Goal: Task Accomplishment & Management: Complete application form

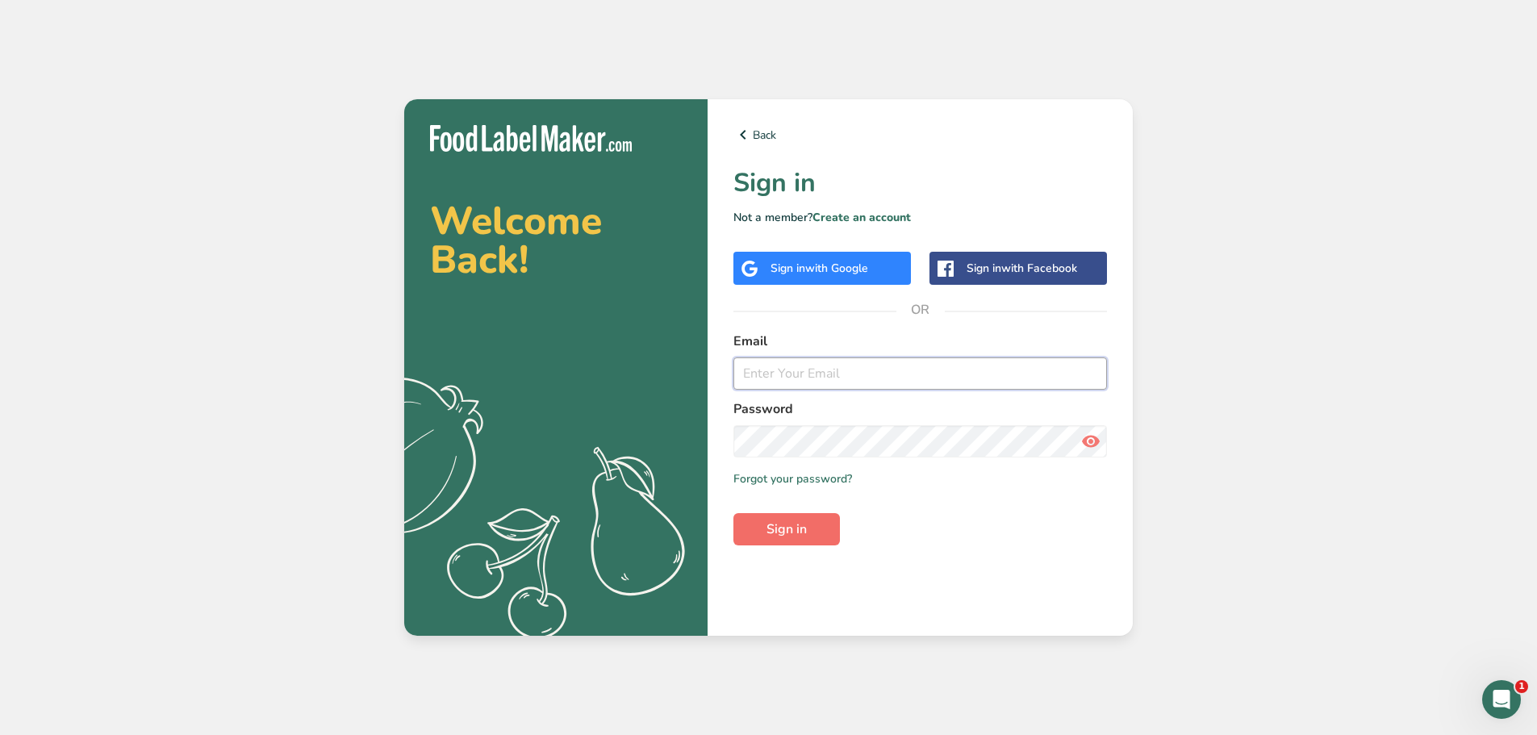
type input "[PERSON_NAME][EMAIL_ADDRESS][DOMAIN_NAME]"
click at [787, 523] on span "Sign in" at bounding box center [786, 529] width 40 height 19
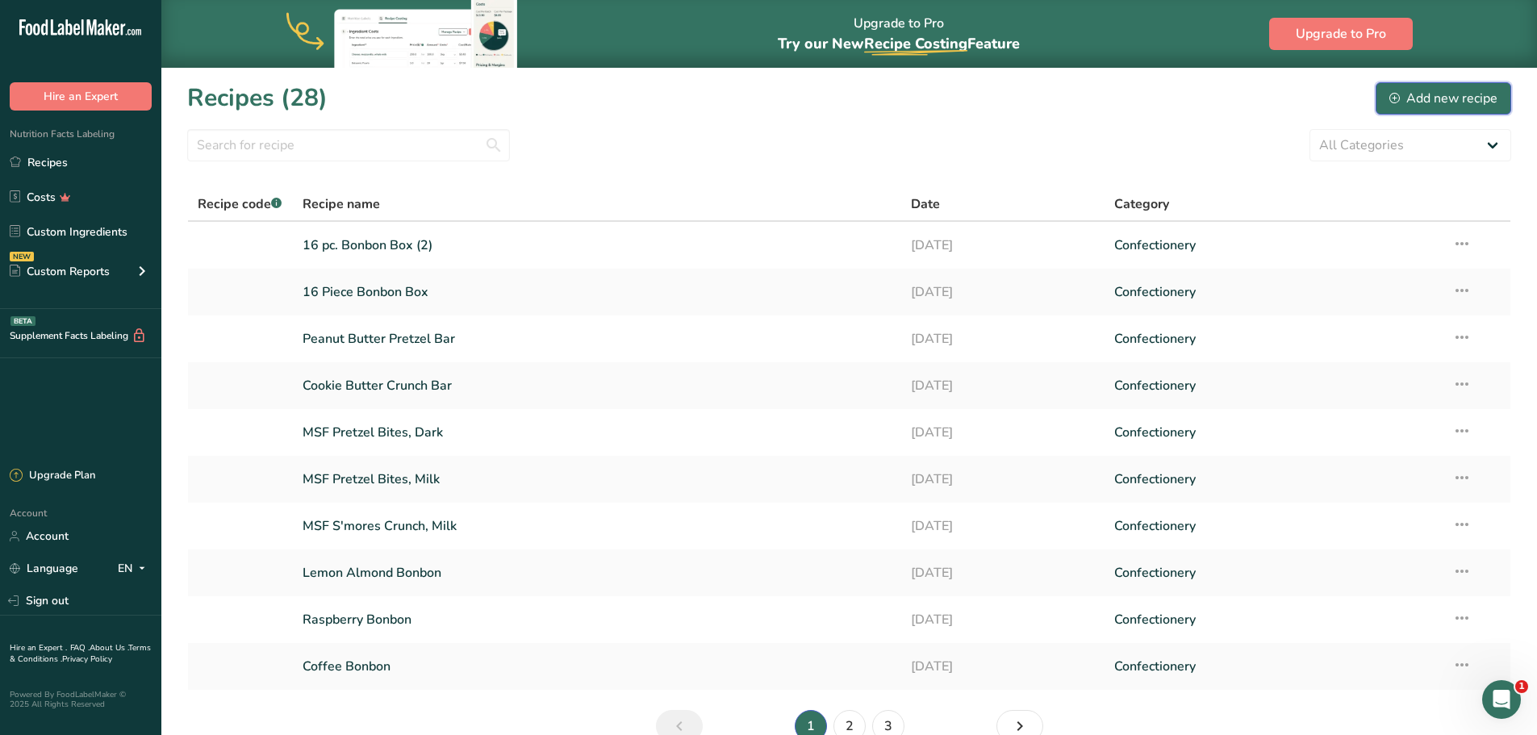
click at [1439, 106] on div "Add new recipe" at bounding box center [1443, 98] width 108 height 19
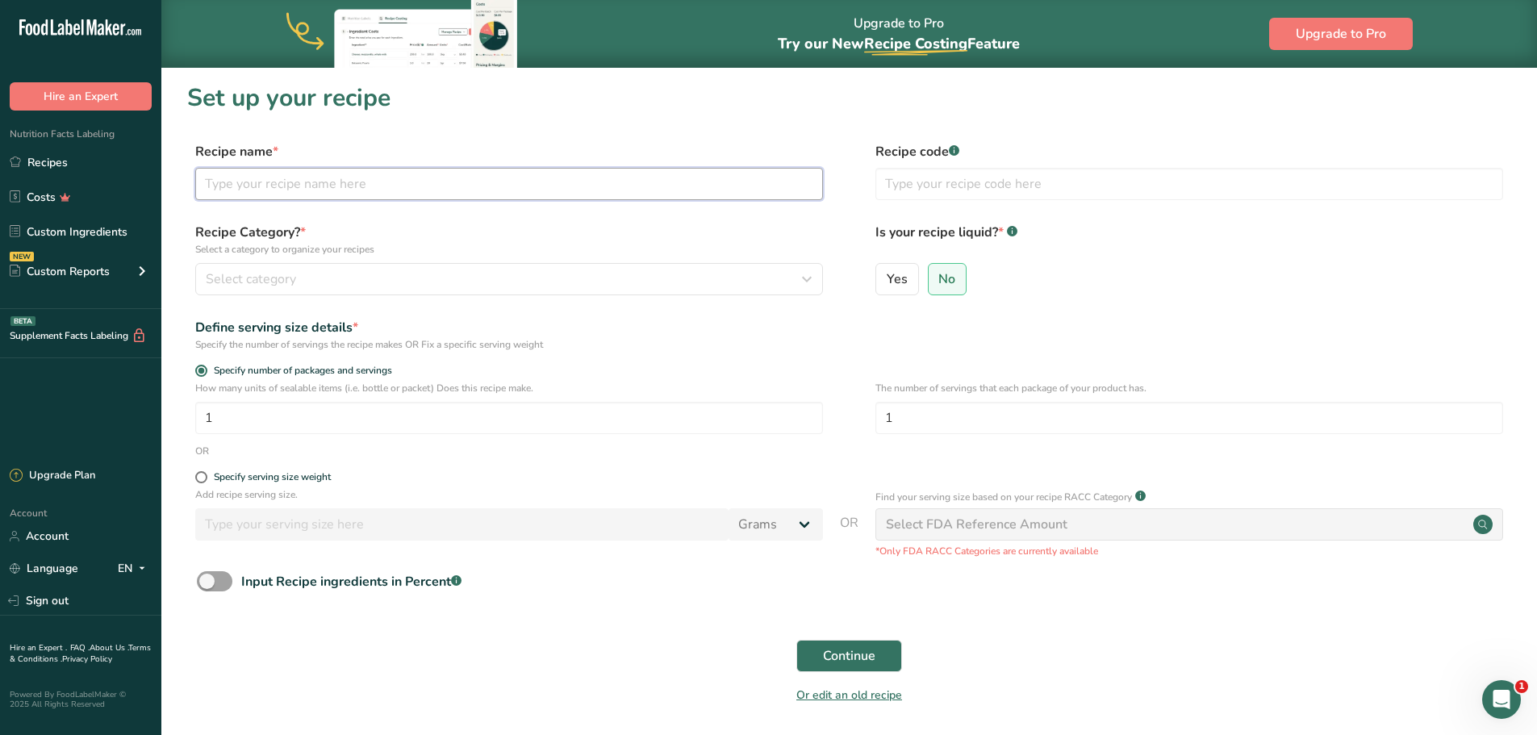
click at [269, 186] on input "text" at bounding box center [509, 184] width 628 height 32
type input "D"
type input "MSF Dubai Style Pistachios"
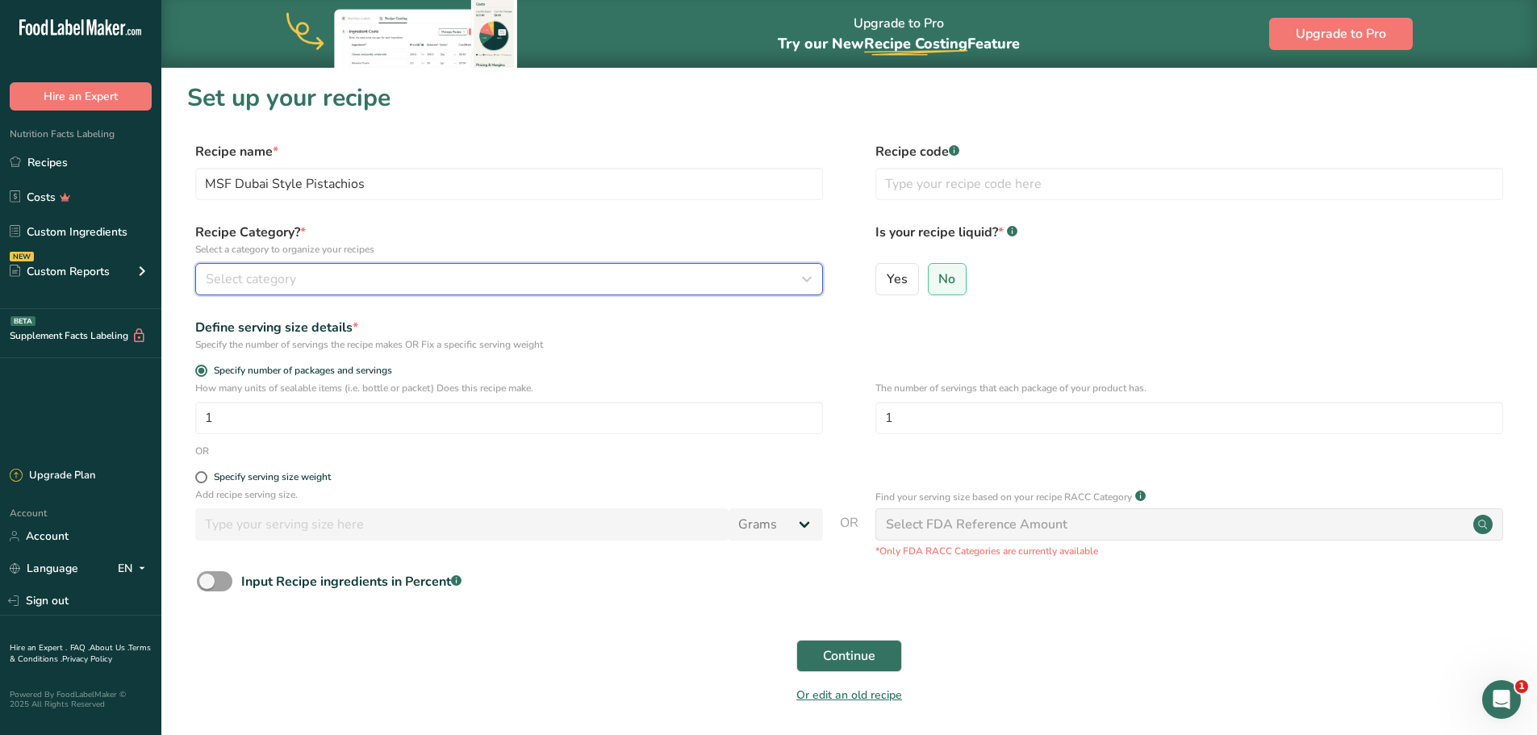
click at [346, 284] on div "Select category" at bounding box center [504, 278] width 597 height 19
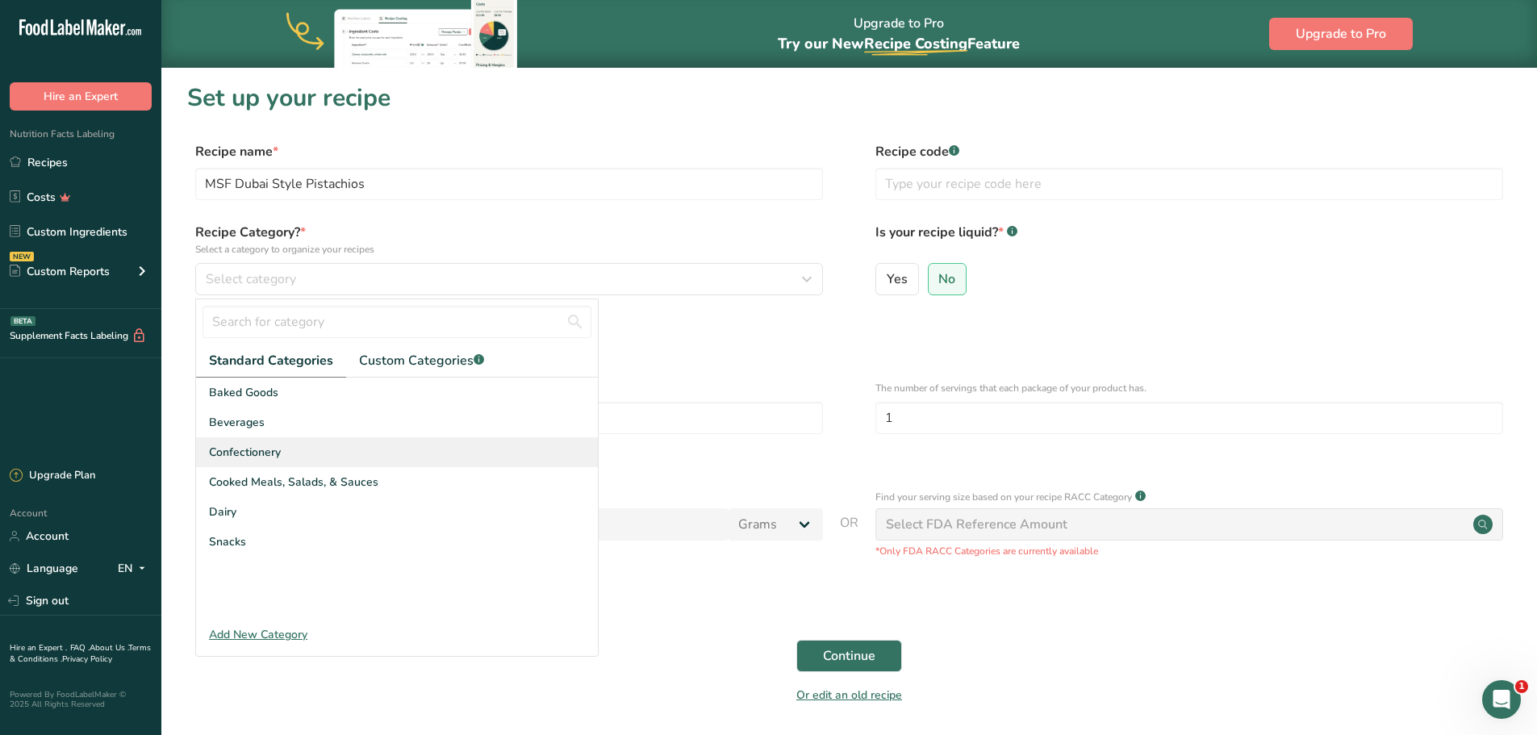
click at [289, 451] on div "Confectionery" at bounding box center [397, 452] width 402 height 30
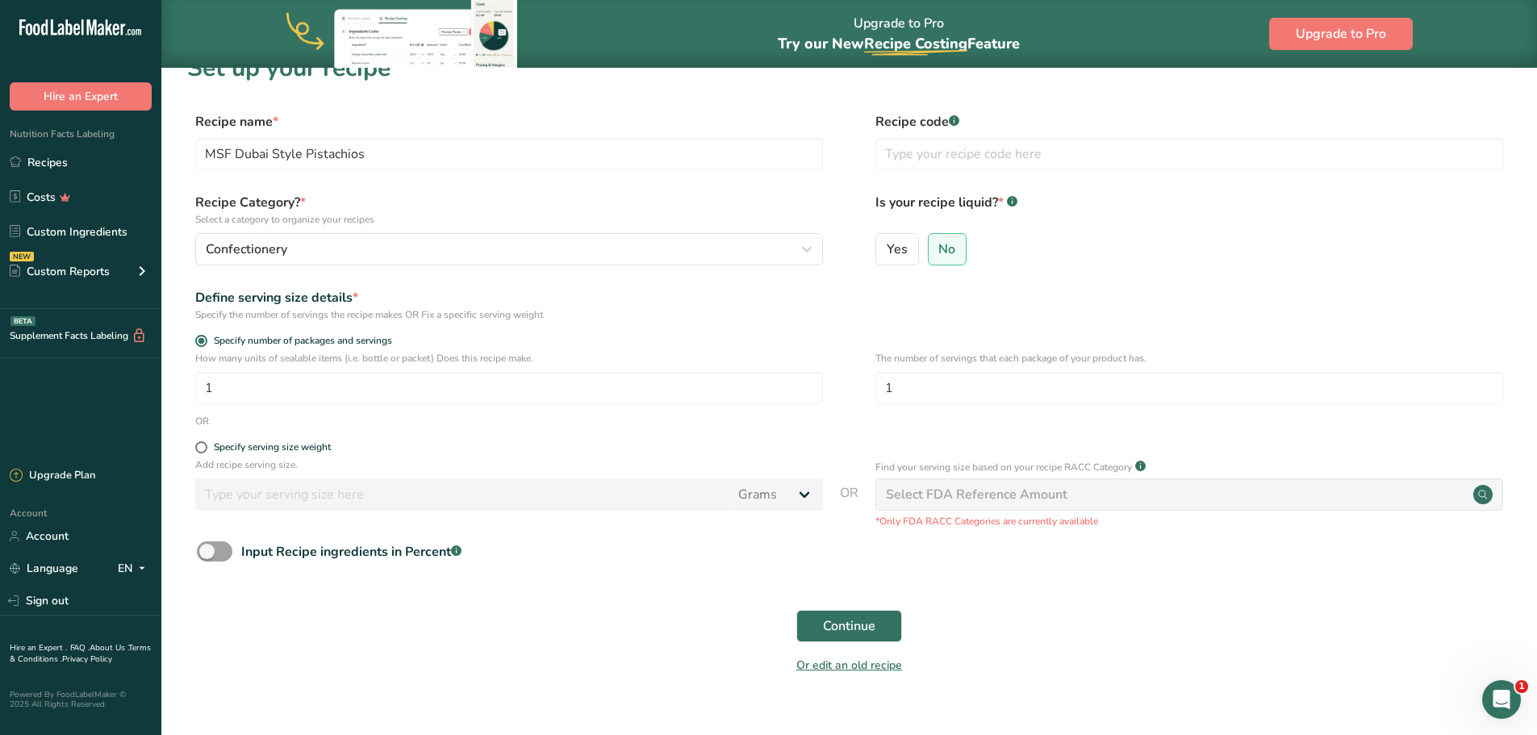
scroll to position [56, 0]
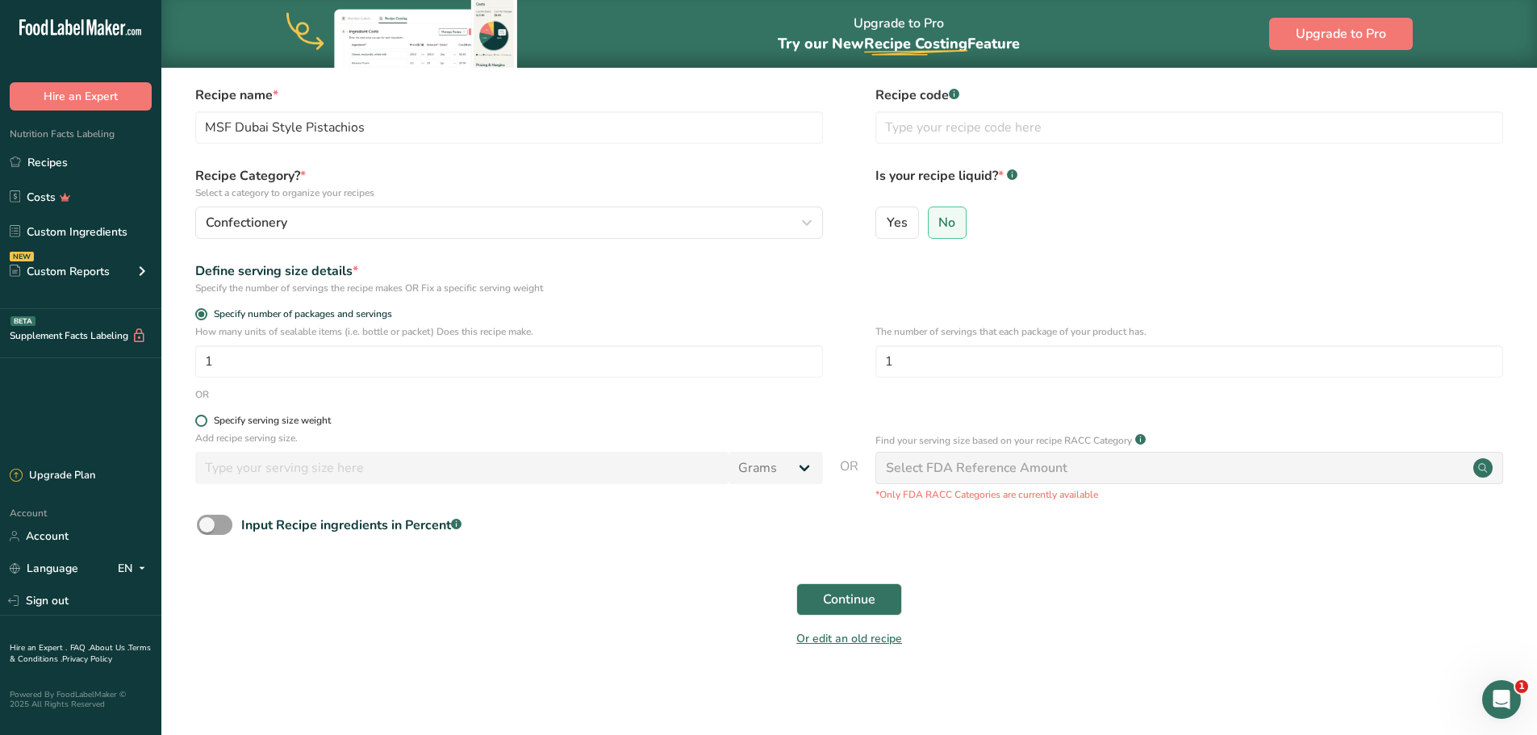
click at [201, 420] on span at bounding box center [201, 421] width 12 height 12
click at [201, 420] on input "Specify serving size weight" at bounding box center [200, 421] width 10 height 10
radio input "true"
radio input "false"
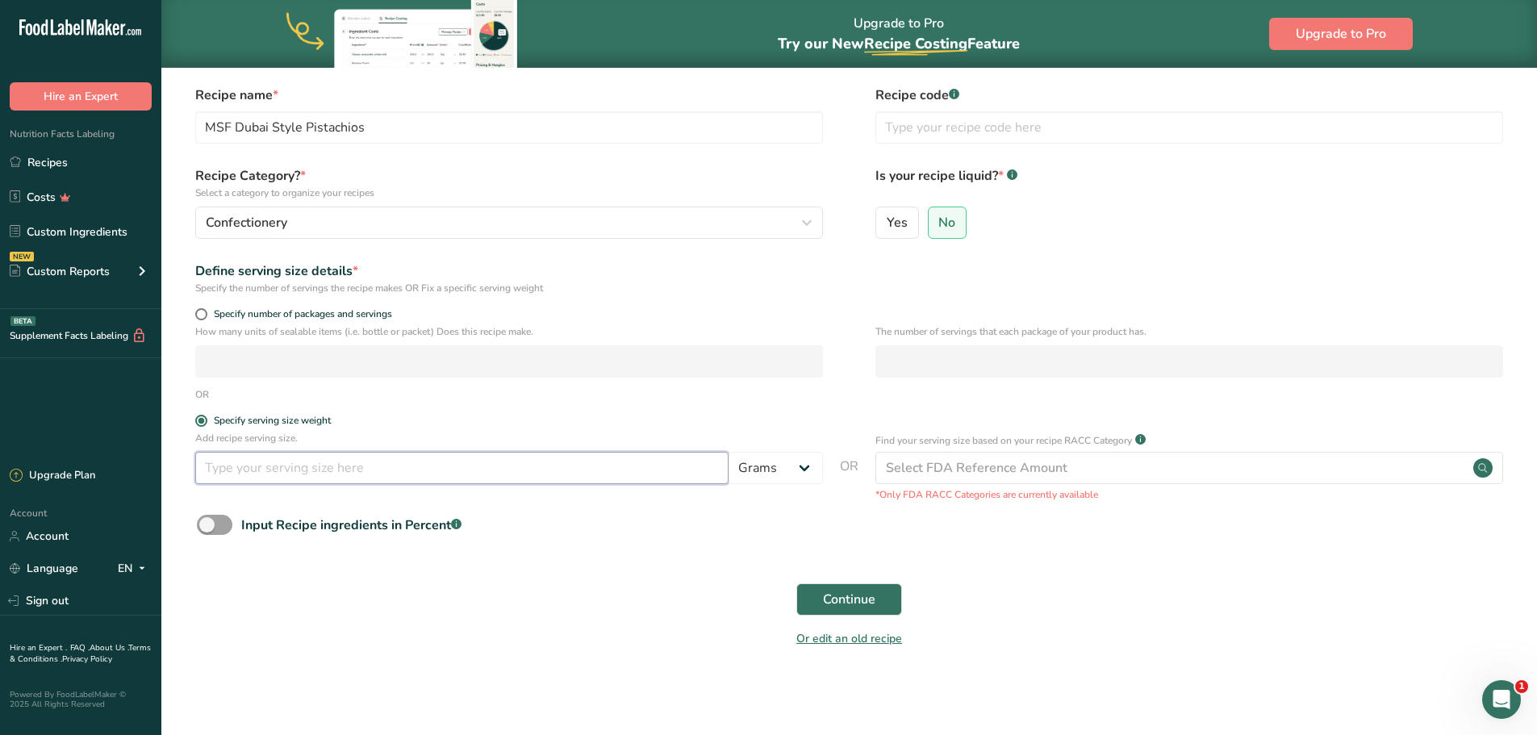
click at [309, 469] on input "number" at bounding box center [461, 468] width 533 height 32
type input "6"
click at [809, 471] on select "Grams kg mg mcg lb oz l mL fl oz tbsp tsp cup qt gallon" at bounding box center [776, 468] width 94 height 32
select select "5"
click at [729, 452] on select "Grams kg mg mcg lb oz l mL fl oz tbsp tsp cup qt gallon" at bounding box center [776, 468] width 94 height 32
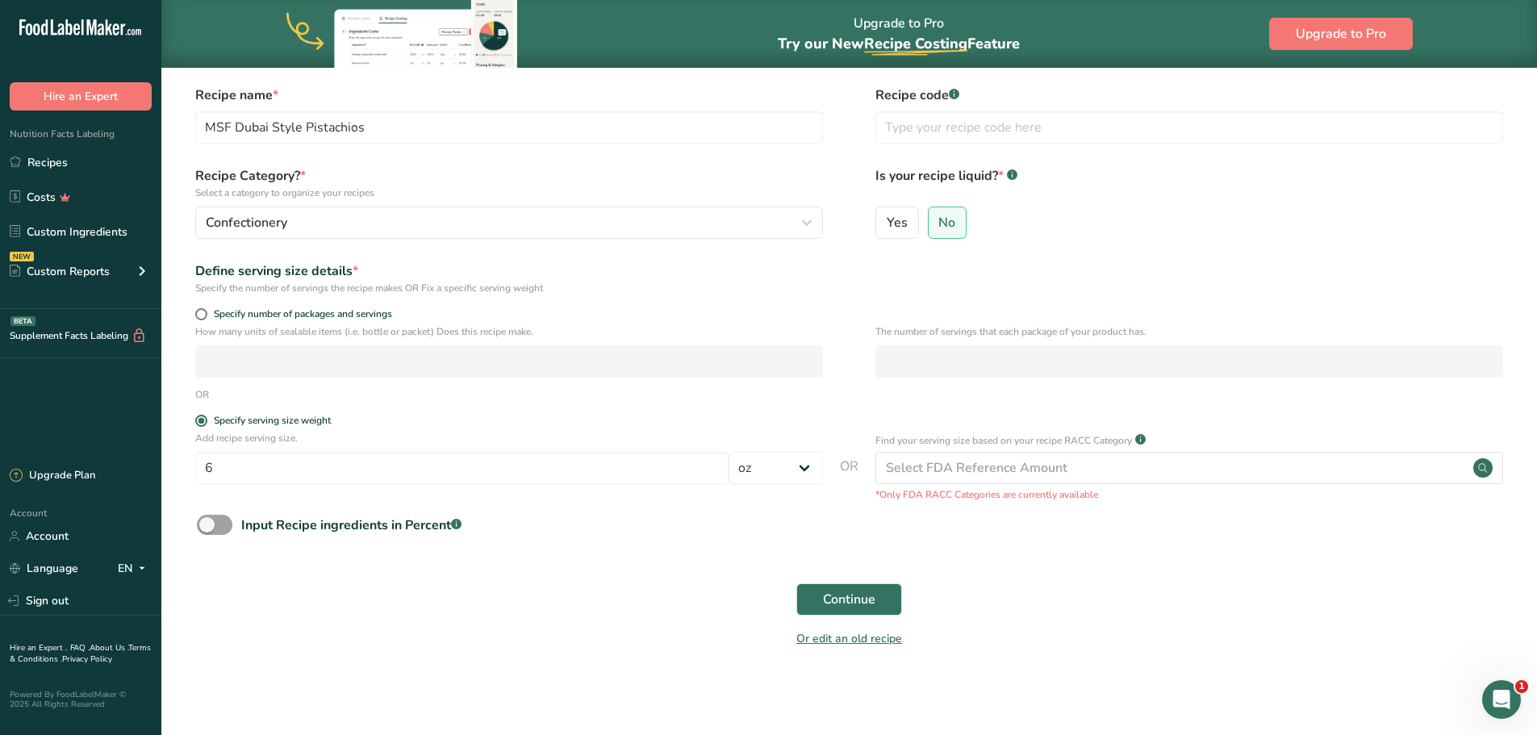
click at [724, 552] on form "Recipe name * MSF Dubai Style Pistachios Recipe code .a-a{fill:#347362;}.b-a{fi…" at bounding box center [849, 372] width 1324 height 572
click at [1063, 469] on div "Select FDA Reference Amount" at bounding box center [977, 467] width 182 height 19
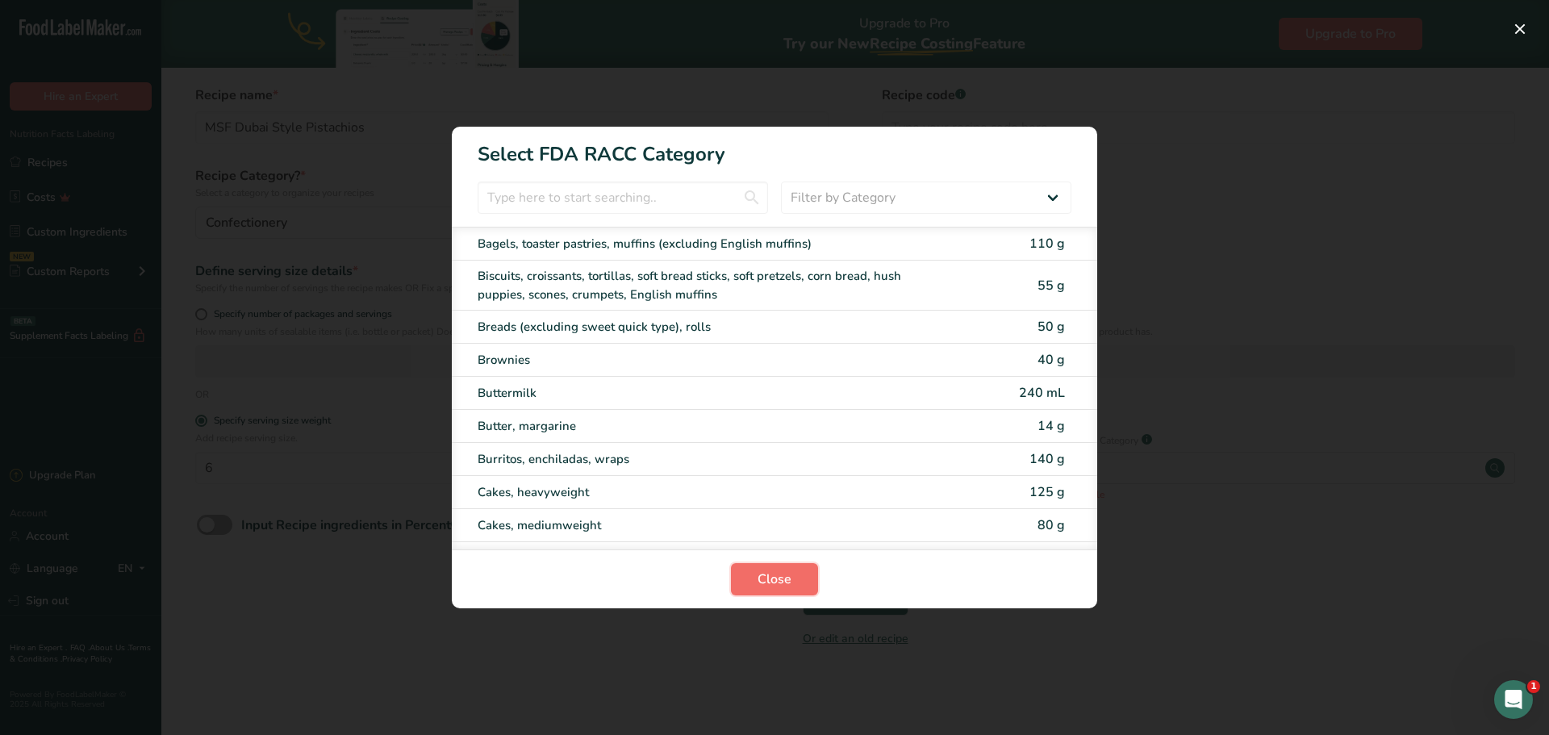
click at [775, 578] on span "Close" at bounding box center [775, 579] width 34 height 19
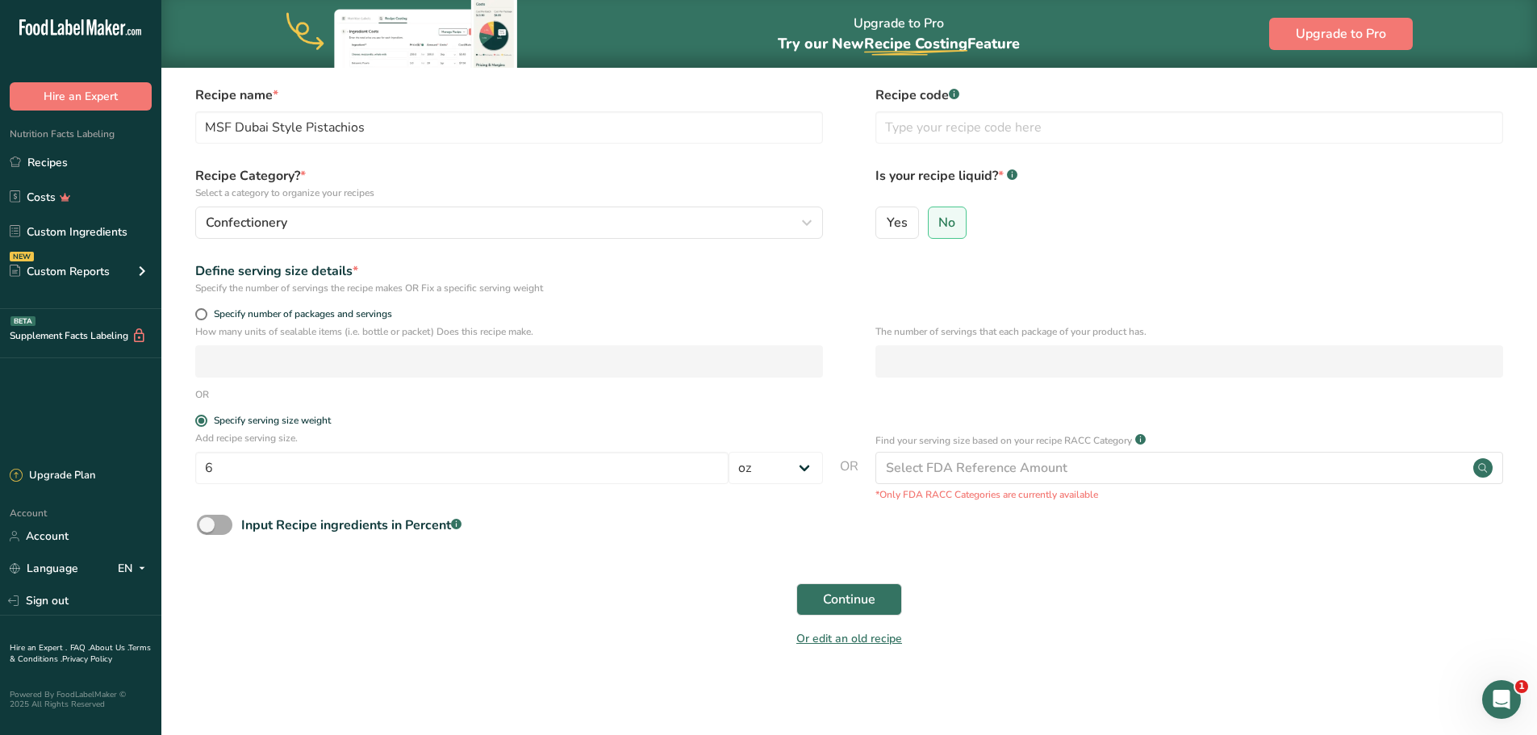
click at [212, 527] on span at bounding box center [215, 525] width 36 height 20
click at [207, 527] on input "Input Recipe ingredients in Percent .a-a{fill:#347362;}.b-a{fill:#fff;}" at bounding box center [202, 525] width 10 height 10
checkbox input "true"
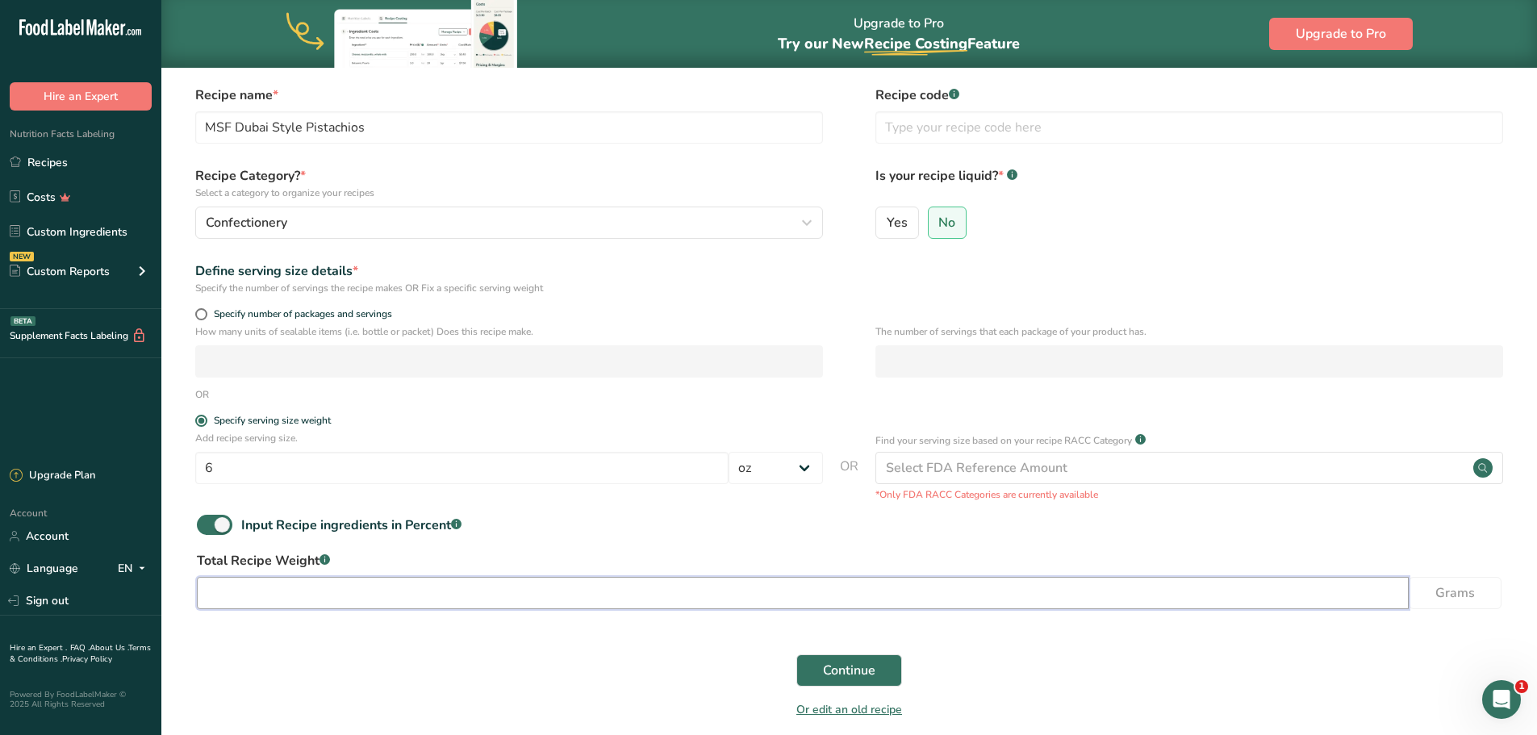
click at [488, 588] on input "number" at bounding box center [803, 593] width 1212 height 32
type input "170.1"
click at [1201, 656] on div "Continue" at bounding box center [849, 671] width 1324 height 52
click at [1070, 668] on div "Continue" at bounding box center [849, 671] width 1324 height 52
click at [862, 675] on span "Continue" at bounding box center [849, 670] width 52 height 19
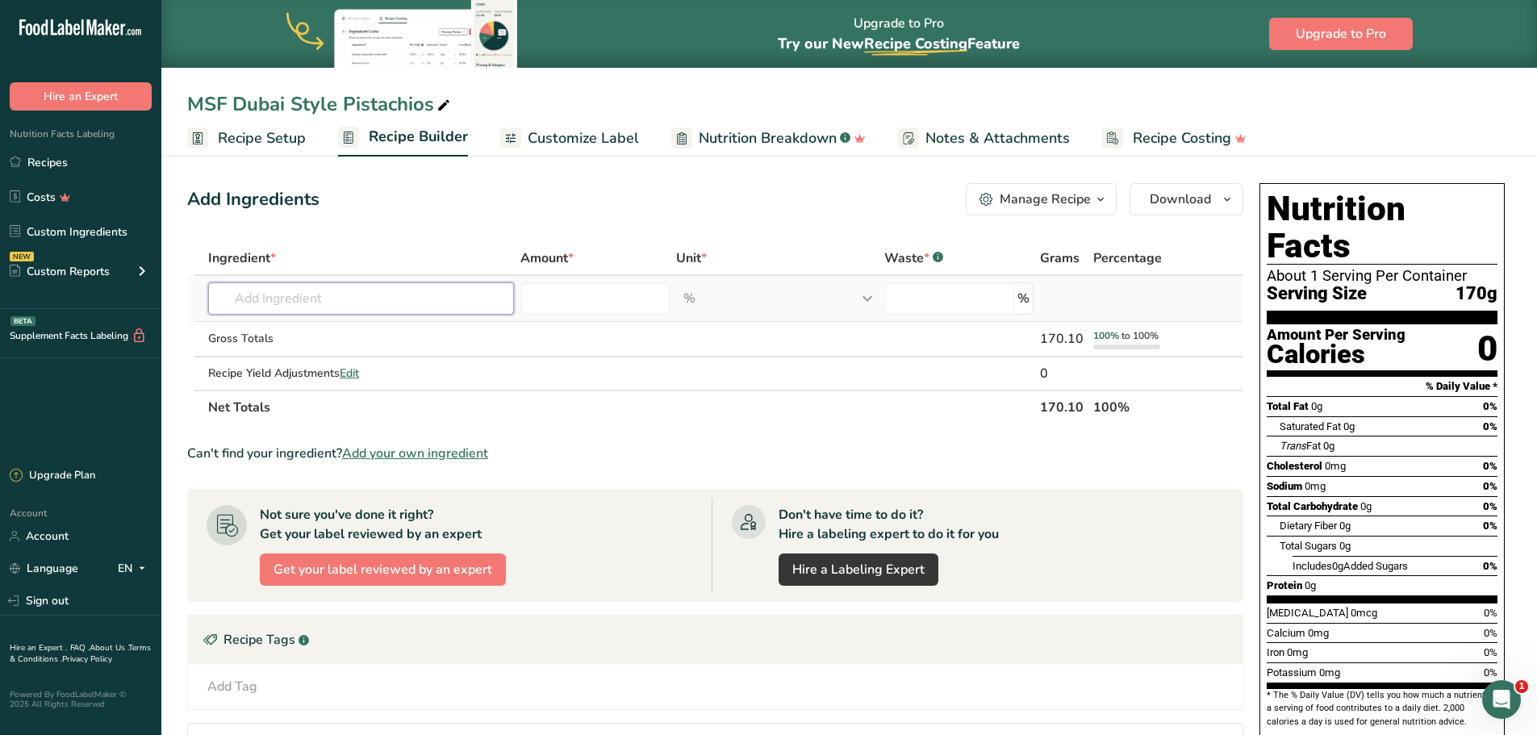
click at [265, 297] on input "text" at bounding box center [361, 298] width 306 height 32
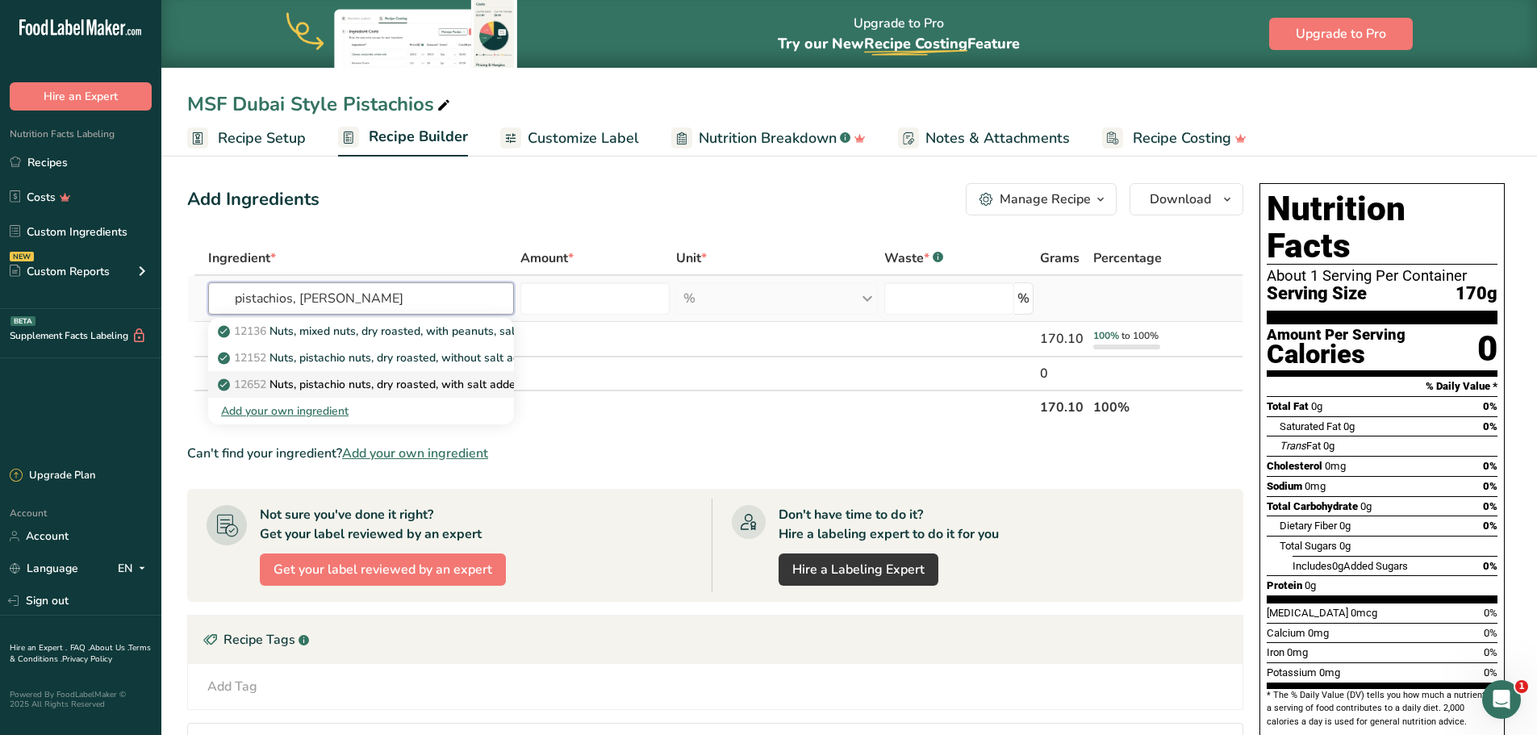
type input "pistachios, [PERSON_NAME]"
click at [324, 386] on p "12652 Nuts, pistachio nuts, dry roasted, with salt added" at bounding box center [371, 384] width 301 height 17
type input "Nuts, pistachio nuts, dry roasted, with salt added"
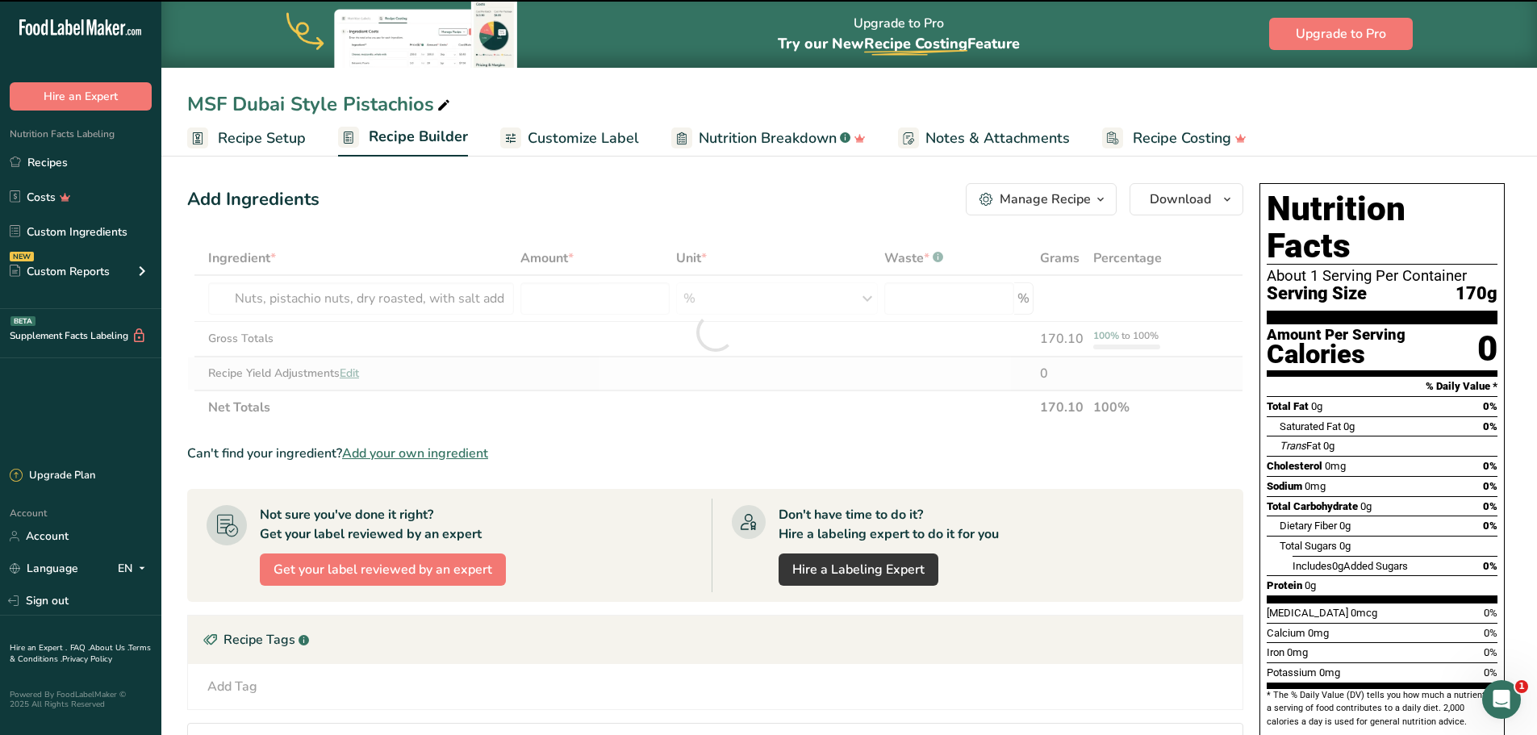
type input "0"
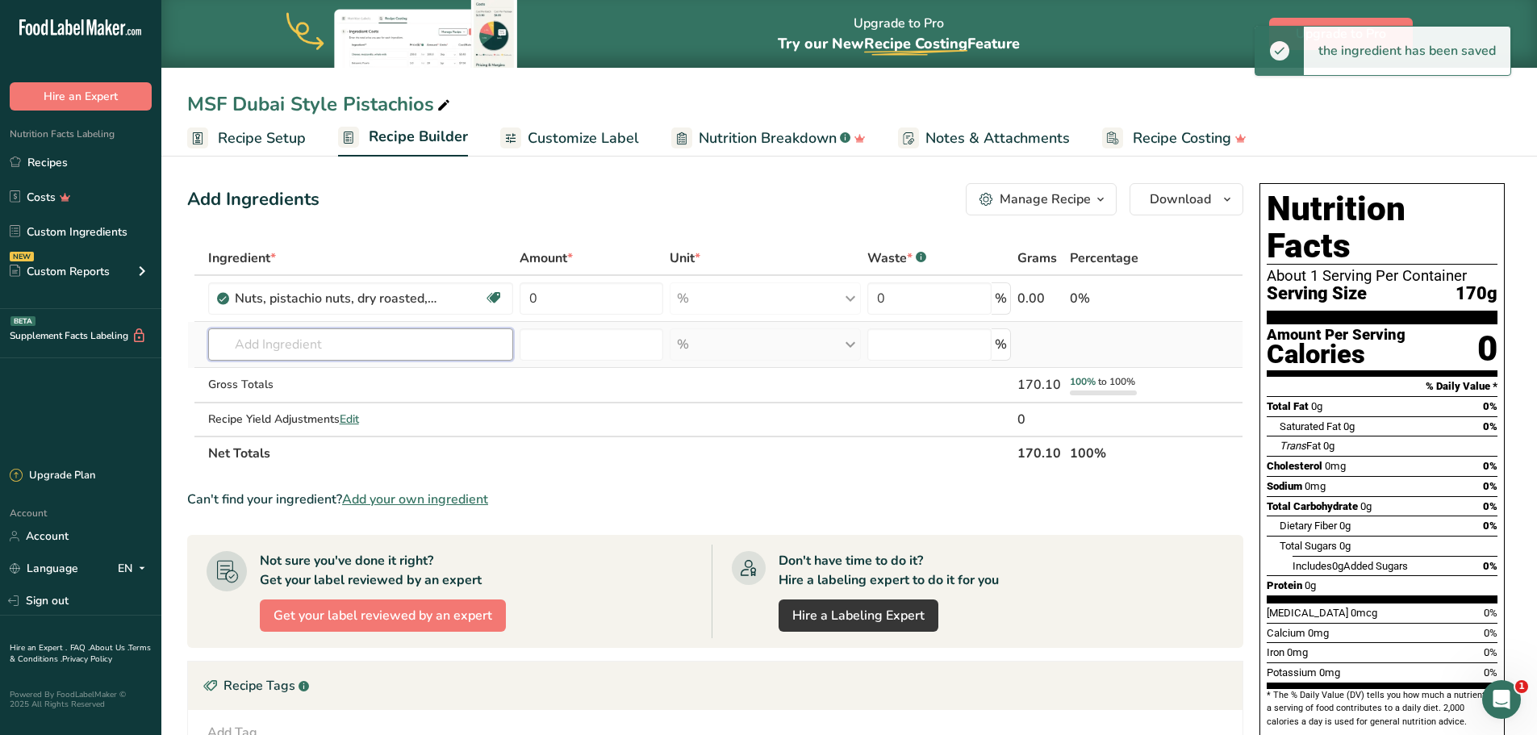
click at [307, 345] on input "text" at bounding box center [361, 344] width 306 height 32
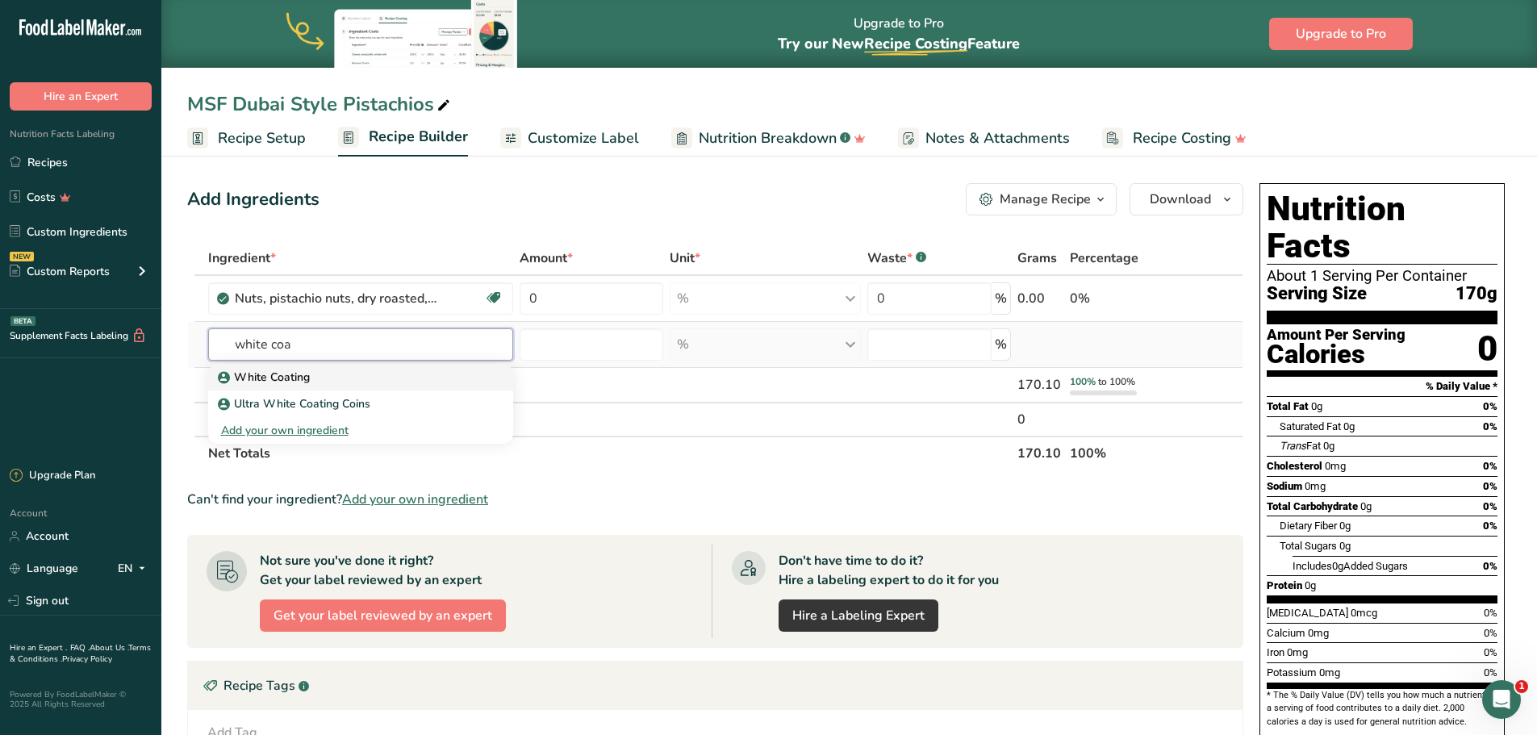
type input "white coa"
click at [296, 374] on p "White Coating" at bounding box center [265, 377] width 89 height 17
type input "White Coating"
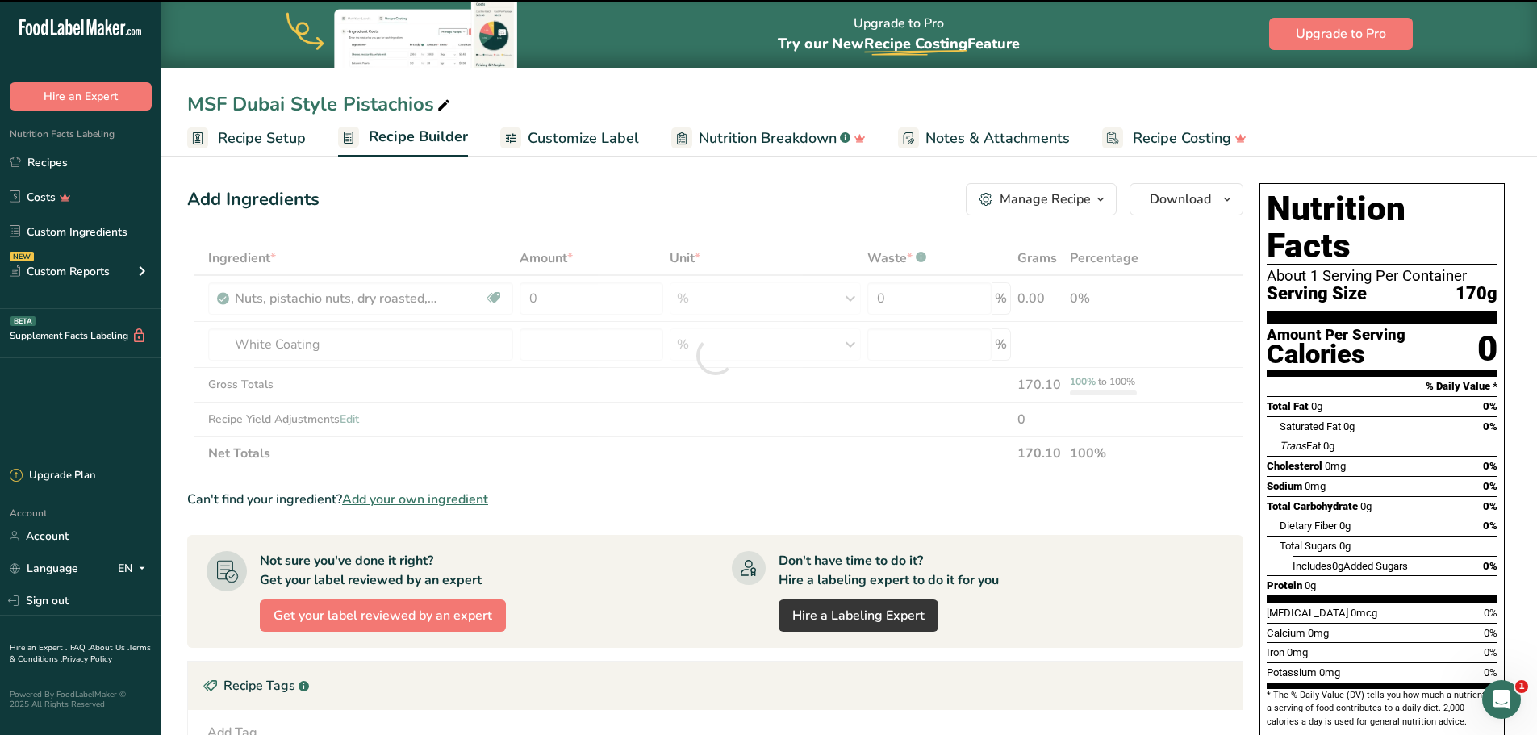
type input "0"
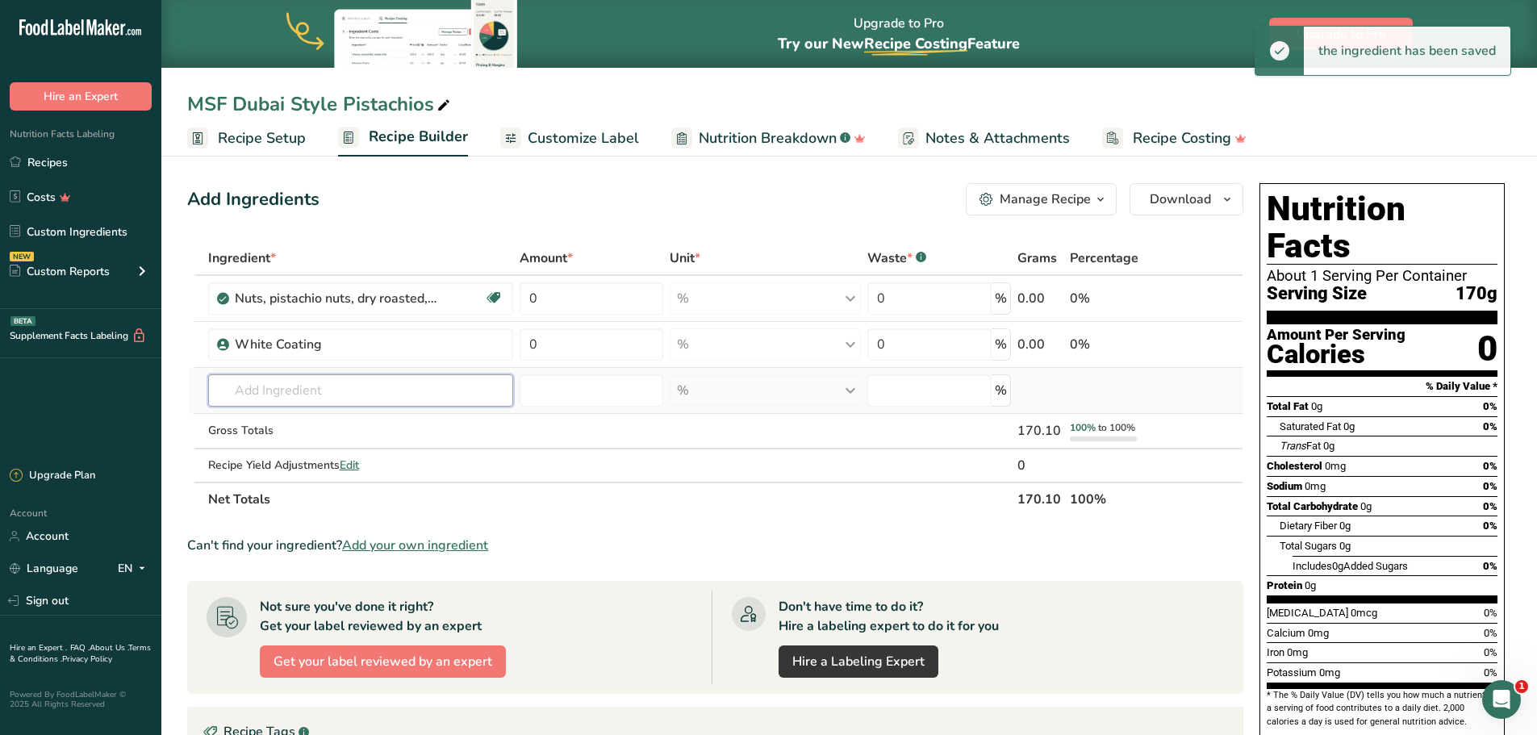
click at [285, 398] on input "text" at bounding box center [361, 390] width 306 height 32
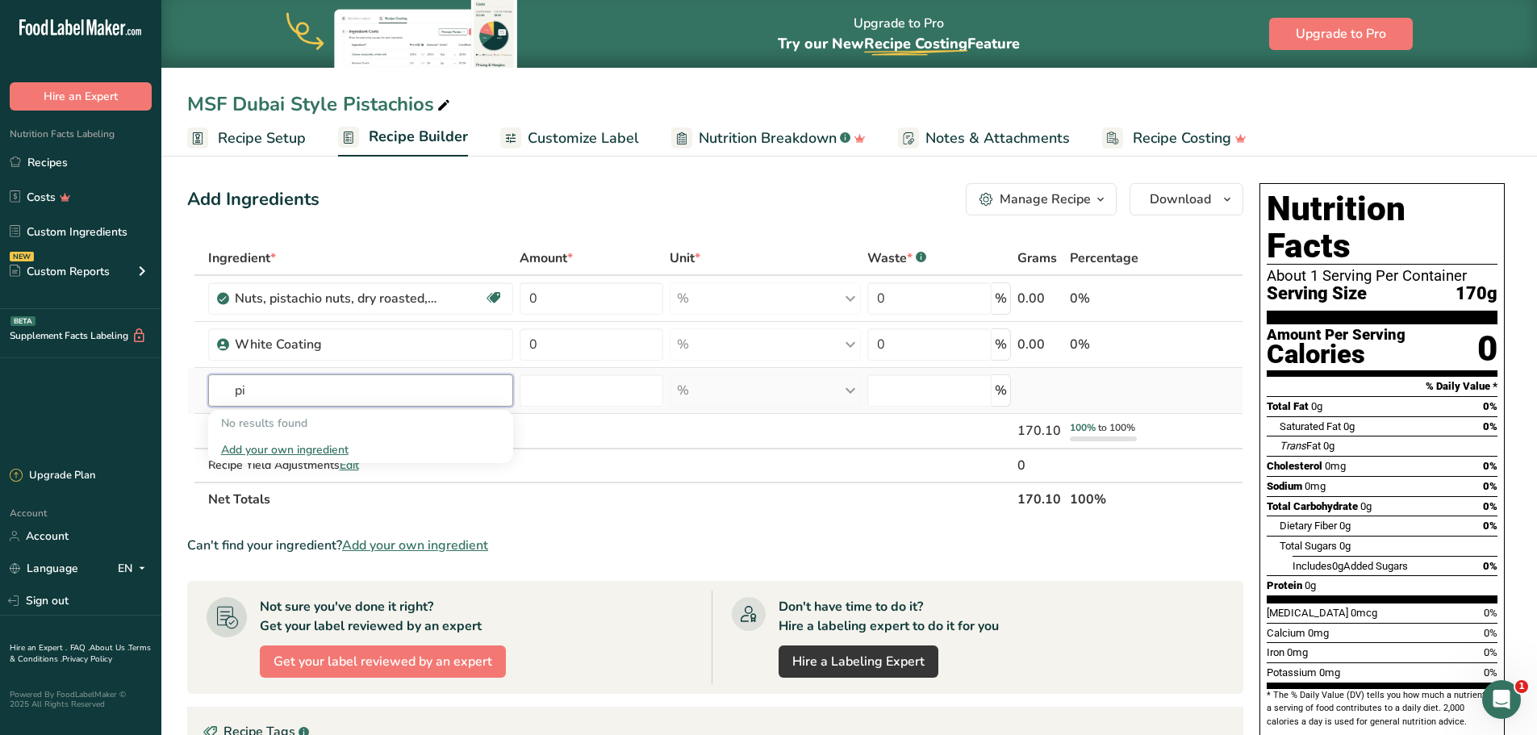
type input "p"
click at [412, 547] on span "Add your own ingredient" at bounding box center [415, 545] width 146 height 19
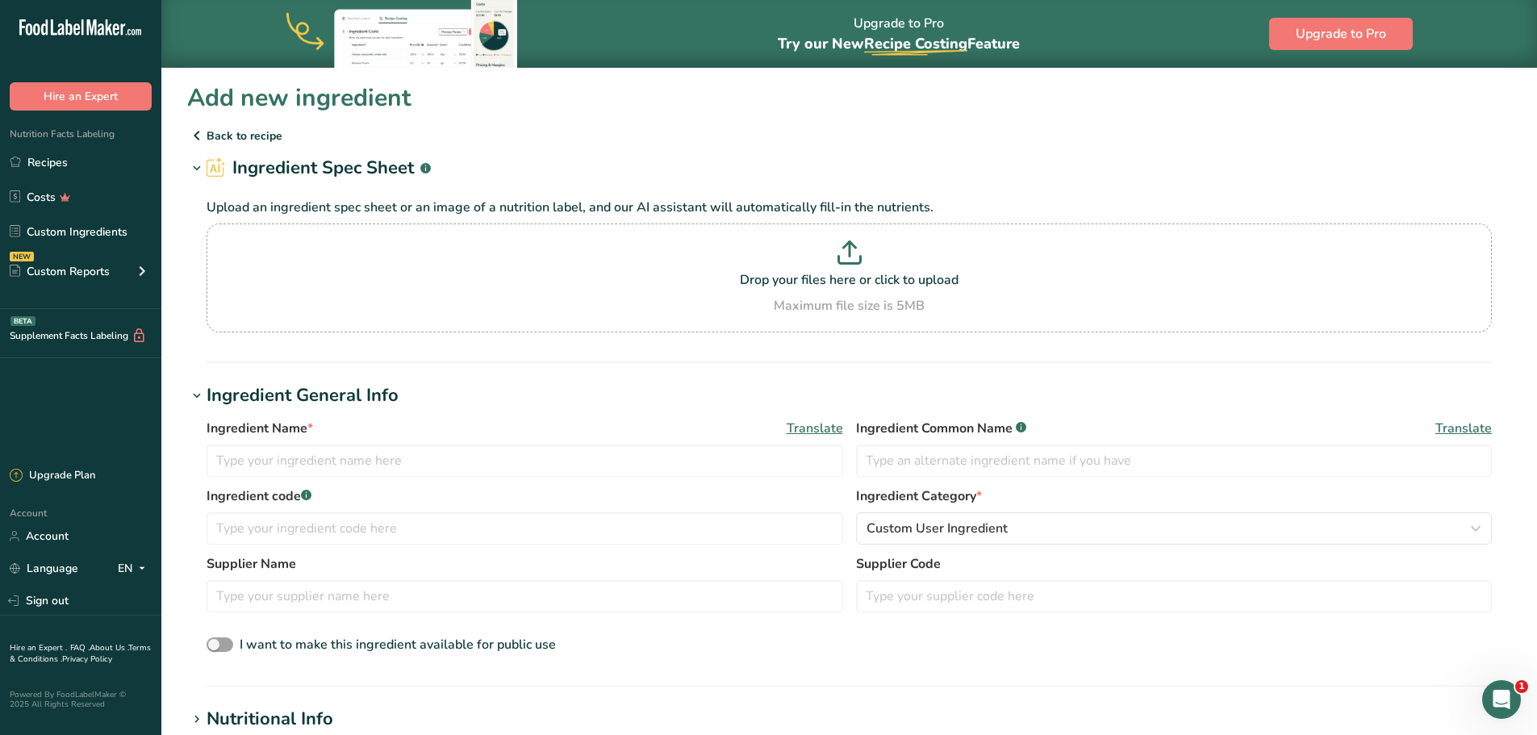
click at [1040, 132] on p "Back to recipe" at bounding box center [849, 135] width 1324 height 19
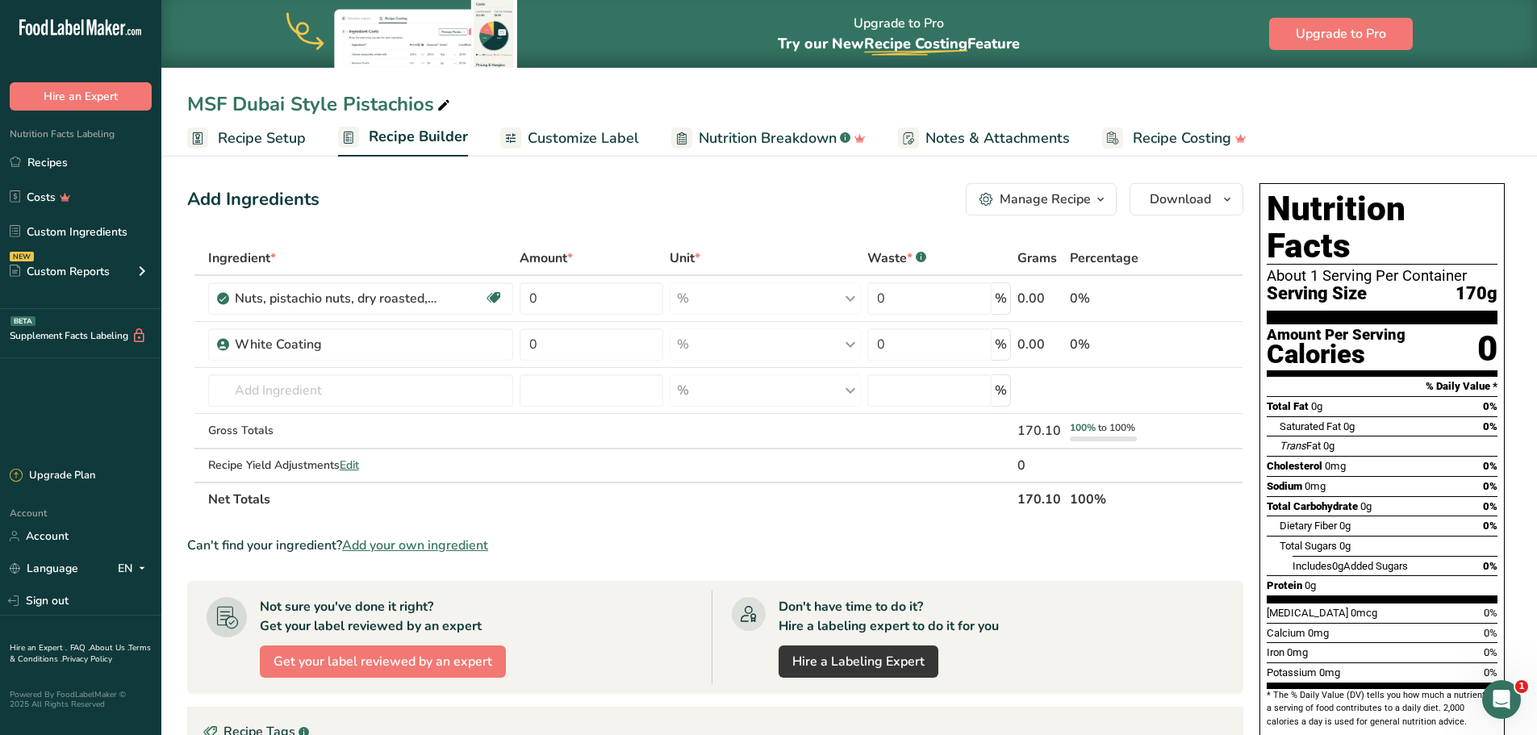
click at [417, 545] on span "Add your own ingredient" at bounding box center [415, 545] width 146 height 19
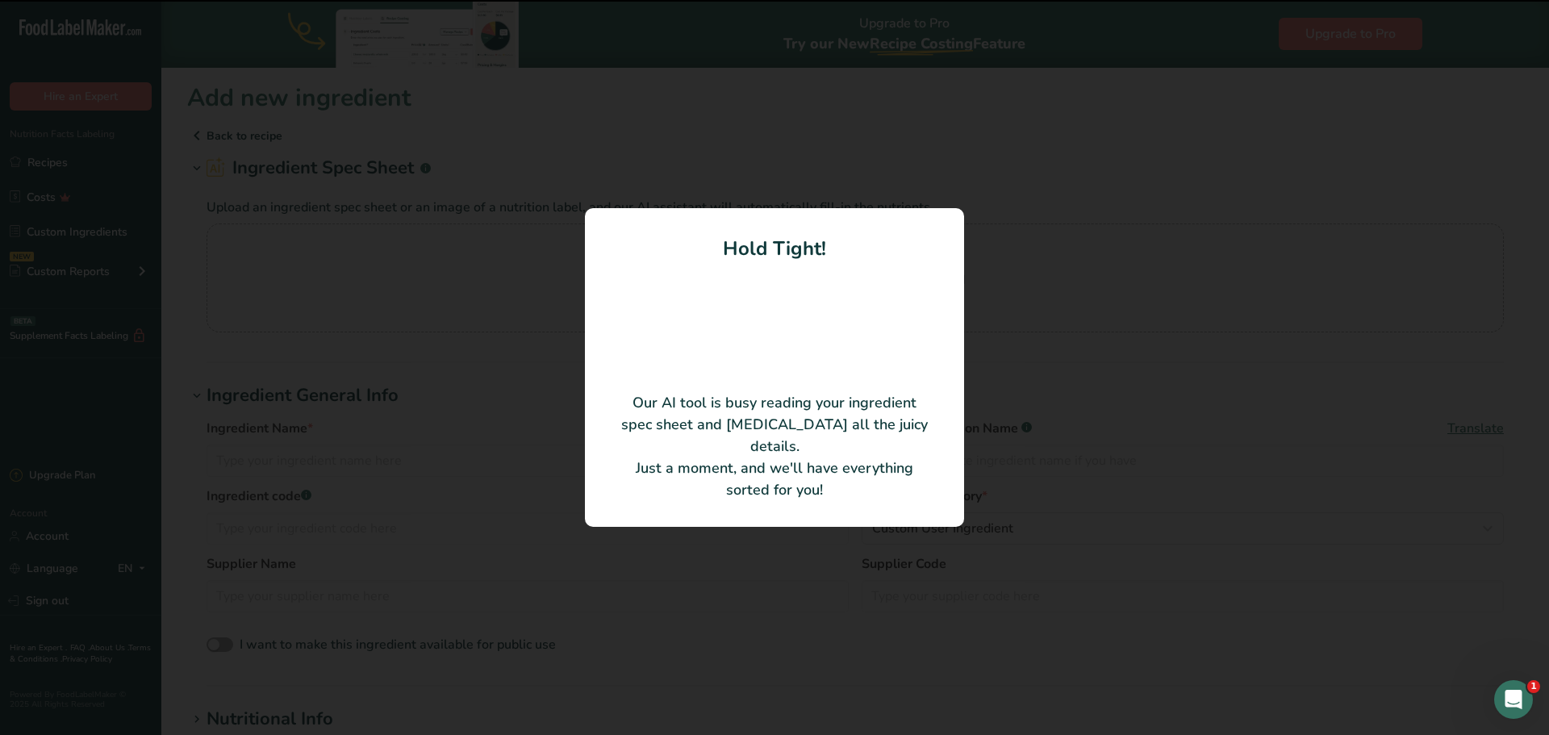
type input "PISTACHIO FLAVOR NATURAL TYPE OS"
type input "Sapphire Flavors & Fragrances"
type input "SFF-200272"
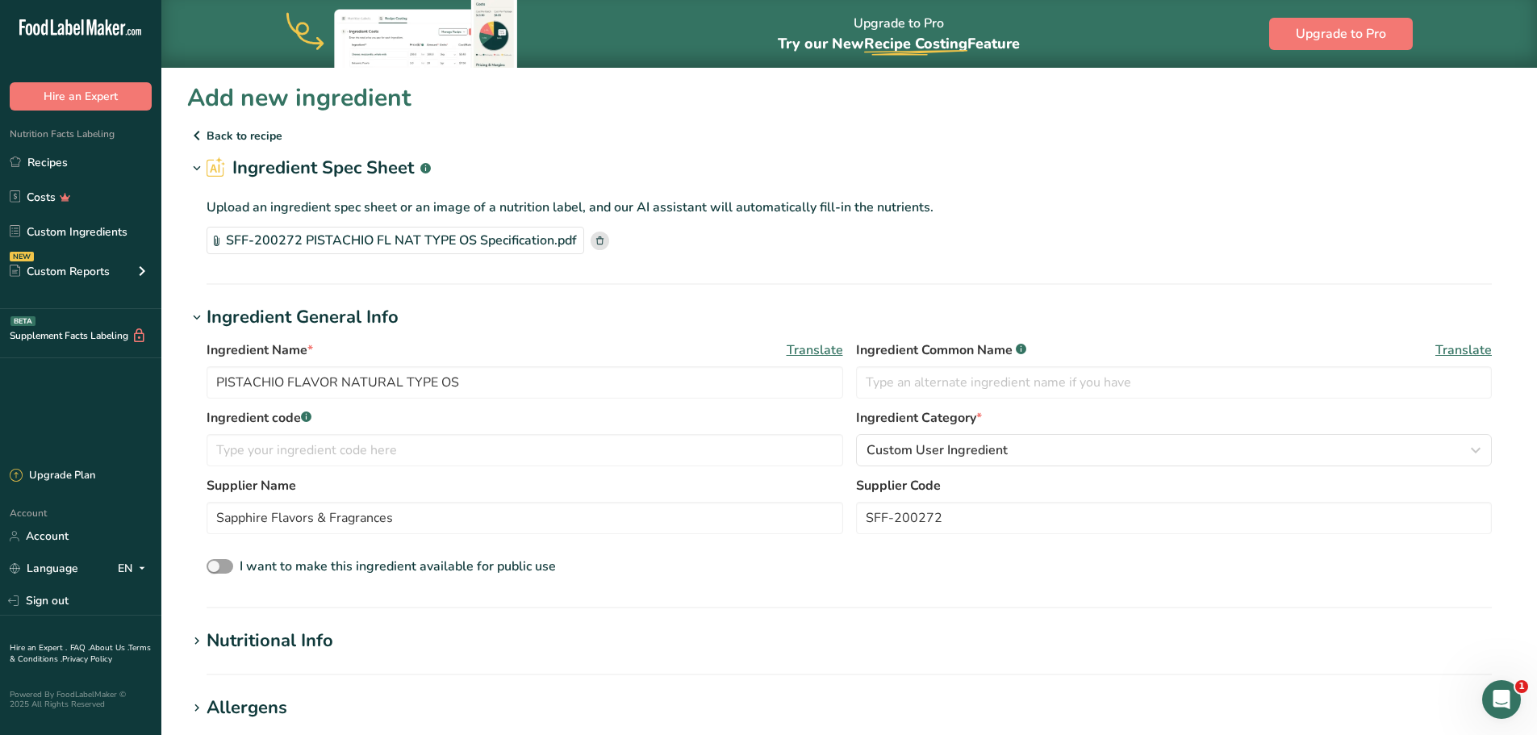
click at [1079, 198] on p "Upload an ingredient spec sheet or an image of a nutrition label, and our AI as…" at bounding box center [849, 207] width 1285 height 19
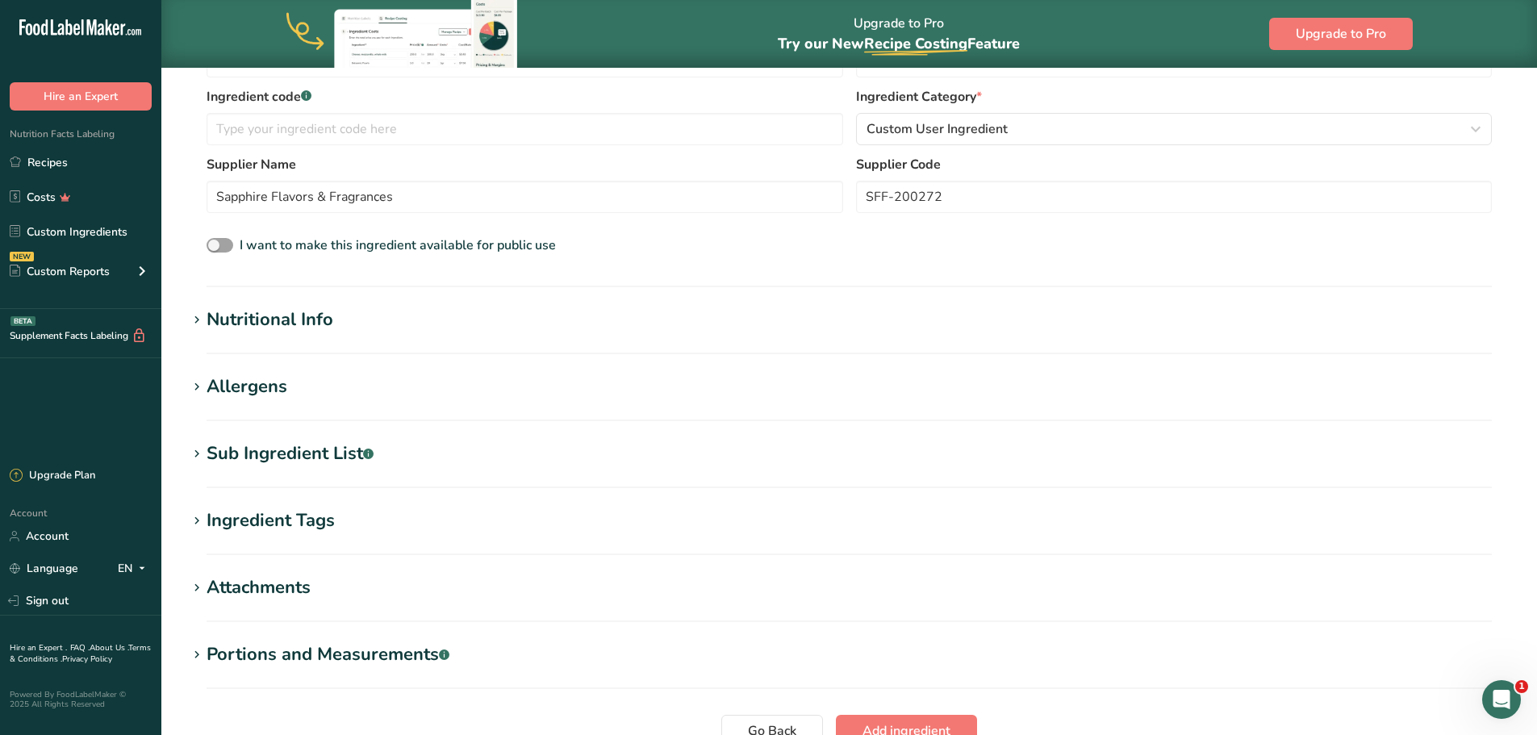
scroll to position [323, 0]
click at [219, 315] on div "Nutritional Info" at bounding box center [270, 318] width 127 height 27
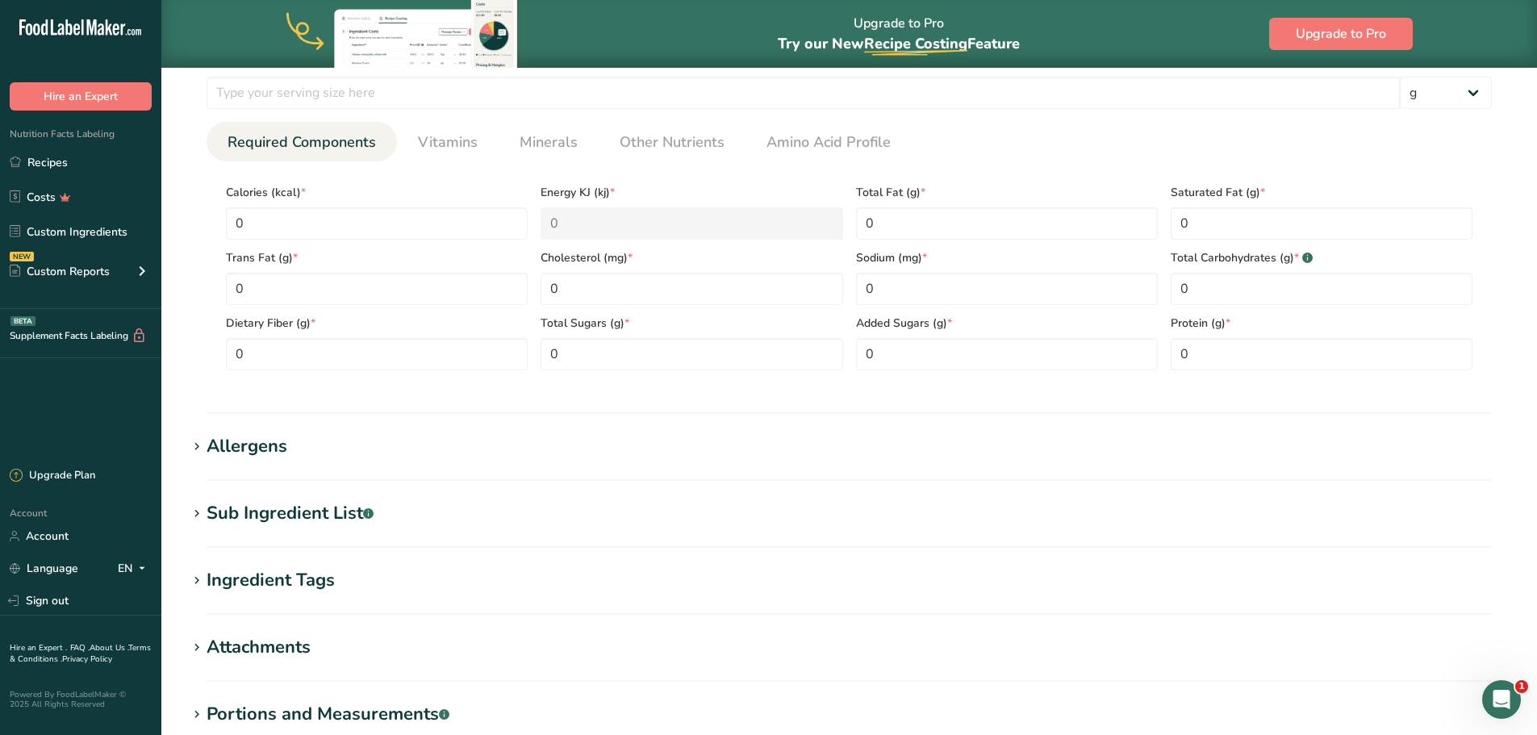
scroll to position [645, 0]
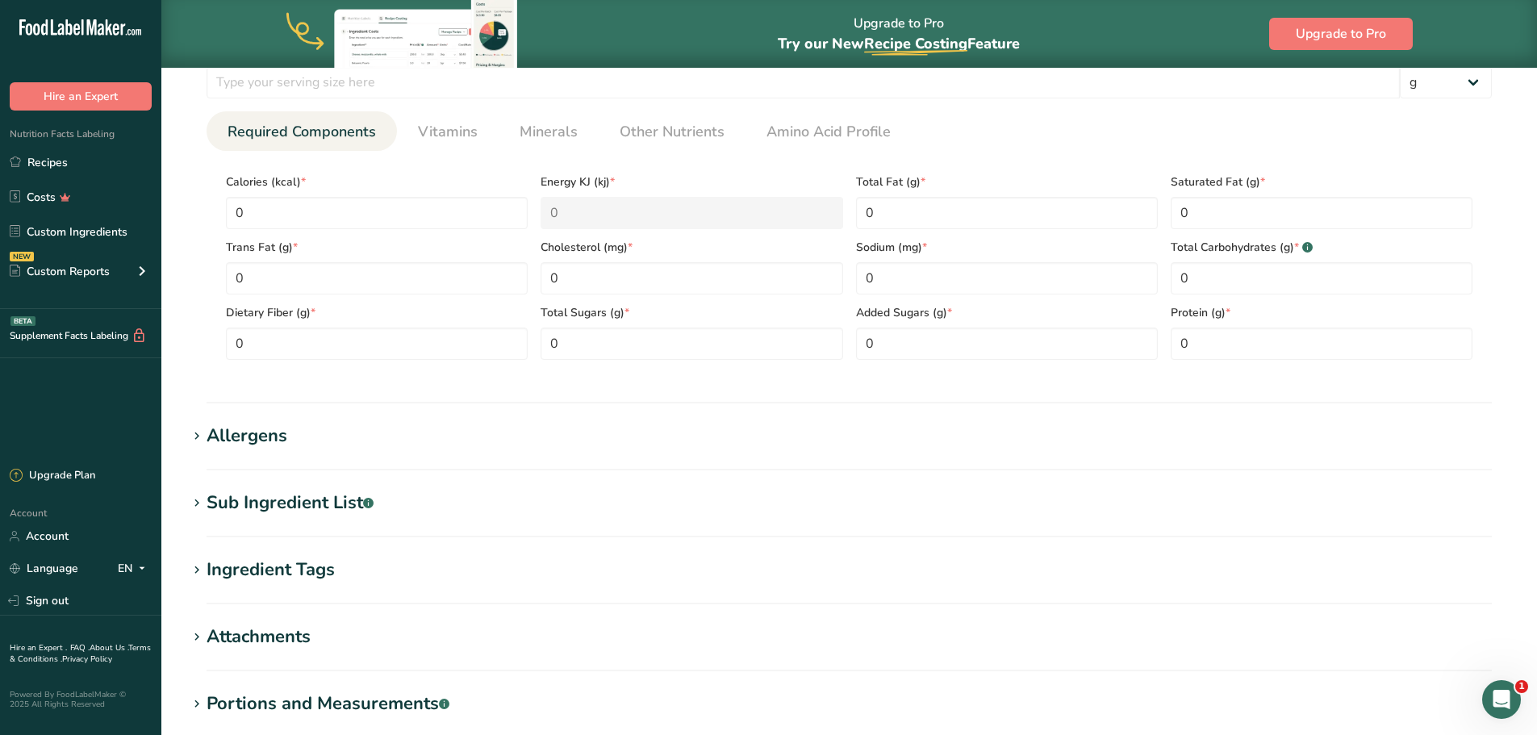
click at [264, 439] on div "Allergens" at bounding box center [247, 436] width 81 height 27
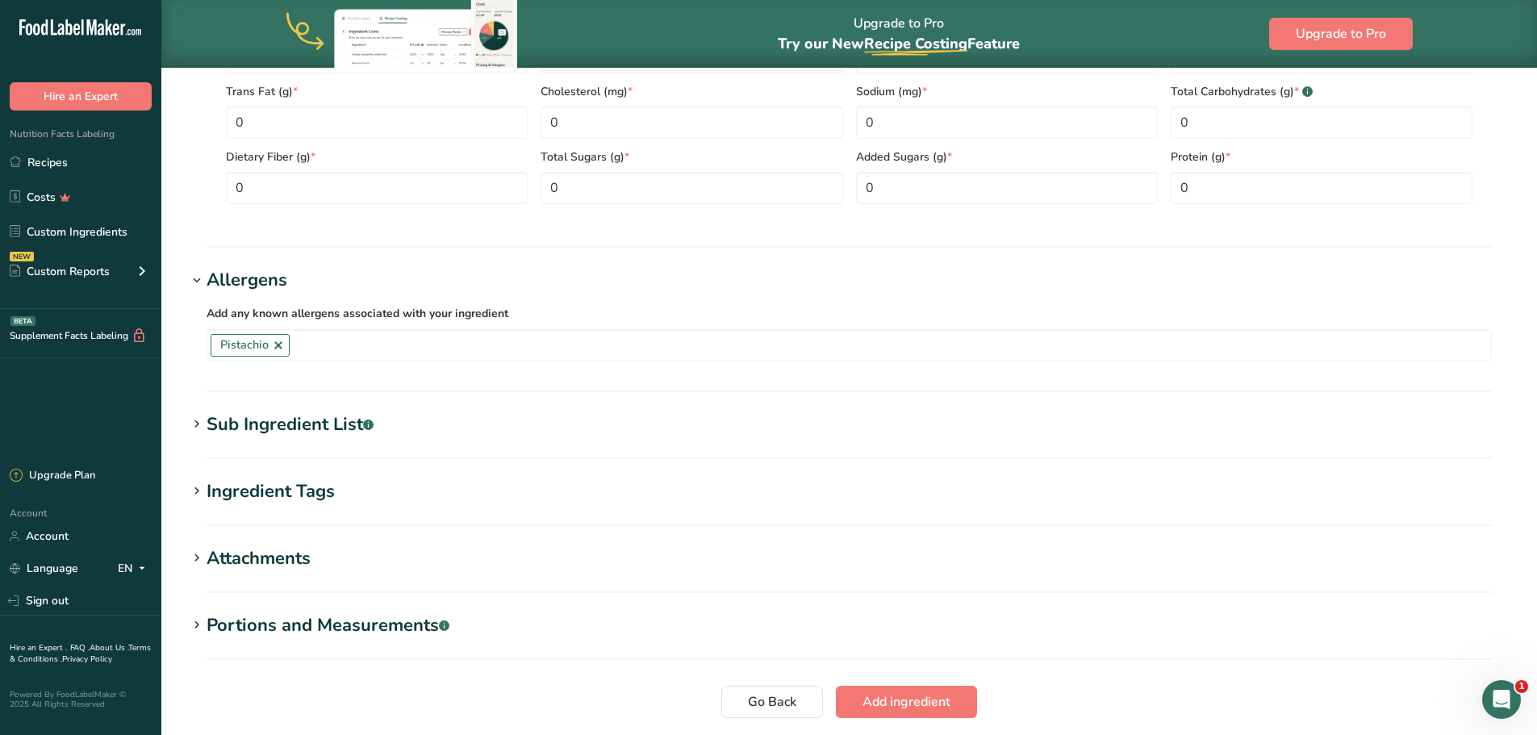
scroll to position [807, 0]
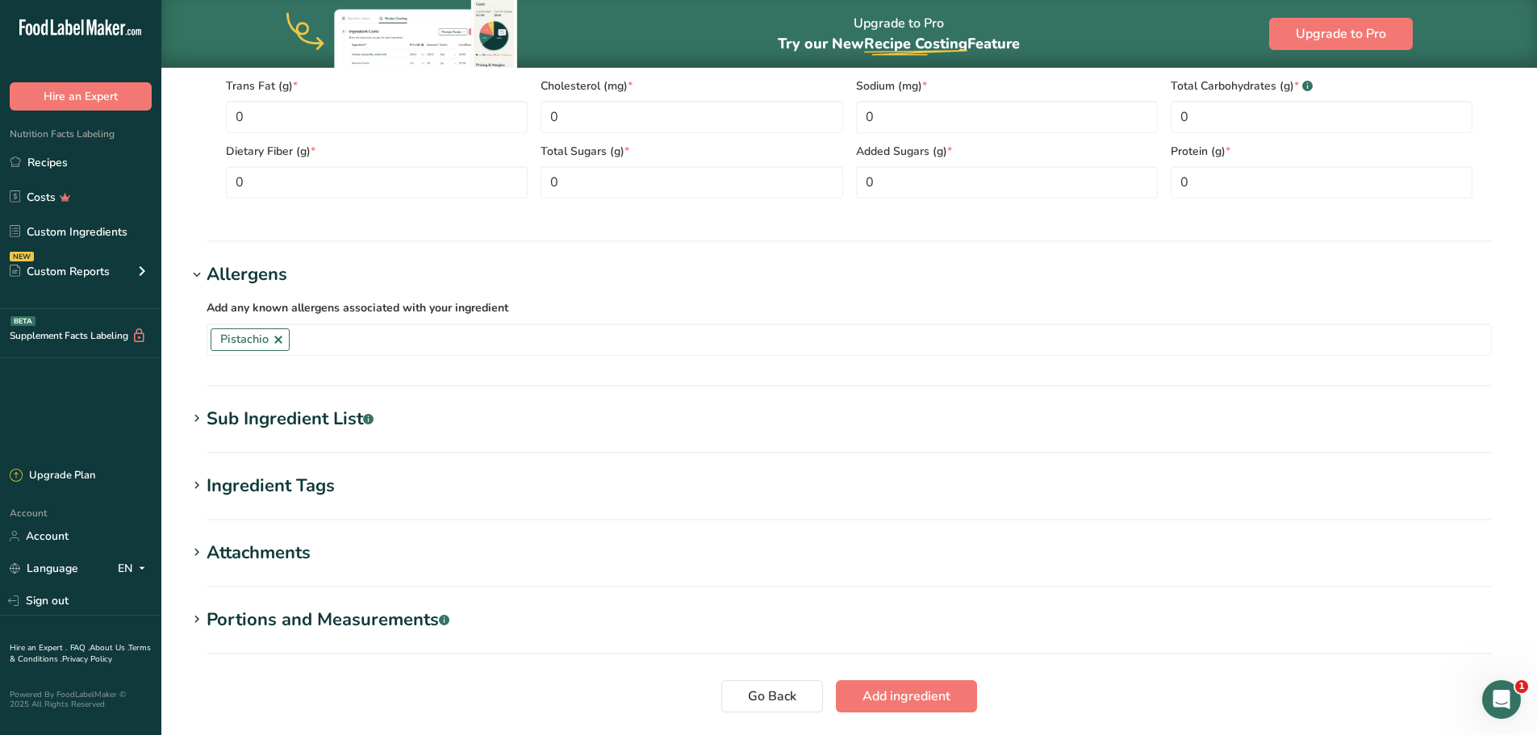
click at [294, 423] on div "Sub Ingredient List .a-a{fill:#347362;}.b-a{fill:#fff;}" at bounding box center [290, 419] width 167 height 27
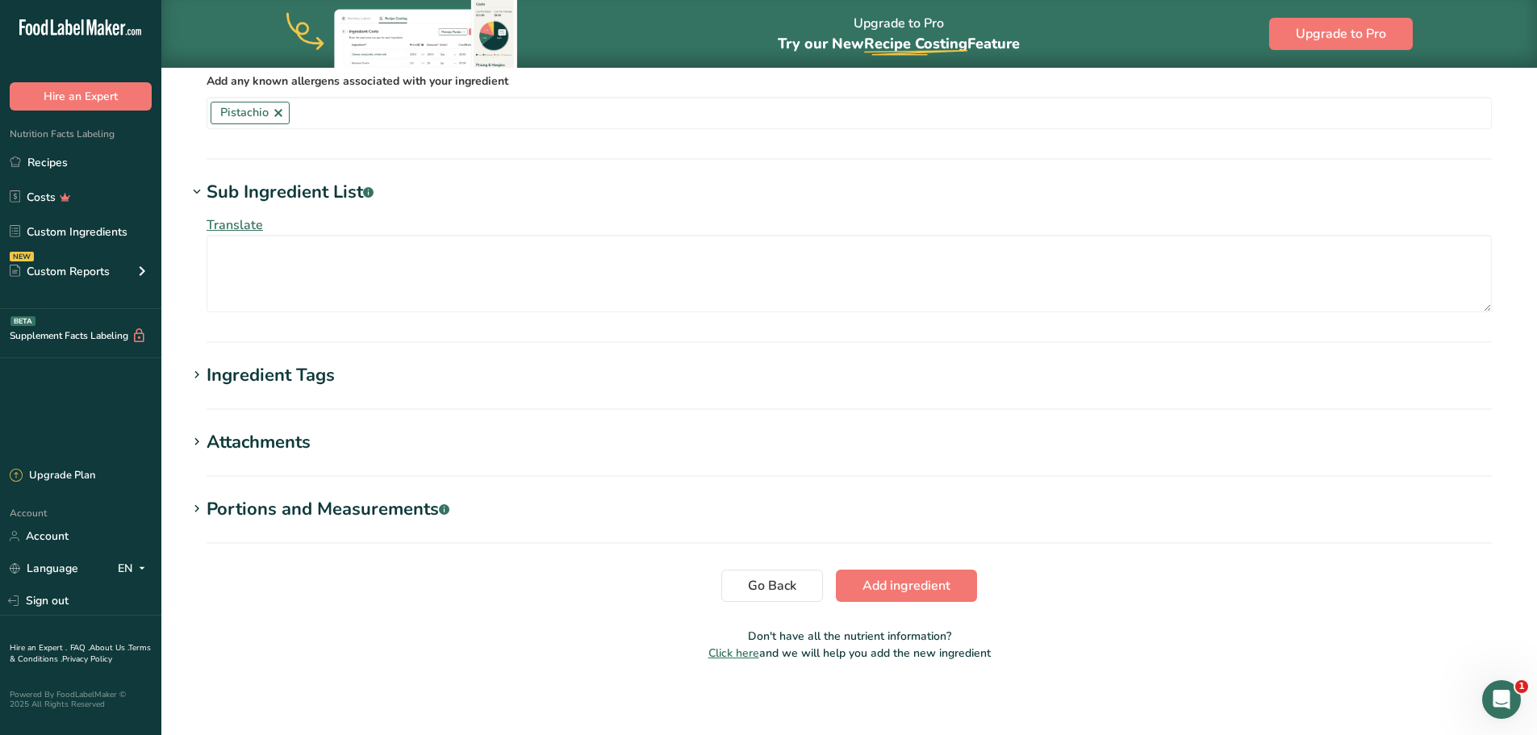
scroll to position [1038, 0]
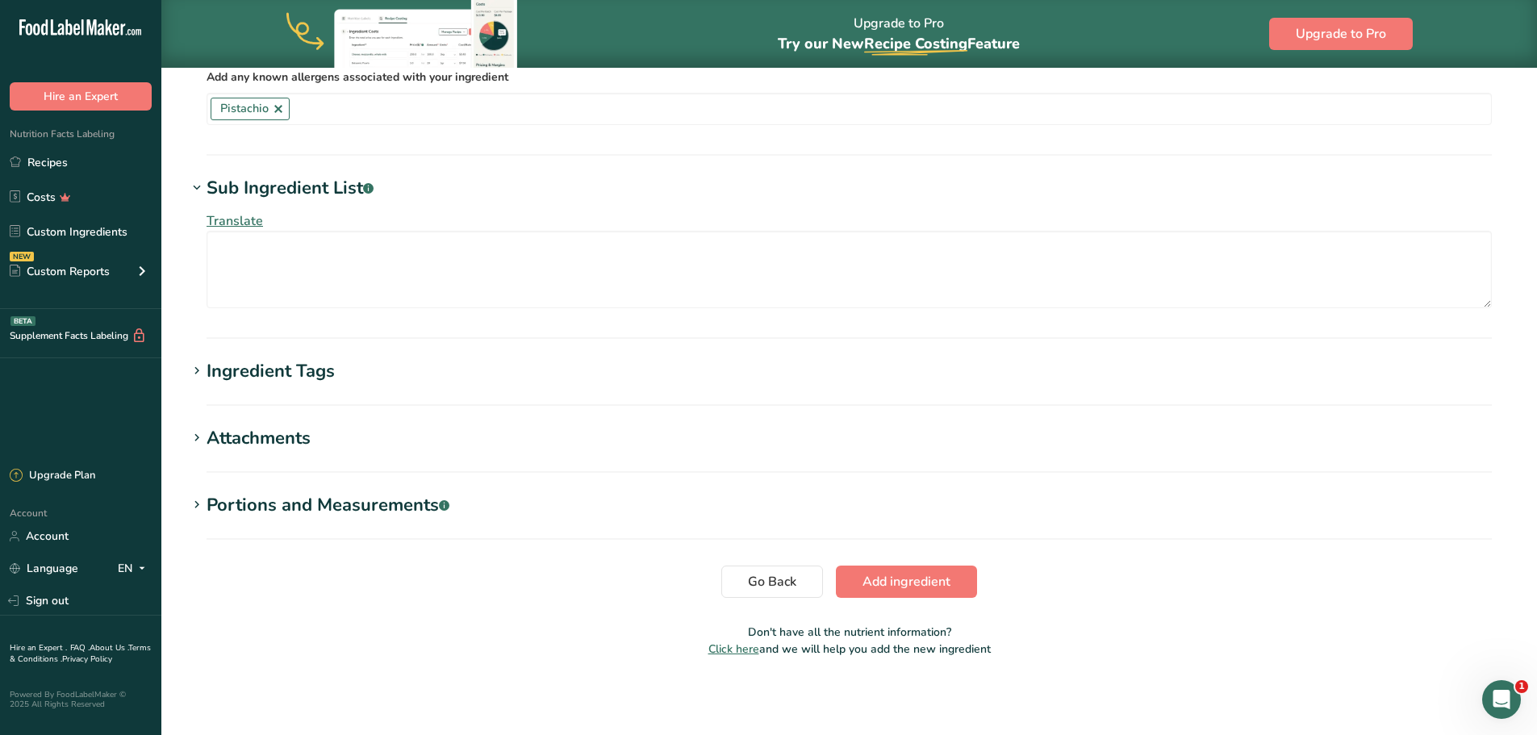
click at [261, 374] on div "Ingredient Tags" at bounding box center [271, 371] width 128 height 27
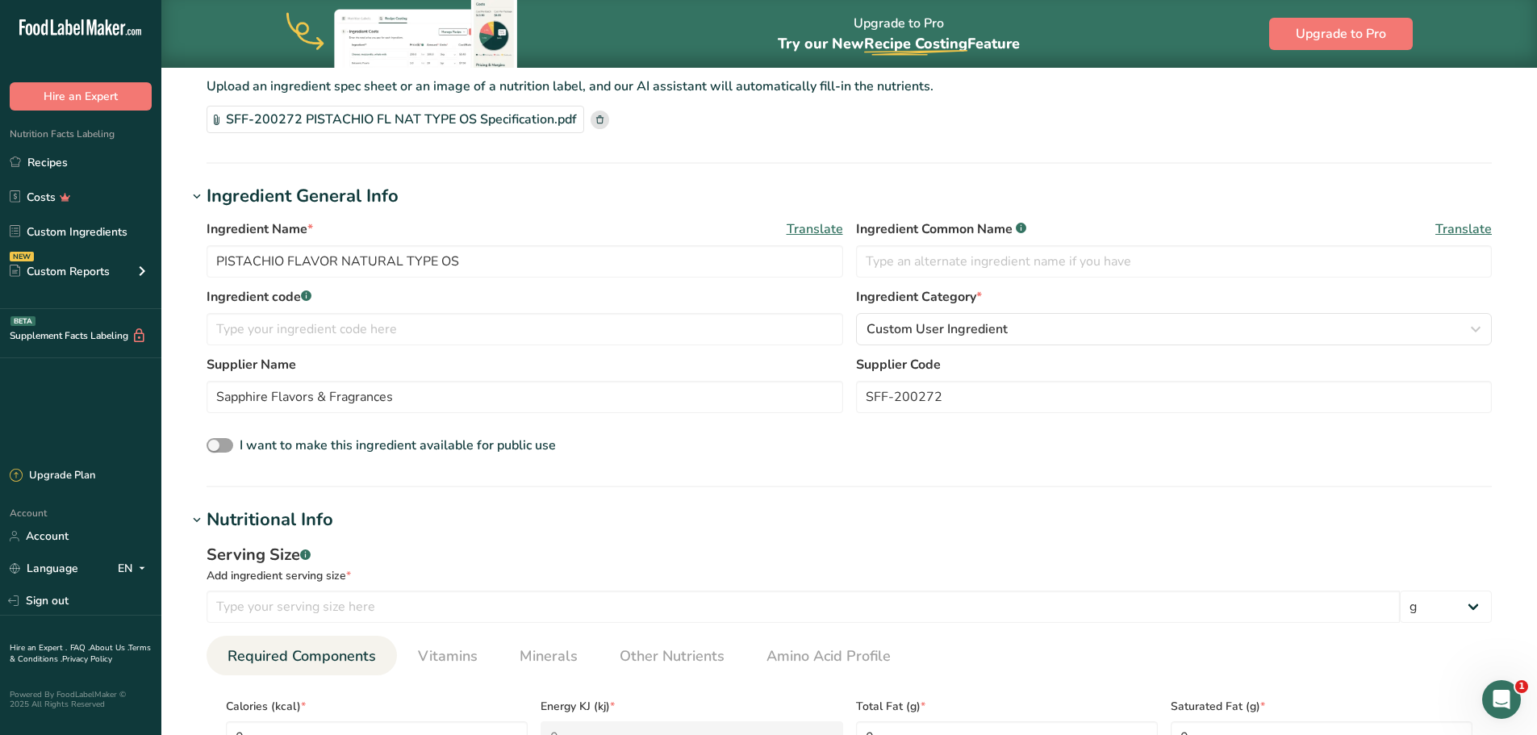
scroll to position [0, 0]
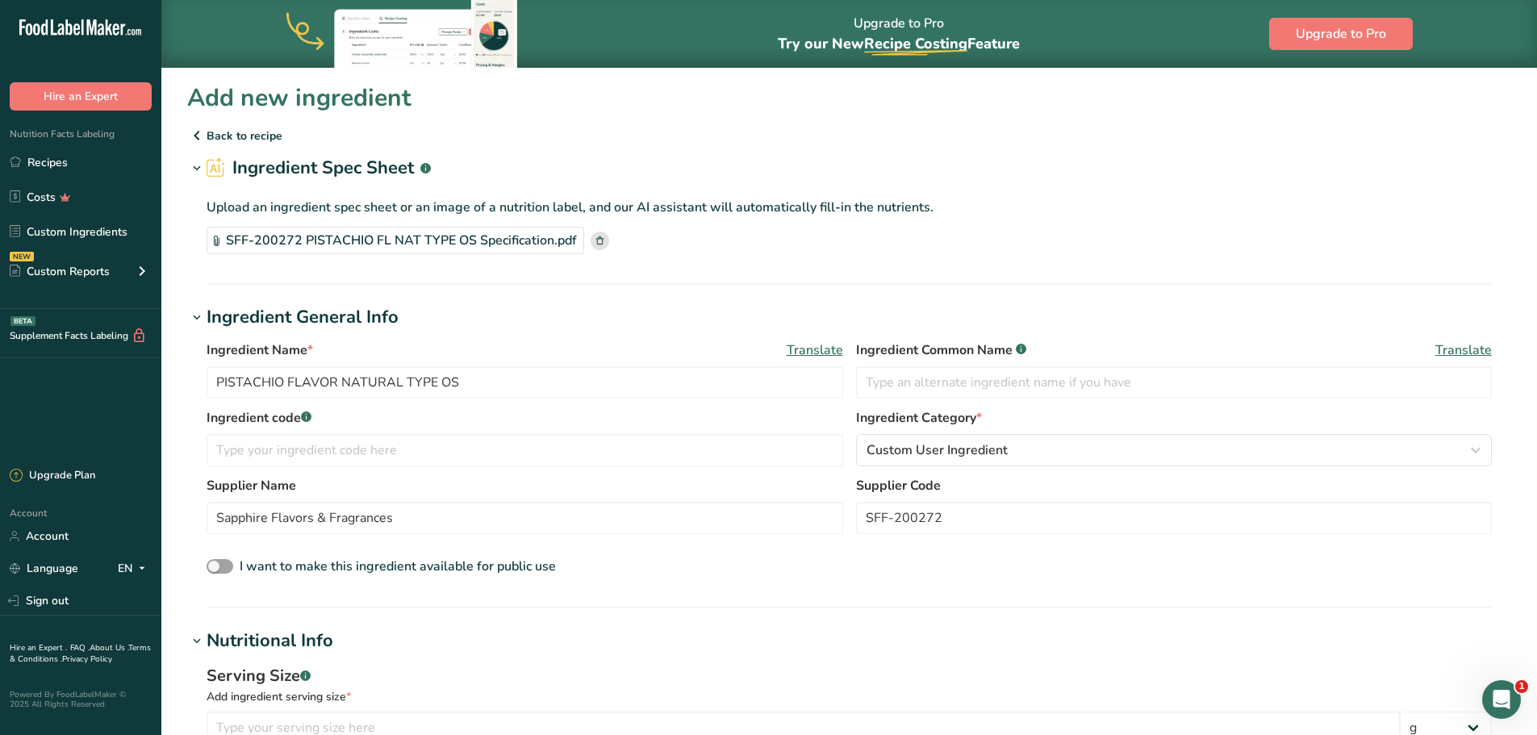
click at [388, 237] on div "SFF-200272 PISTACHIO FL NAT TYPE OS Specification.pdf" at bounding box center [396, 240] width 378 height 27
click at [416, 253] on div "SFF-200272 PISTACHIO FL NAT TYPE OS Specification.pdf" at bounding box center [396, 240] width 378 height 27
click at [421, 240] on div "SFF-200272 PISTACHIO FL NAT TYPE OS Specification.pdf" at bounding box center [396, 240] width 378 height 27
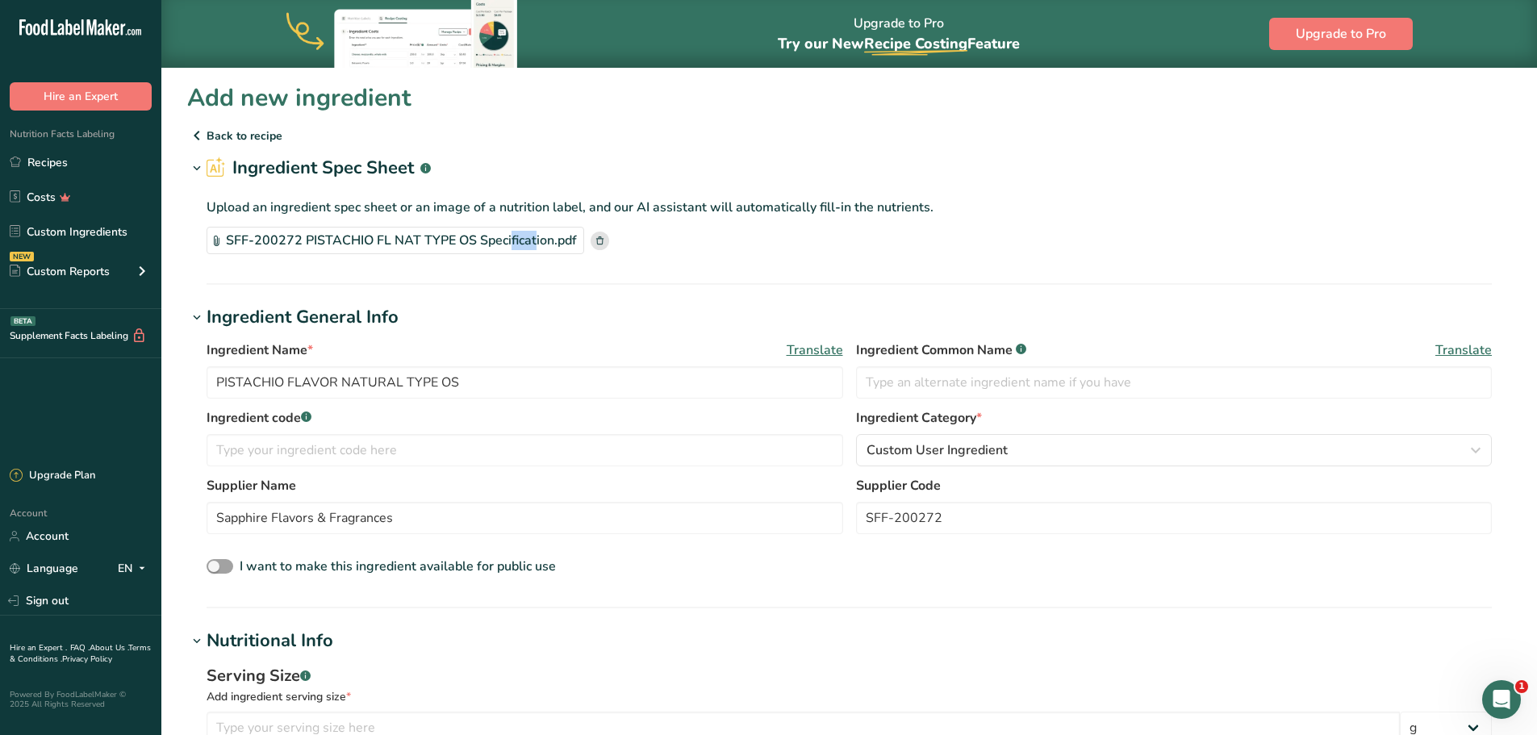
click at [421, 240] on div "SFF-200272 PISTACHIO FL NAT TYPE OS Specification.pdf" at bounding box center [396, 240] width 378 height 27
click at [454, 249] on div "SFF-200272 PISTACHIO FL NAT TYPE OS Specification.pdf" at bounding box center [396, 240] width 378 height 27
click at [492, 388] on input "PISTACHIO FLAVOR NATURAL TYPE OS" at bounding box center [525, 382] width 637 height 32
drag, startPoint x: 492, startPoint y: 383, endPoint x: 405, endPoint y: 383, distance: 87.1
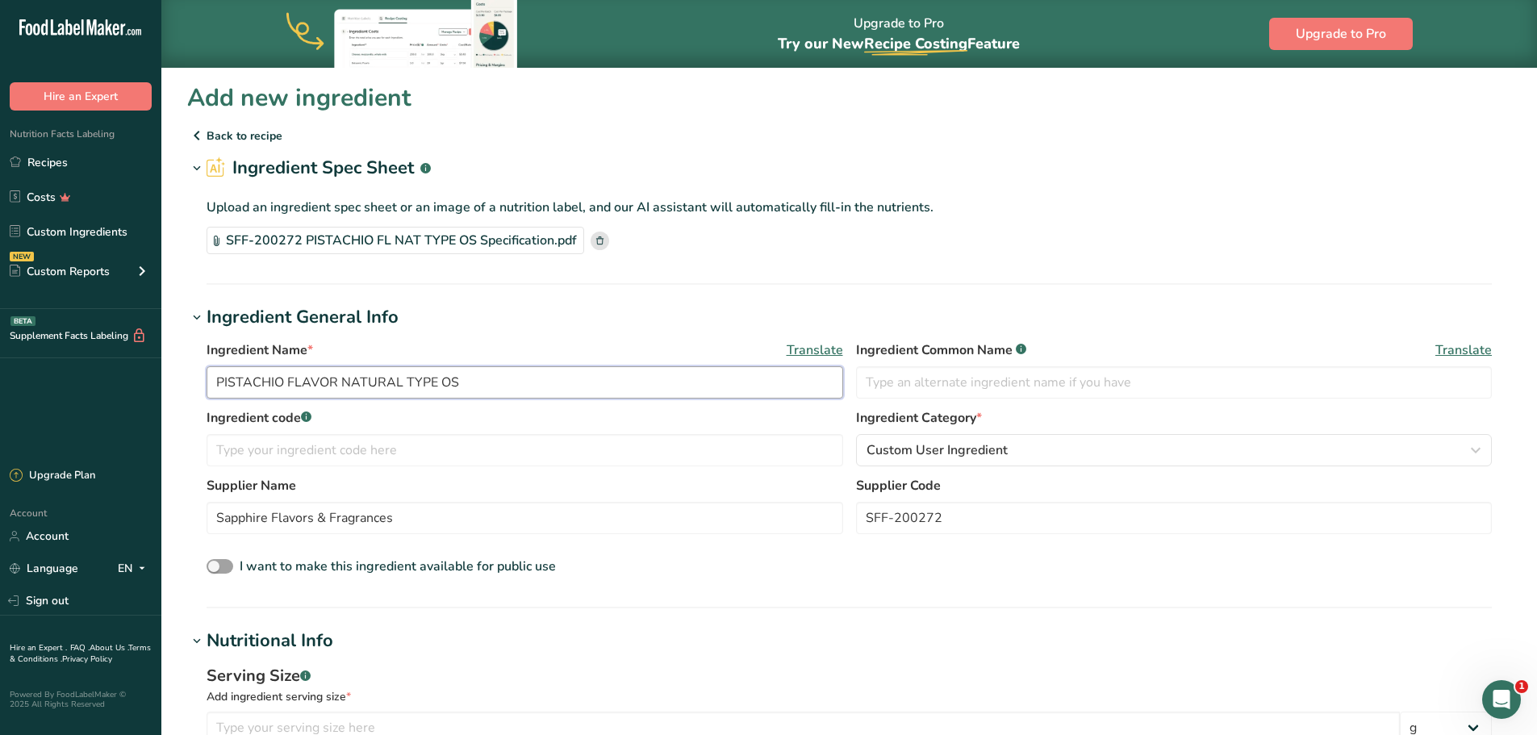
click at [405, 383] on input "PISTACHIO FLAVOR NATURAL TYPE OS" at bounding box center [525, 382] width 637 height 32
drag, startPoint x: 409, startPoint y: 382, endPoint x: 207, endPoint y: 382, distance: 202.5
click at [207, 382] on input "PISTACHIO FLAVOR NATURAL" at bounding box center [525, 382] width 637 height 32
click at [481, 383] on input "PISTACHIO FLAVOR NATURAL" at bounding box center [525, 382] width 637 height 32
drag, startPoint x: 338, startPoint y: 384, endPoint x: 297, endPoint y: 380, distance: 41.3
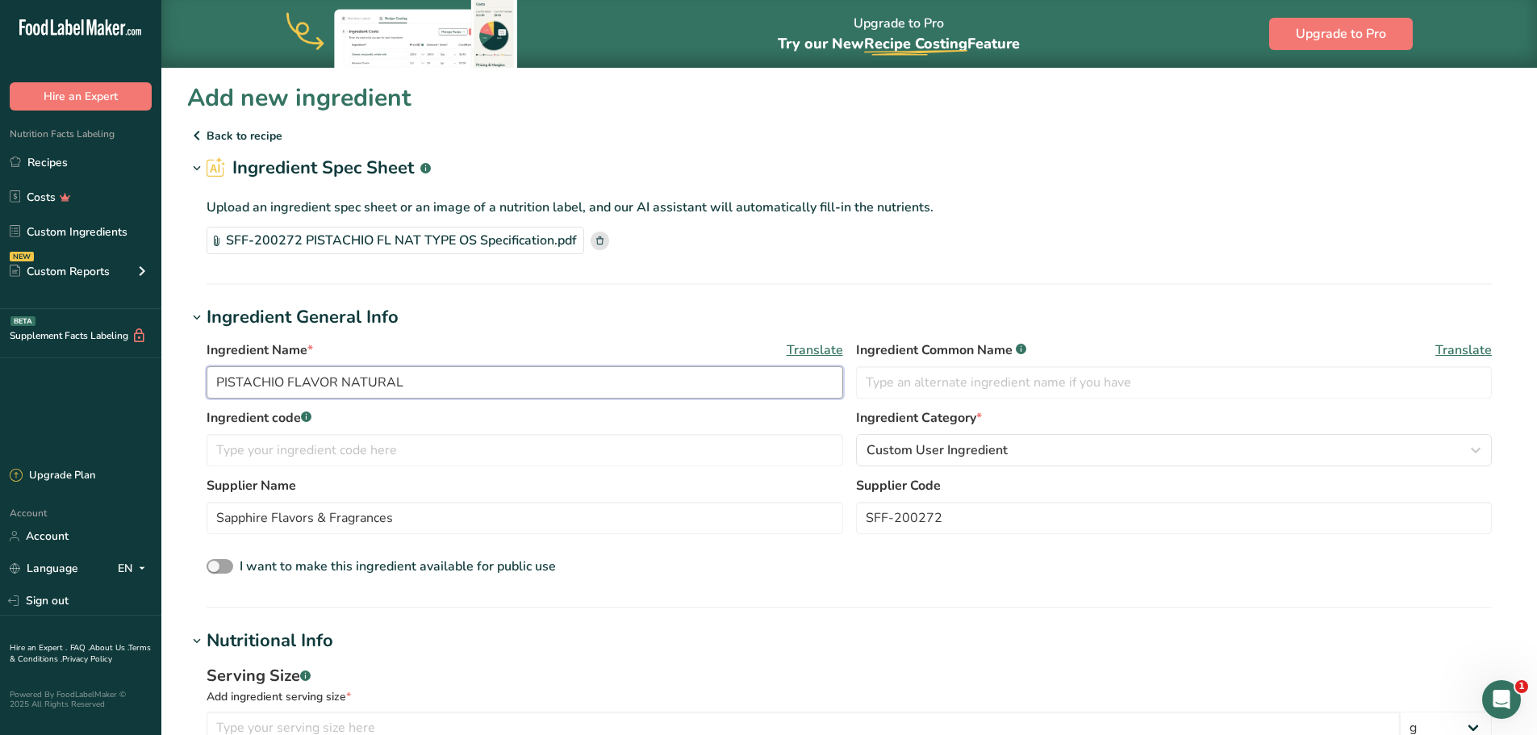
click at [297, 380] on input "PISTACHIO FLAVOR NATURAL" at bounding box center [525, 382] width 637 height 32
click at [281, 385] on input "PISTACHIO FlavorNATURAL" at bounding box center [525, 382] width 637 height 32
click at [437, 386] on input "Natural Pistachio Flavor NATURAL" at bounding box center [525, 382] width 637 height 32
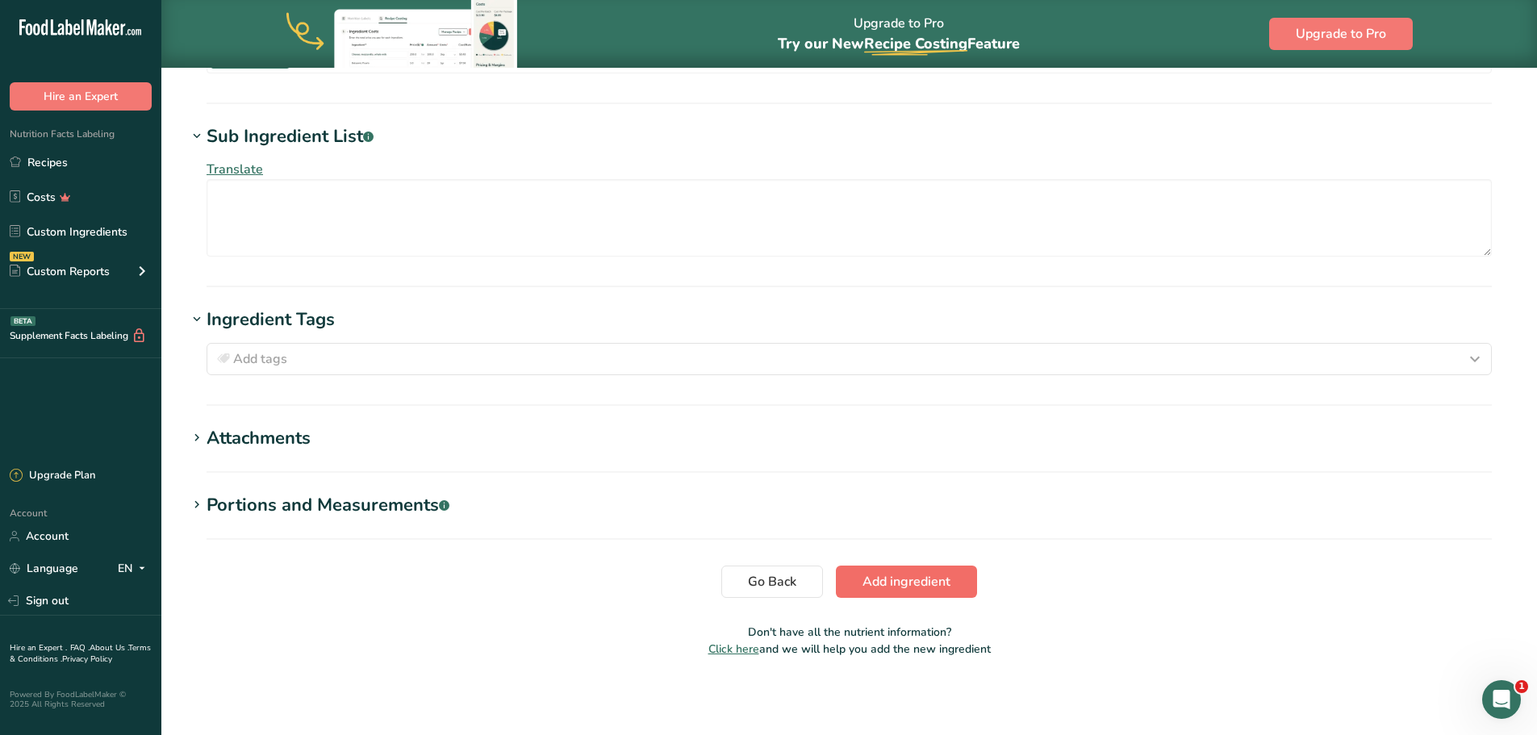
type input "Natural Pistachio Flavor"
drag, startPoint x: 875, startPoint y: 580, endPoint x: 867, endPoint y: 578, distance: 9.0
click at [875, 579] on span "Add ingredient" at bounding box center [906, 581] width 88 height 19
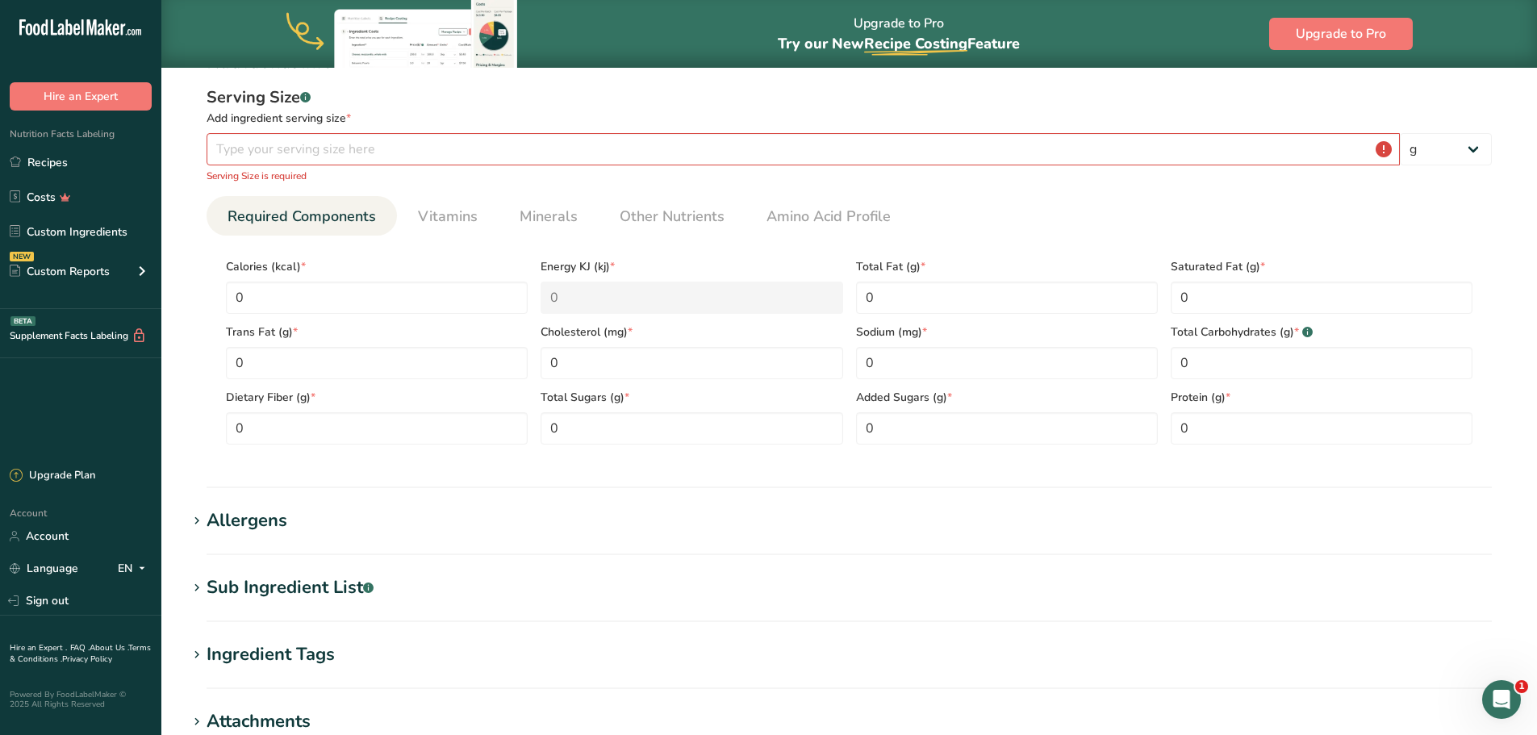
scroll to position [200, 0]
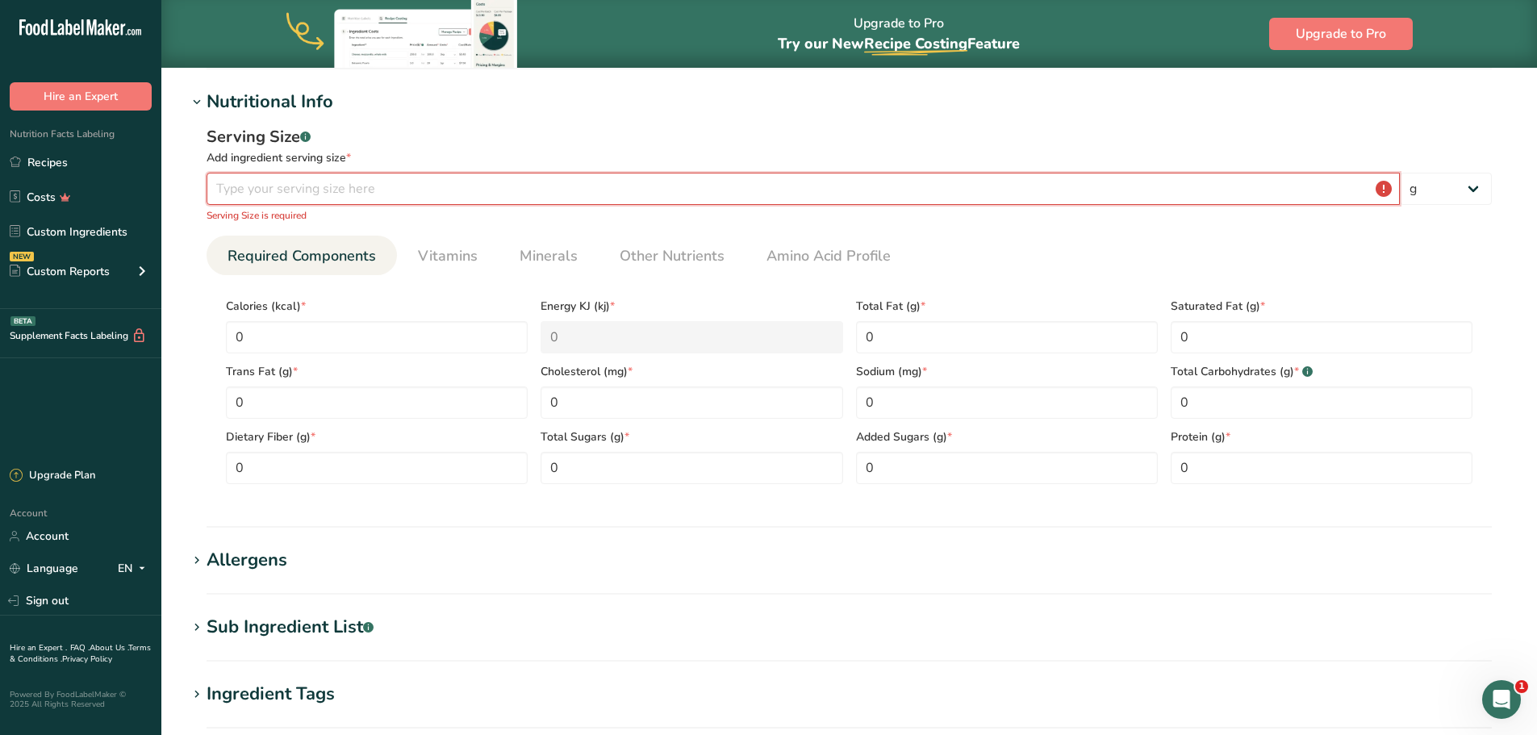
click at [308, 189] on input "number" at bounding box center [803, 189] width 1193 height 32
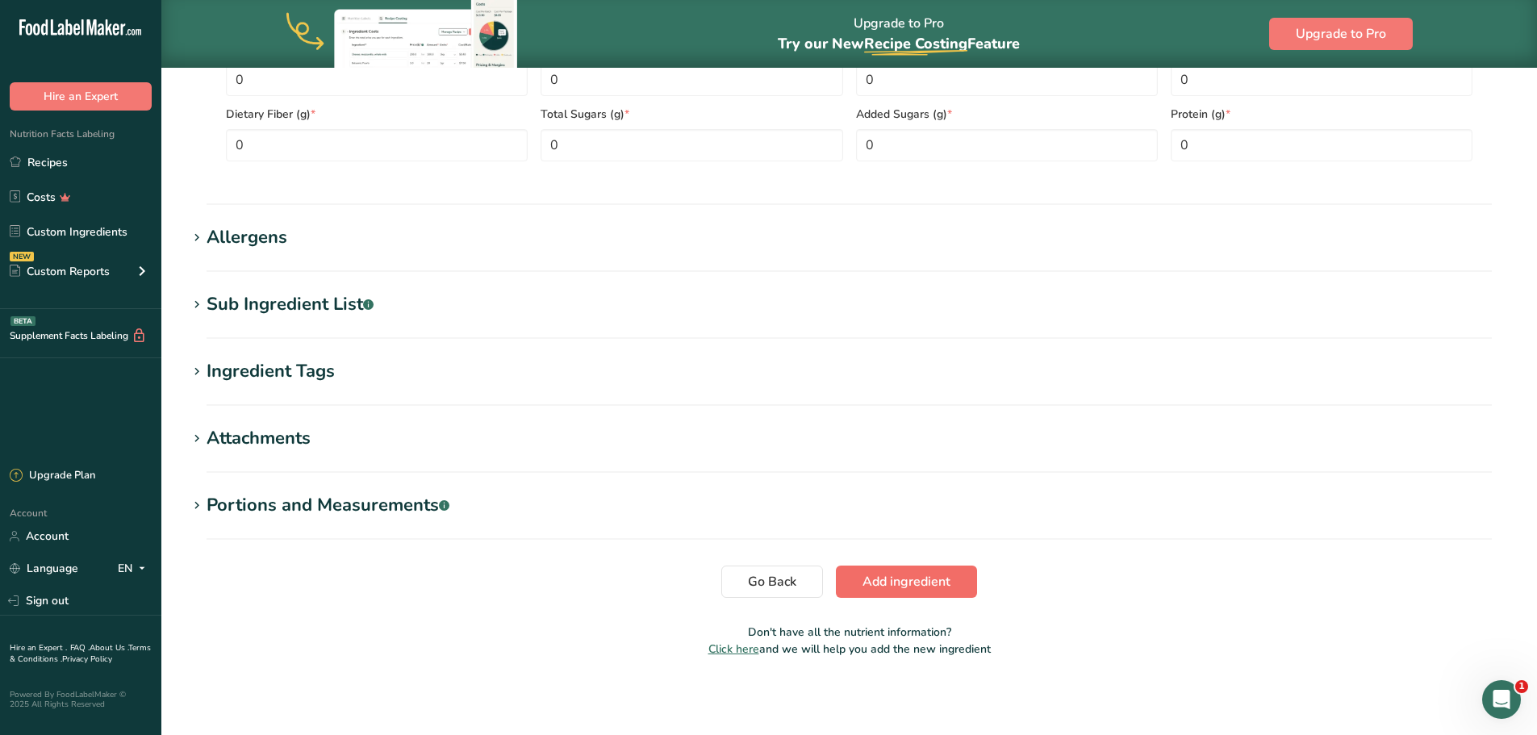
type input "1"
click at [889, 583] on span "Add ingredient" at bounding box center [906, 581] width 88 height 19
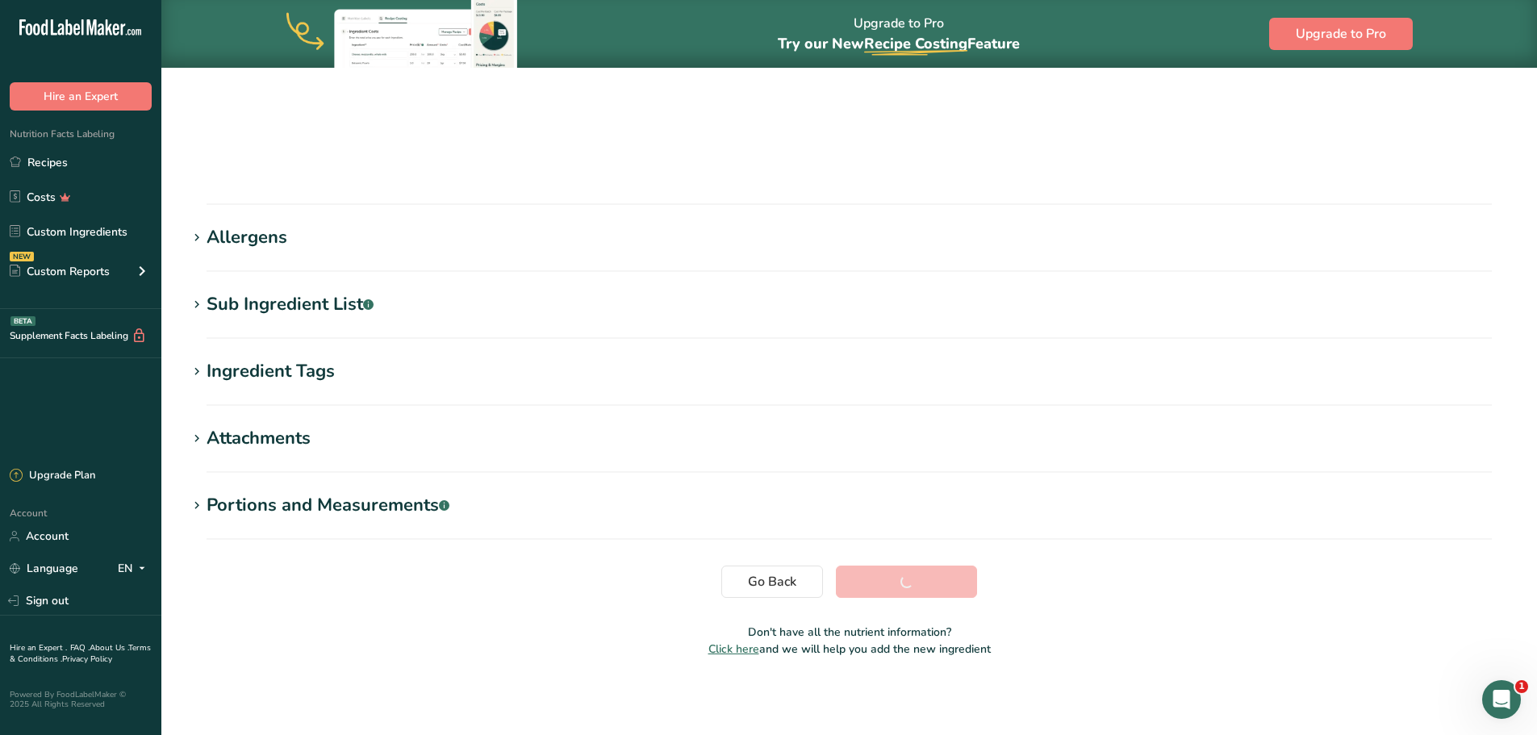
scroll to position [132, 0]
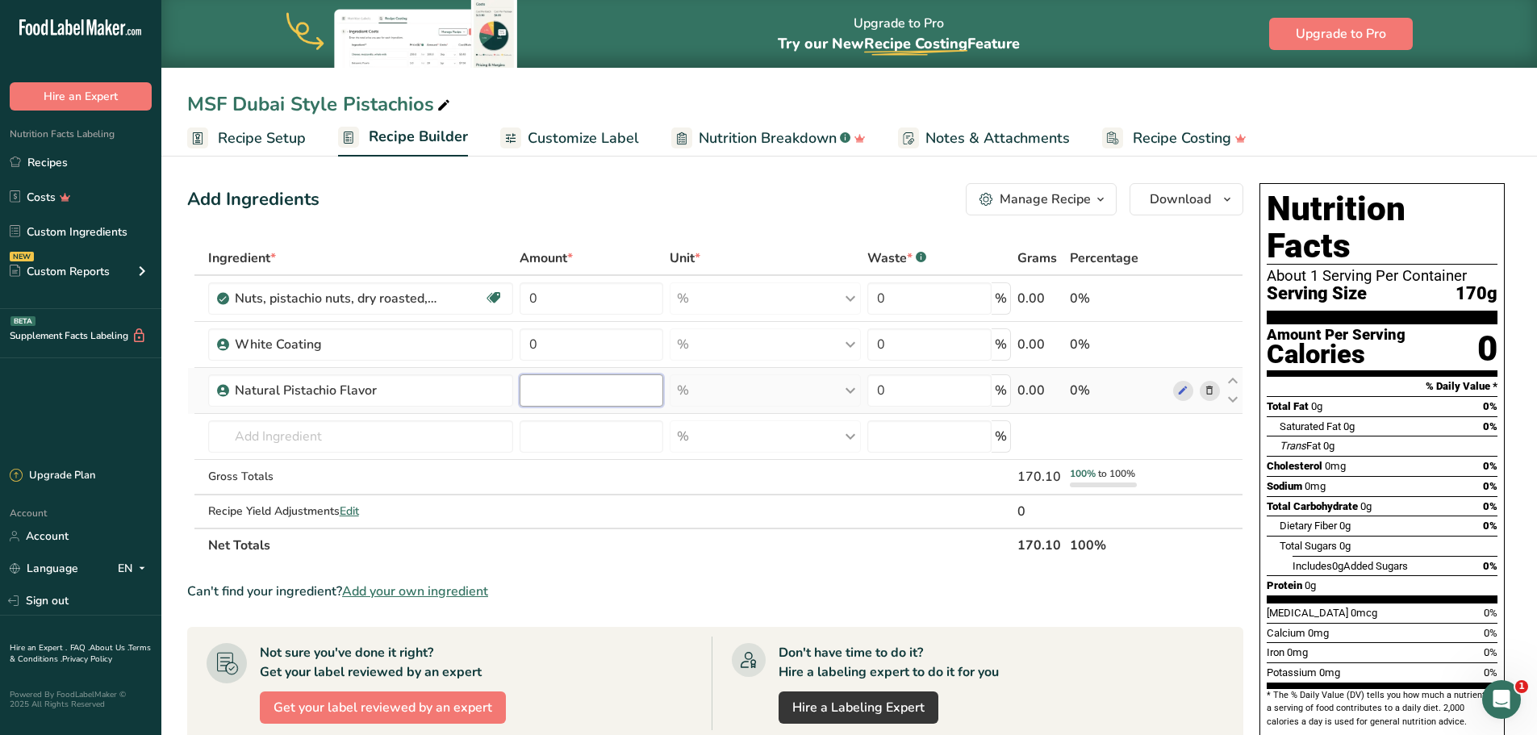
click at [576, 391] on input "number" at bounding box center [592, 390] width 144 height 32
type input "0.7"
click at [595, 308] on div "Ingredient * Amount * Unit * Waste * .a-a{fill:#347362;}.b-a{fill:#fff;} Grams …" at bounding box center [715, 401] width 1056 height 321
type input "17.8"
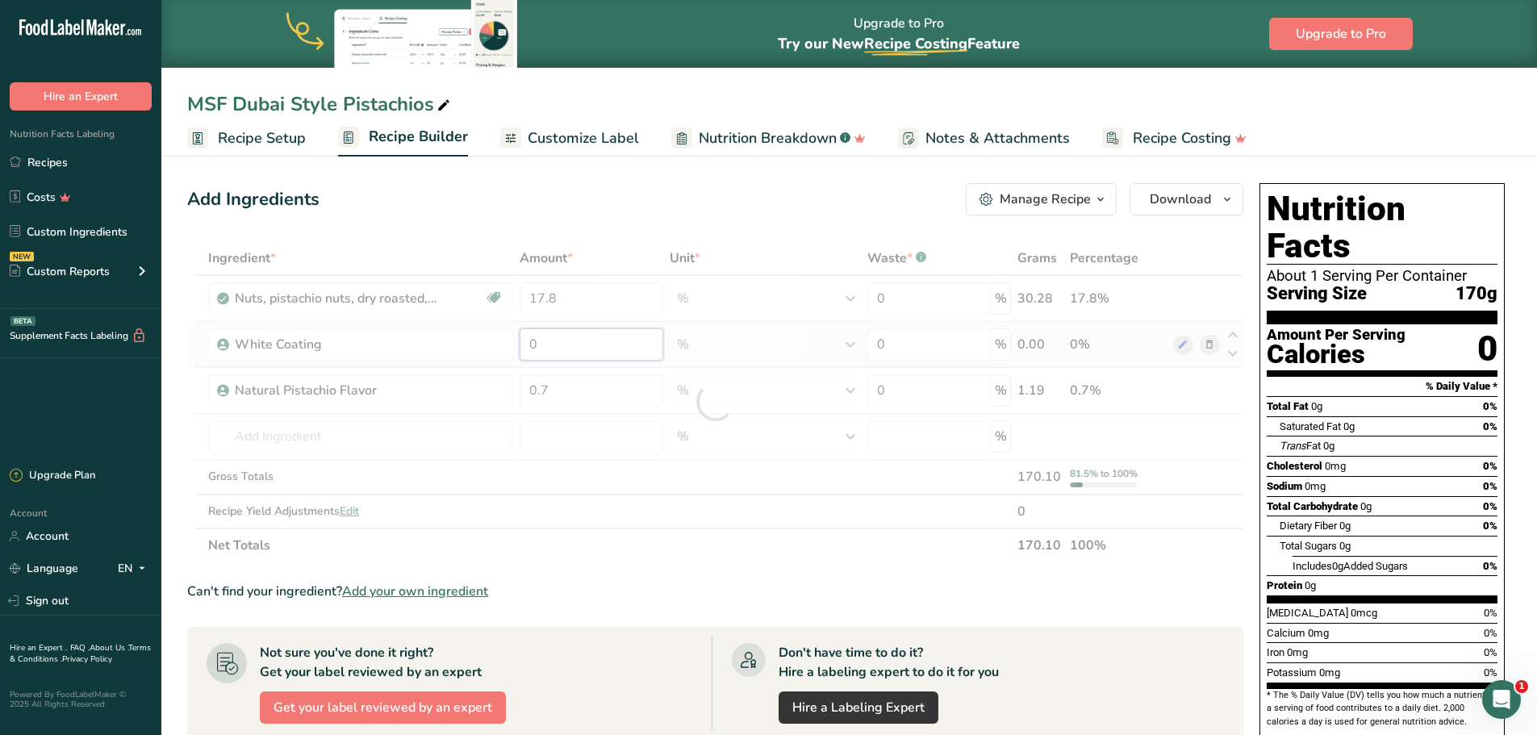
click at [604, 340] on div "Ingredient * Amount * Unit * Waste * .a-a{fill:#347362;}.b-a{fill:#fff;} Grams …" at bounding box center [715, 401] width 1056 height 321
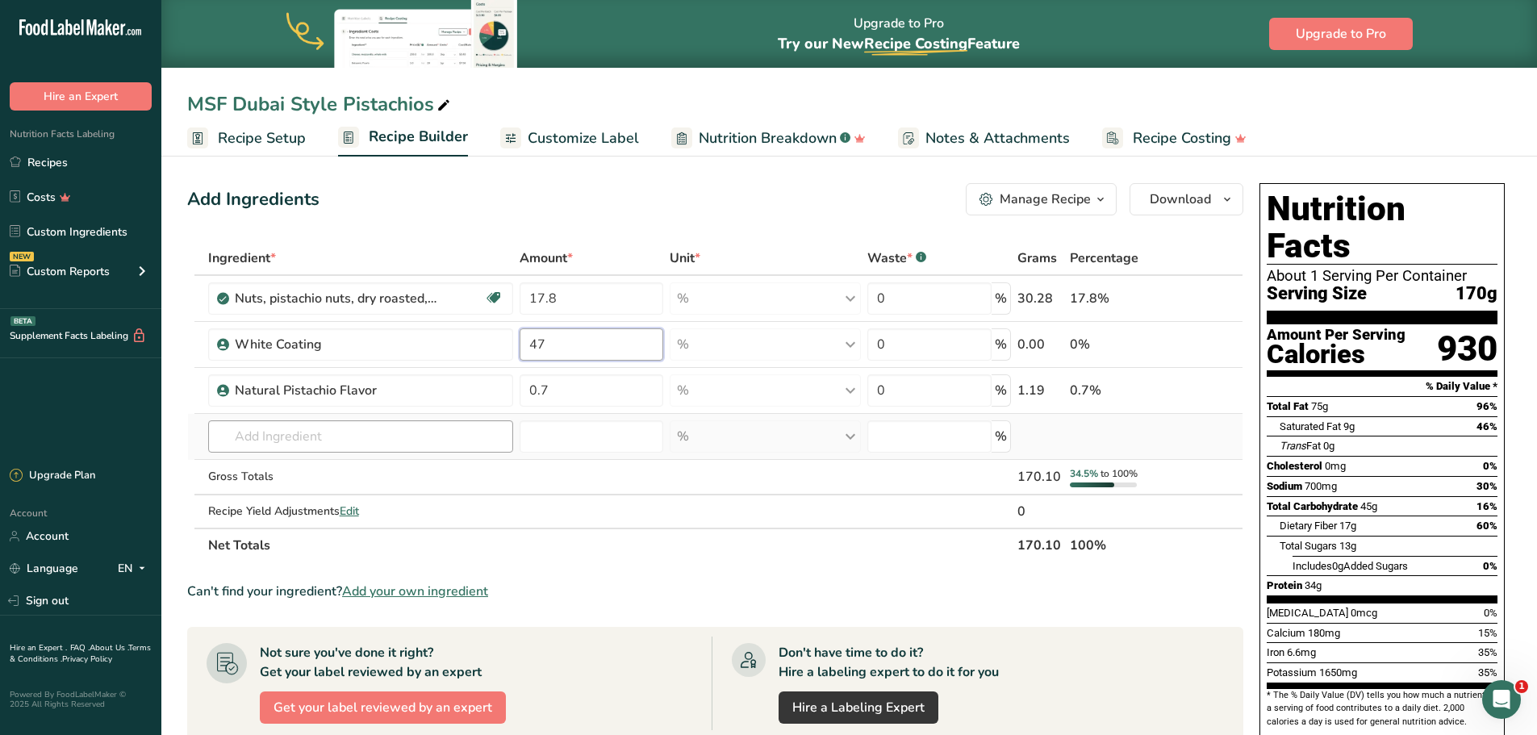
type input "47"
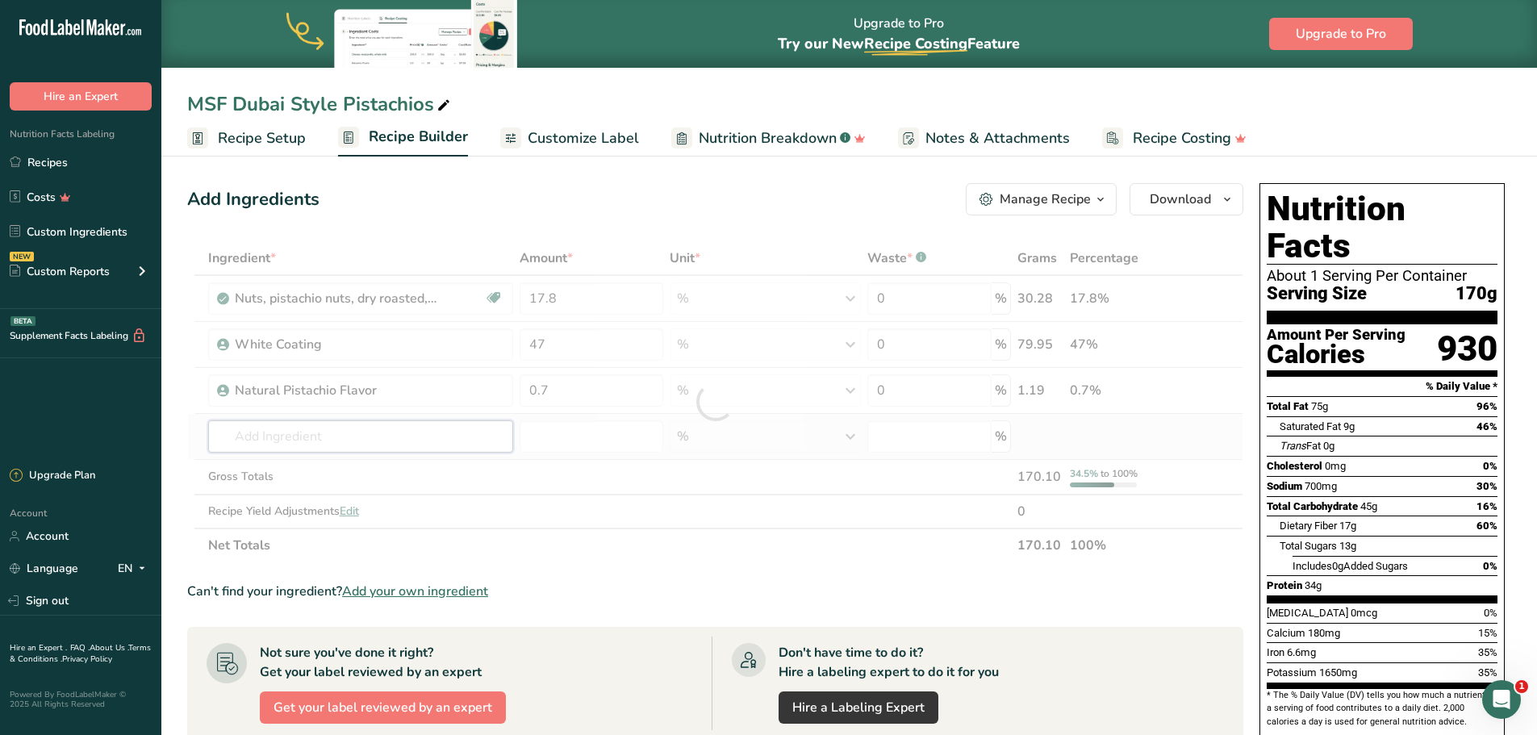
click at [354, 441] on div "Ingredient * Amount * Unit * Waste * .a-a{fill:#347362;}.b-a{fill:#fff;} Grams …" at bounding box center [715, 401] width 1056 height 321
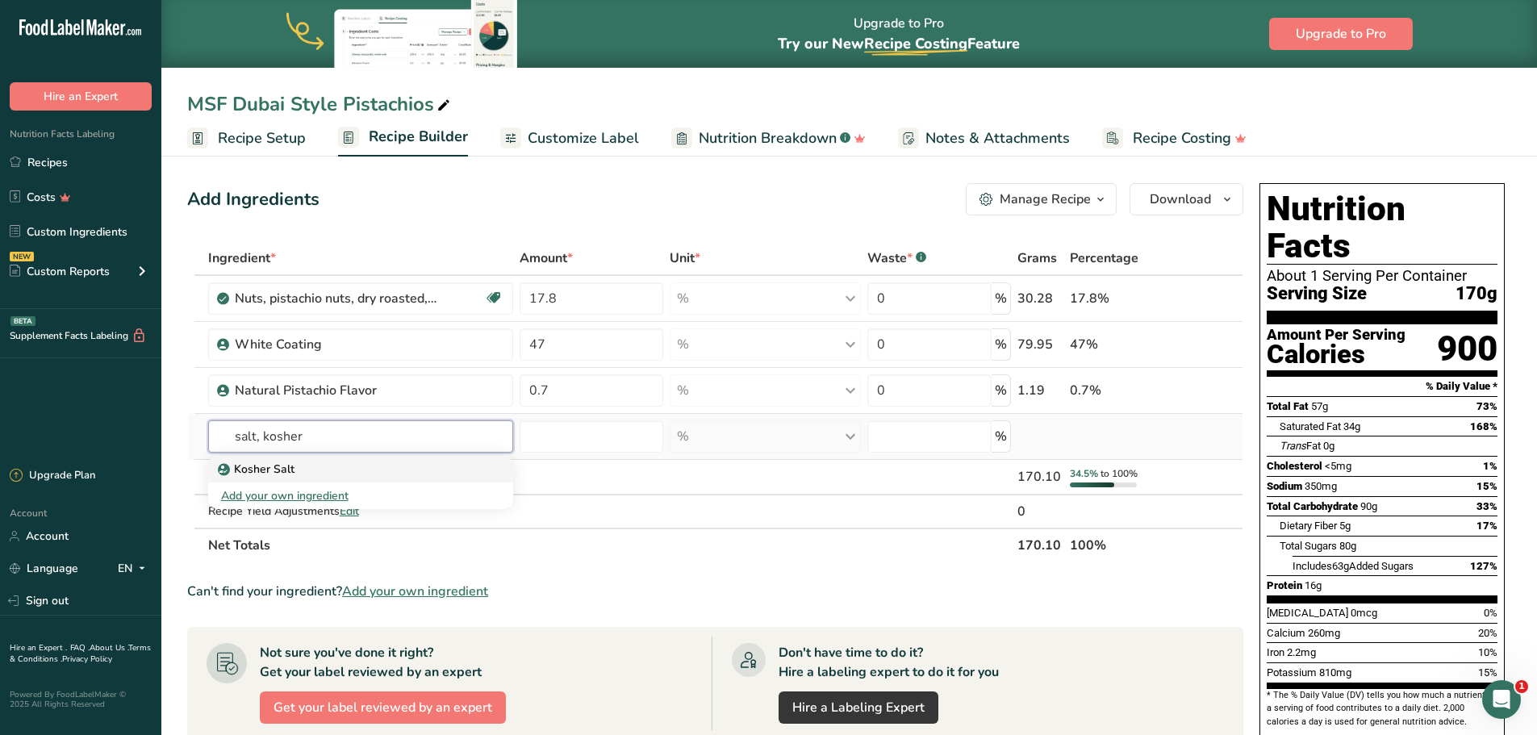
type input "salt, kosher"
click at [318, 471] on div "Kosher Salt" at bounding box center [348, 469] width 254 height 17
type input "Kosher Salt"
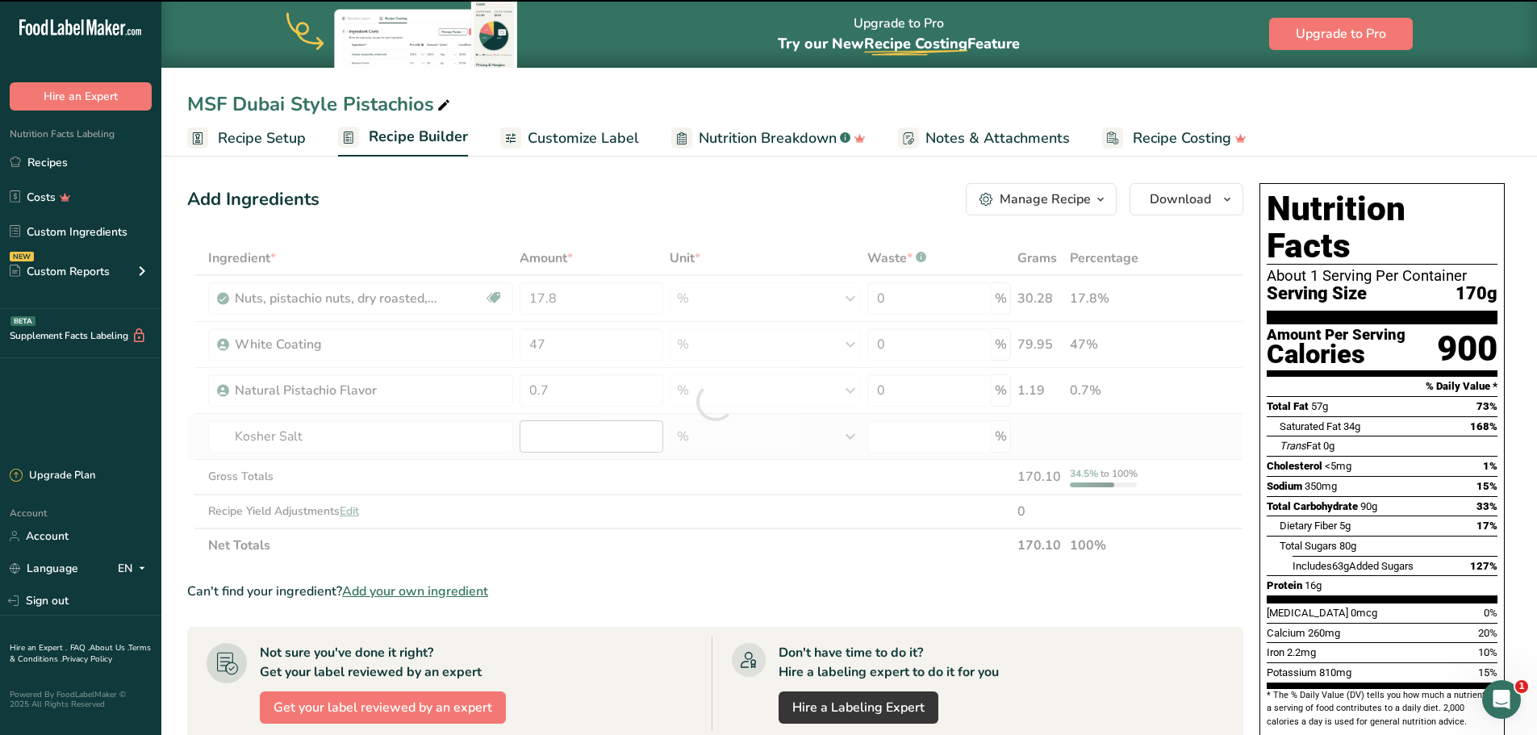
type input "0"
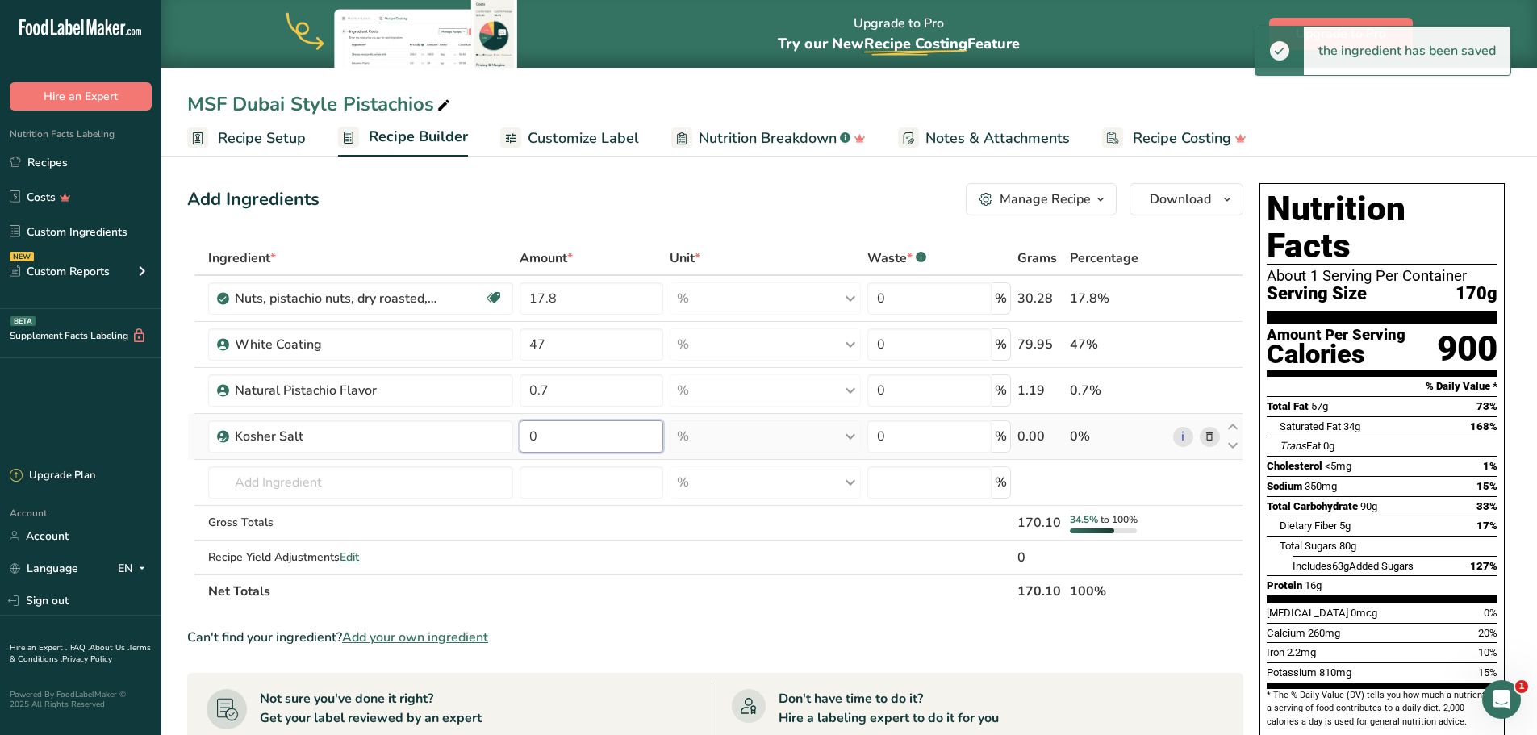
click at [578, 437] on input "0" at bounding box center [592, 436] width 144 height 32
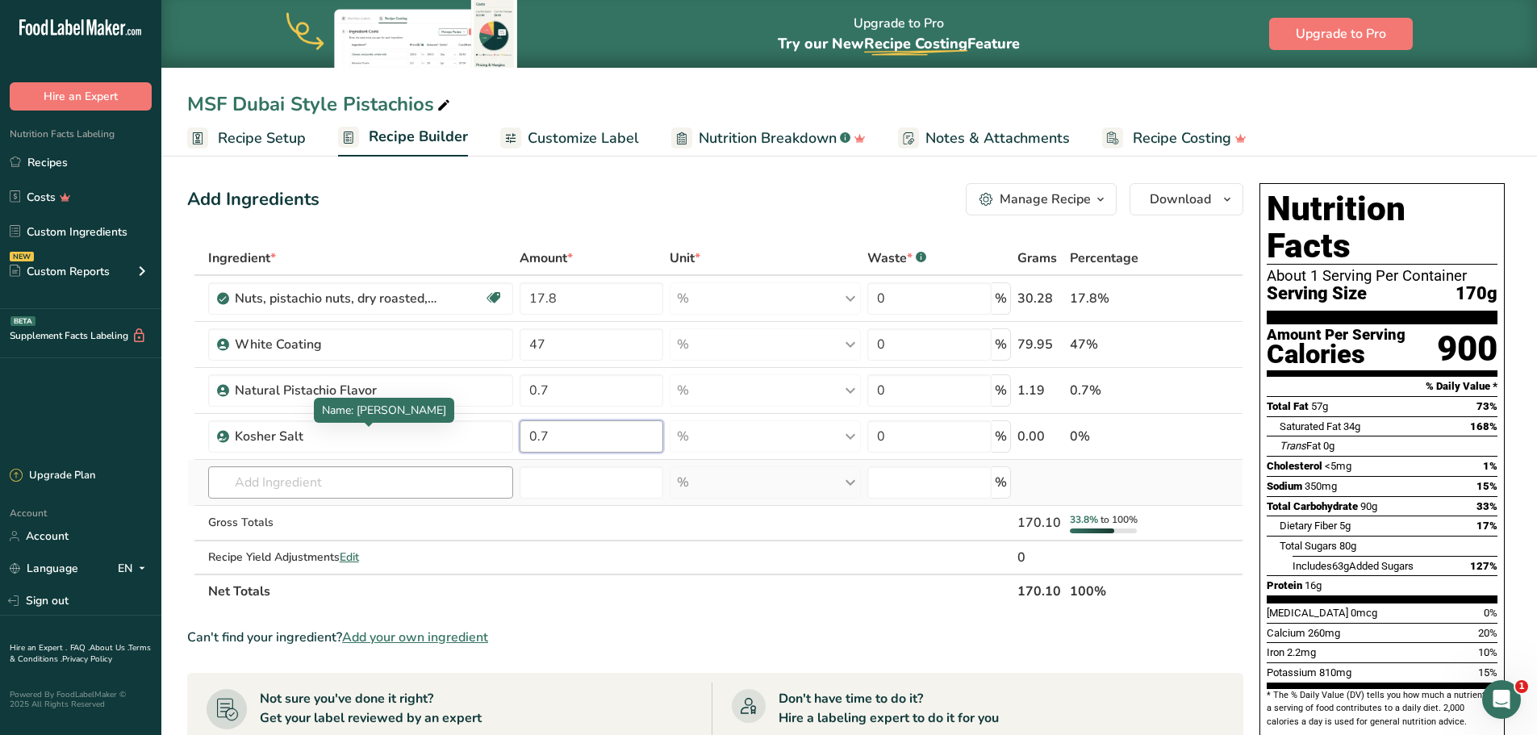
type input "0.7"
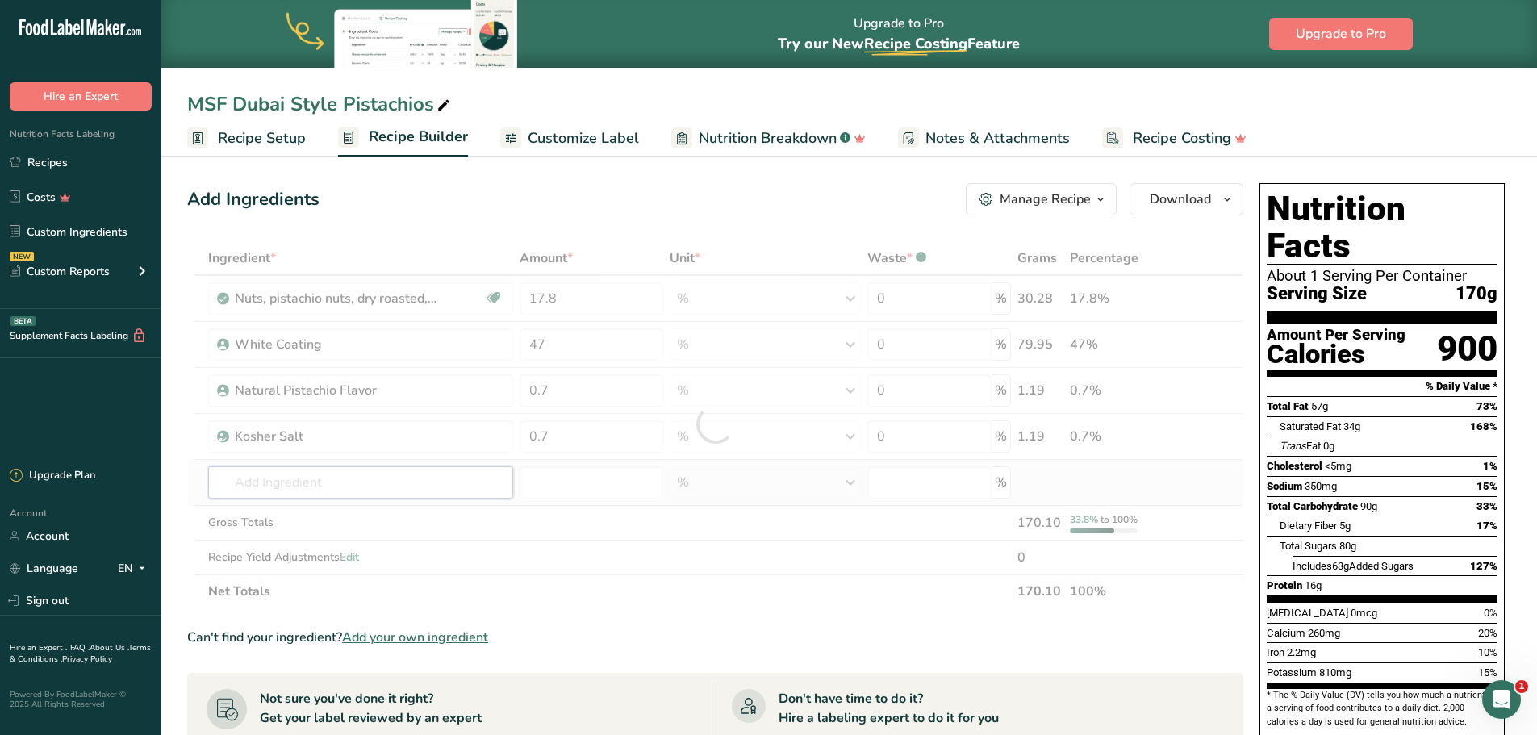
click at [318, 480] on div "Ingredient * Amount * Unit * Waste * .a-a{fill:#347362;}.b-a{fill:#fff;} Grams …" at bounding box center [715, 424] width 1056 height 367
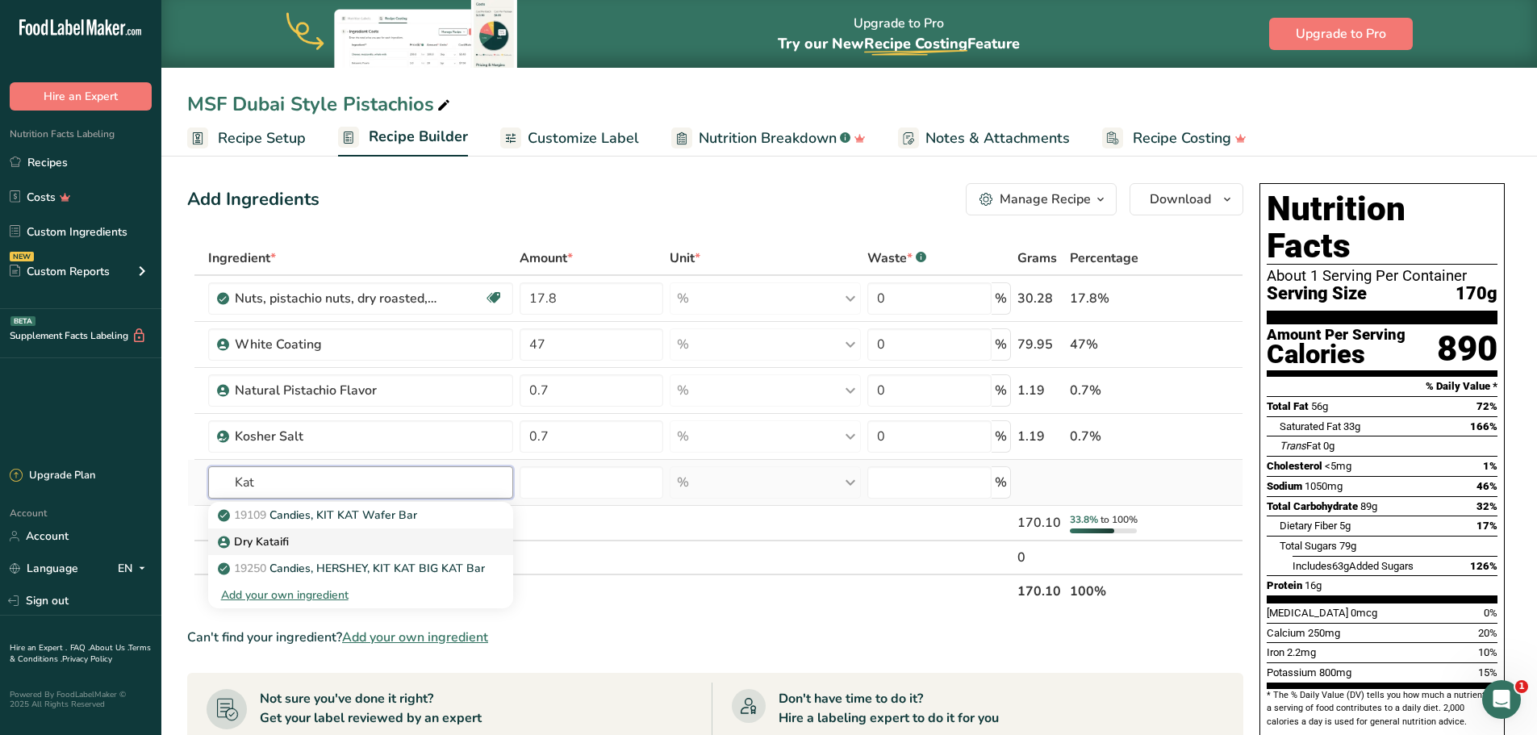
type input "Kat"
click at [263, 544] on p "Dry Kataifi" at bounding box center [255, 541] width 68 height 17
type input "Dry Kataifi"
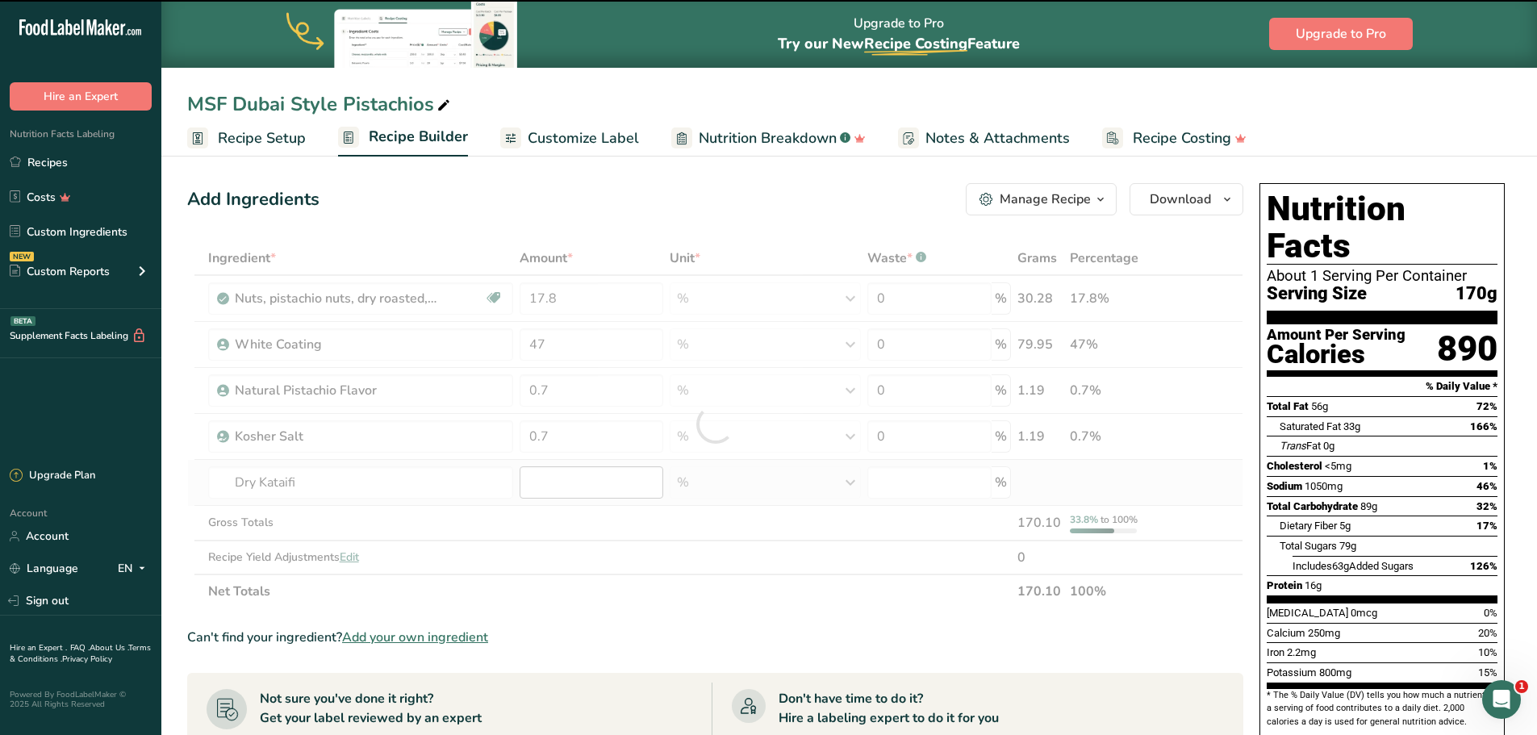
type input "0"
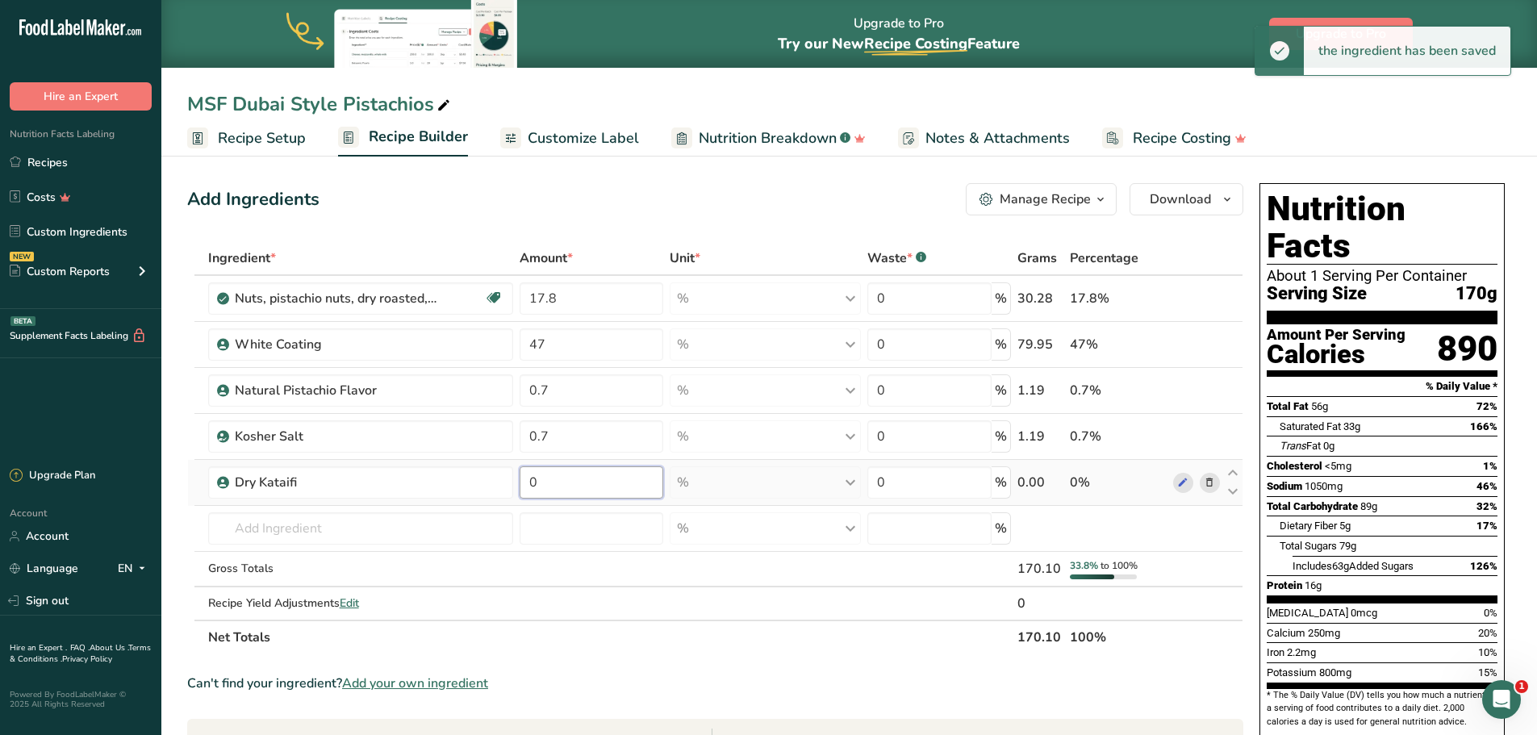
click at [553, 488] on input "0" at bounding box center [592, 482] width 144 height 32
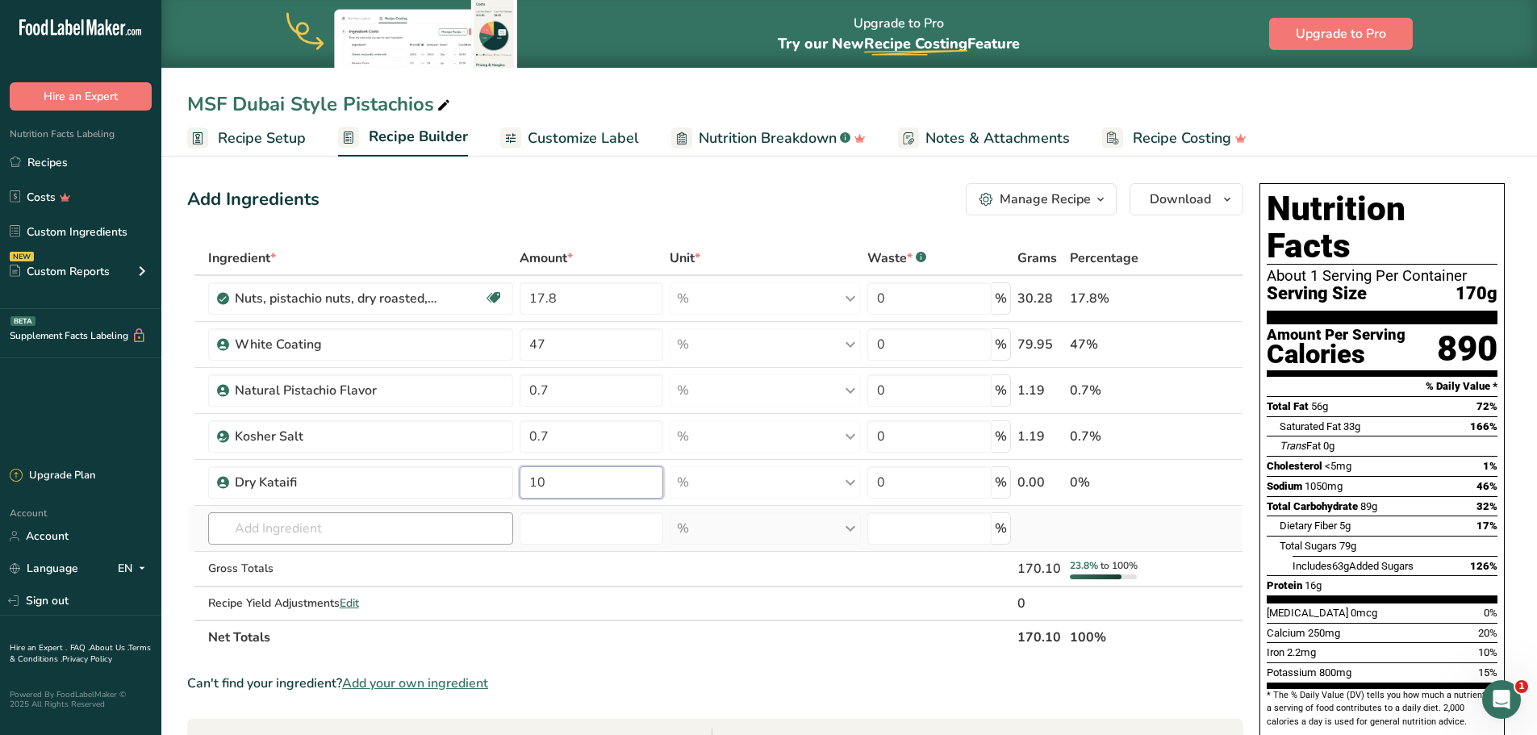
type input "10"
click at [316, 528] on div "Ingredient * Amount * Unit * Waste * .a-a{fill:#347362;}.b-a{fill:#fff;} Grams …" at bounding box center [715, 447] width 1056 height 413
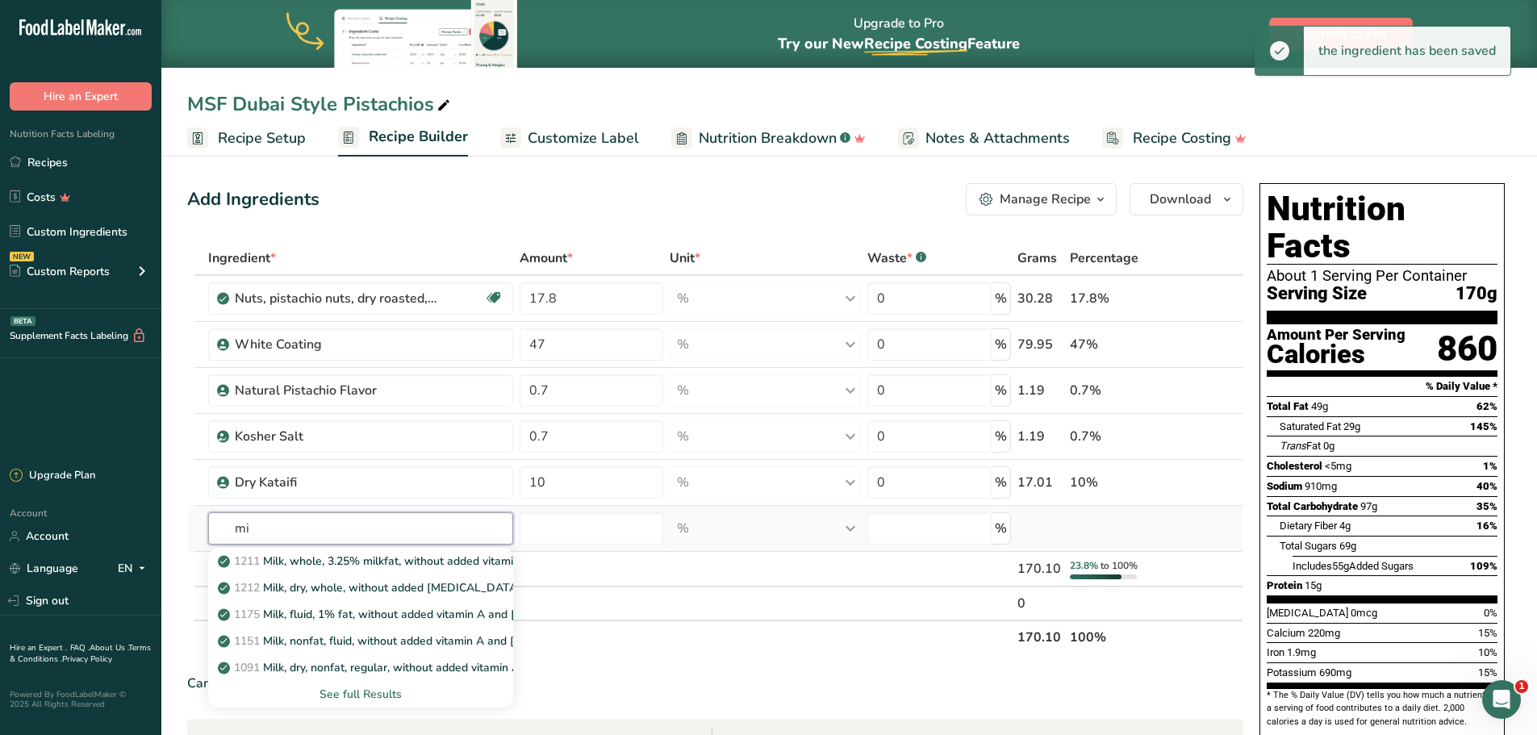
type input "m"
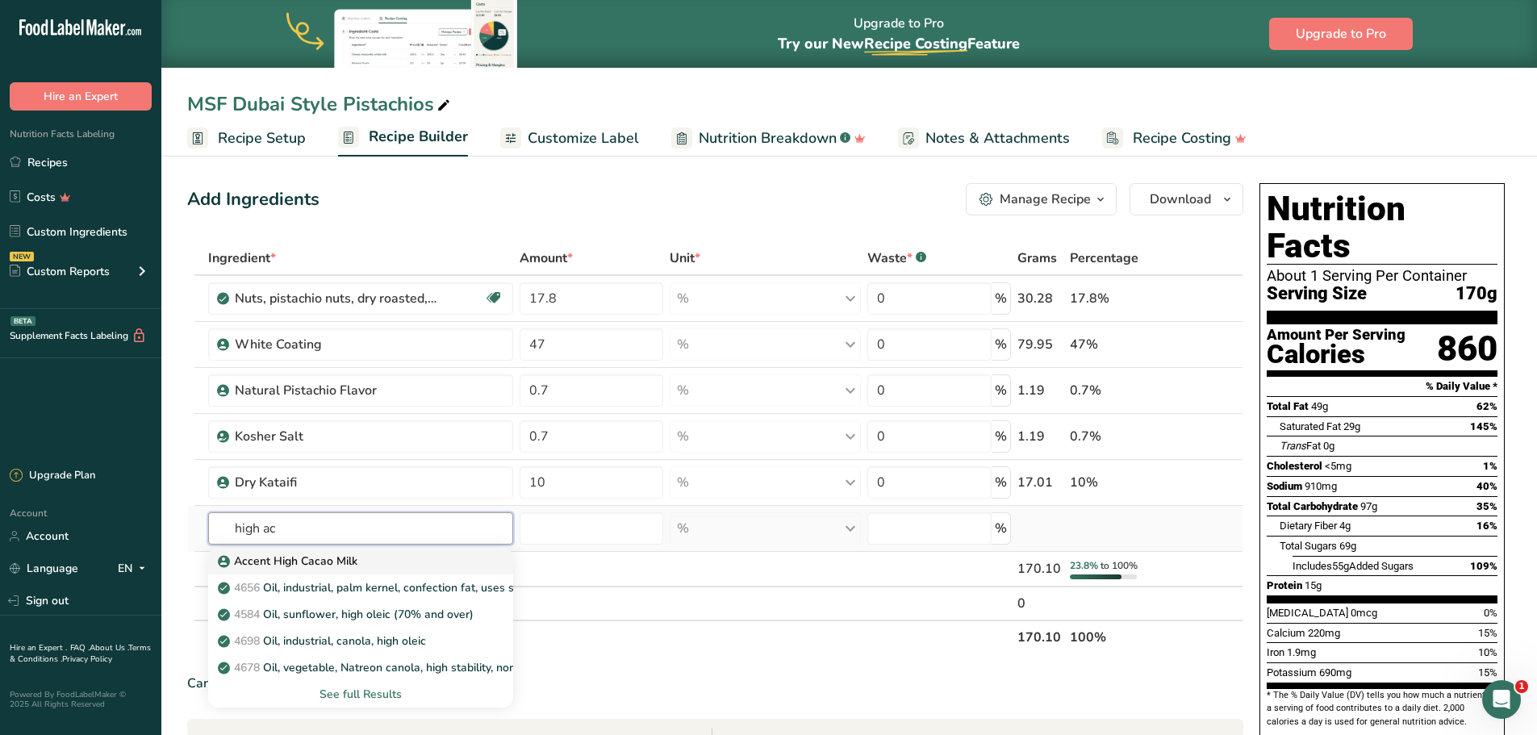
type input "high ac"
click at [345, 559] on p "Accent High Cacao Milk" at bounding box center [289, 561] width 136 height 17
type input "Accent High Cacao Milk"
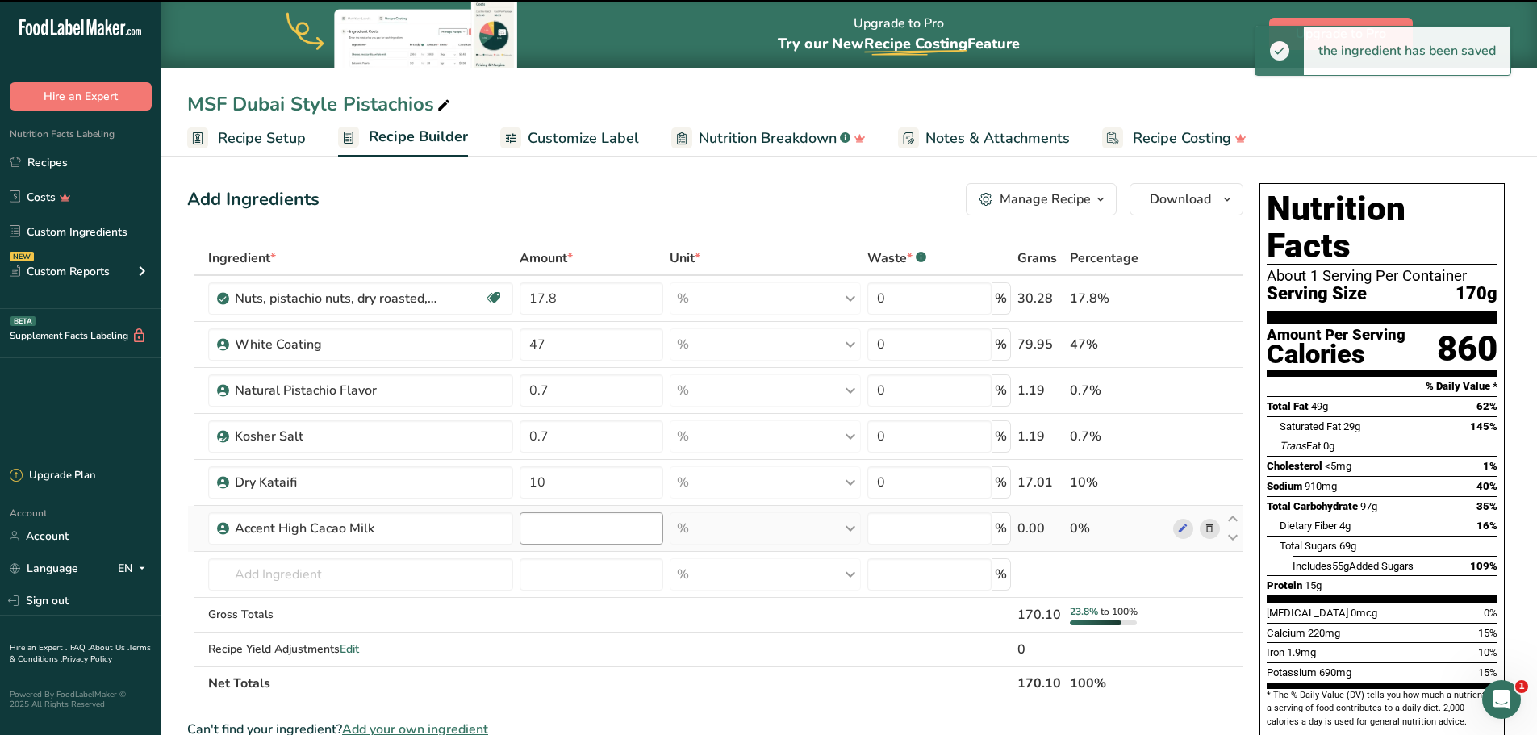
type input "0"
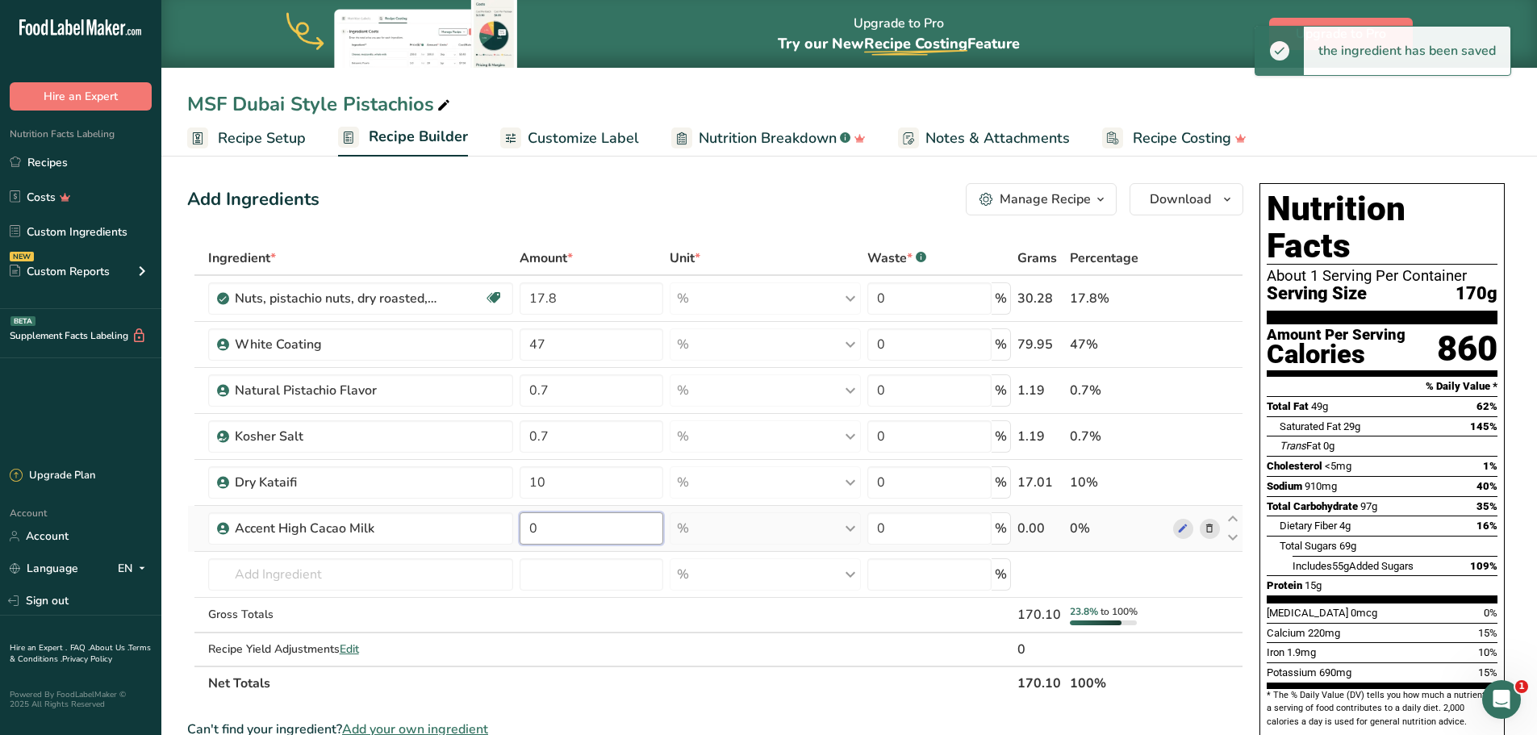
click at [571, 533] on input "0" at bounding box center [592, 528] width 144 height 32
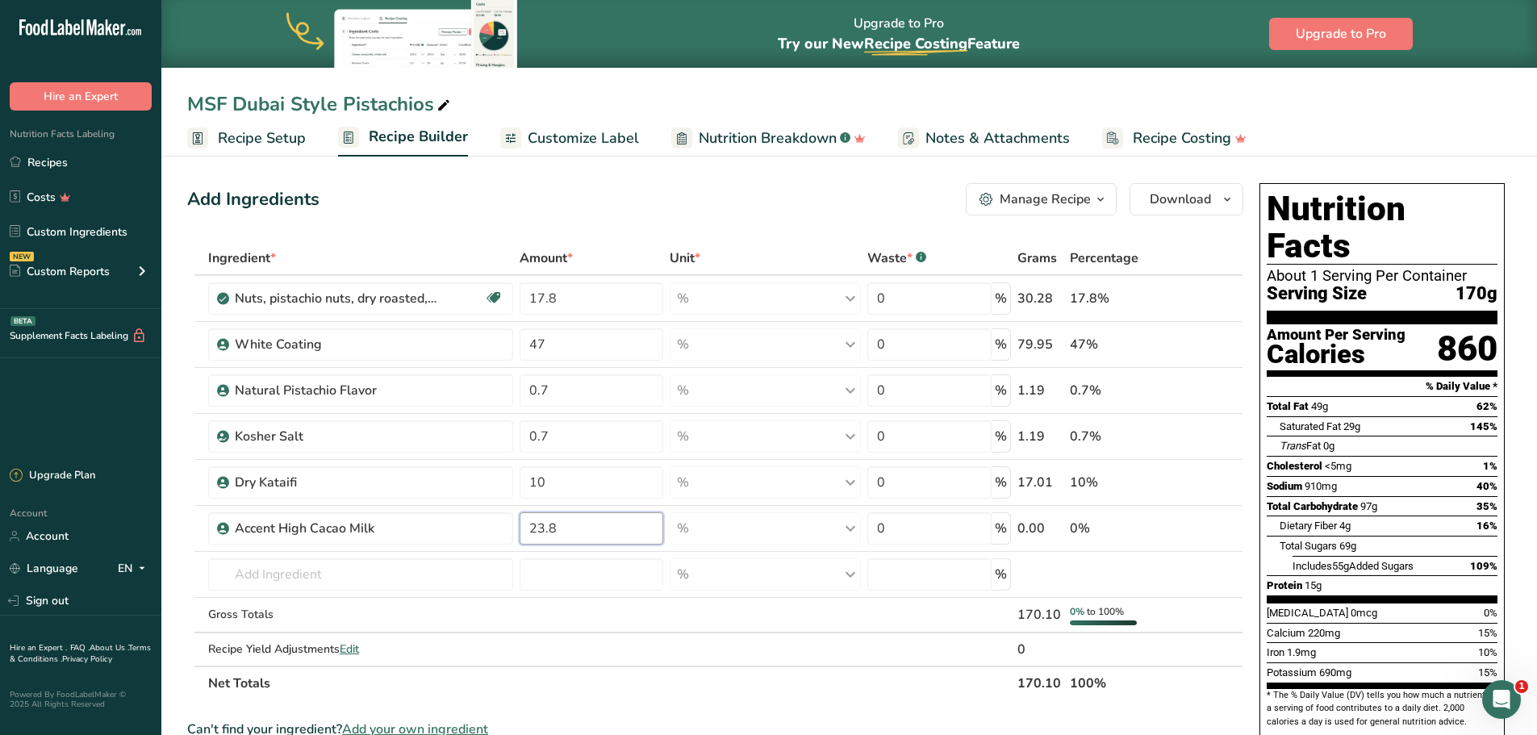
type input "23.8"
click at [741, 706] on section "Ingredient * Amount * Unit * Waste * .a-a{fill:#347362;}.b-a{fill:#fff;} Grams …" at bounding box center [715, 721] width 1056 height 961
click at [907, 687] on th "Net Totals" at bounding box center [610, 683] width 810 height 34
click at [274, 140] on span "Recipe Setup" at bounding box center [262, 138] width 88 height 22
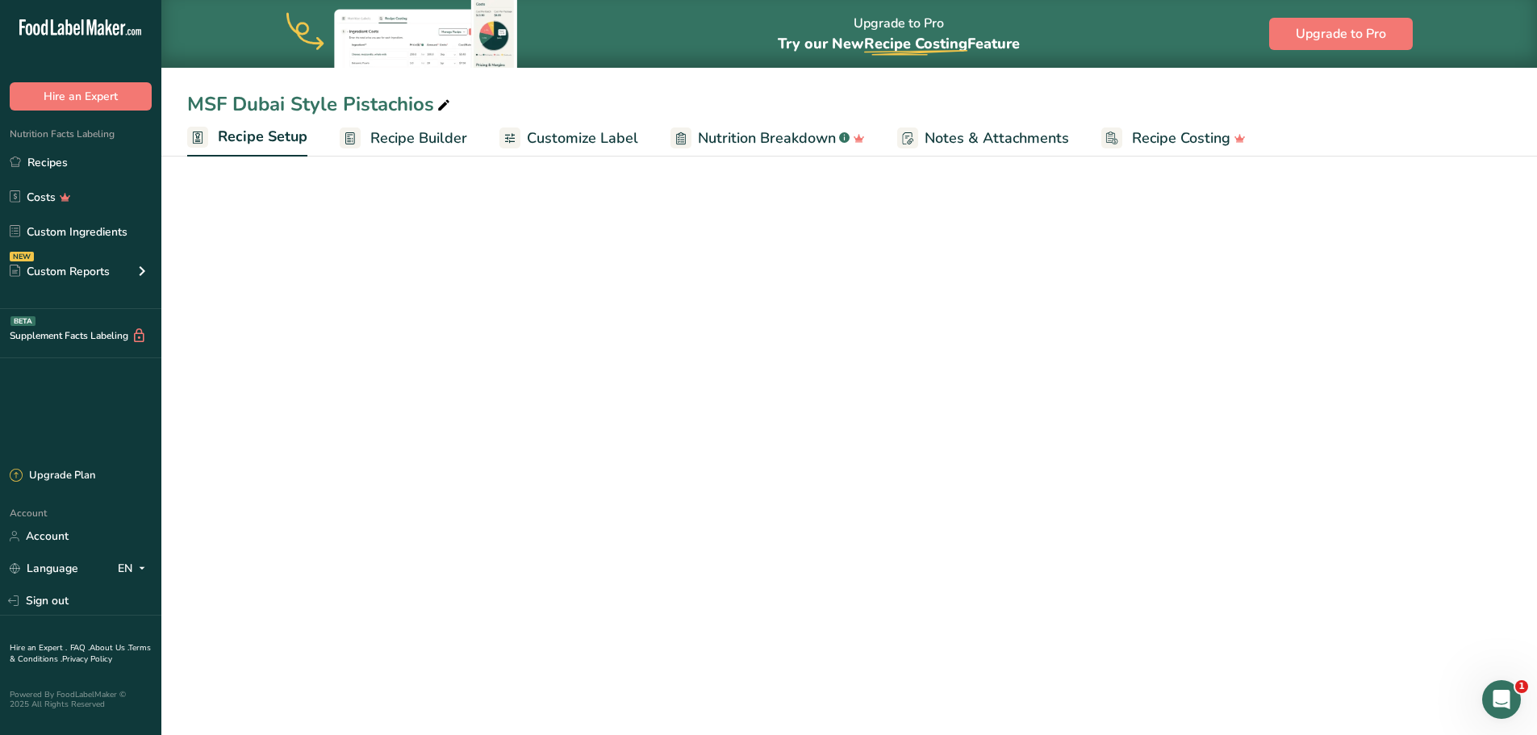
select select "5"
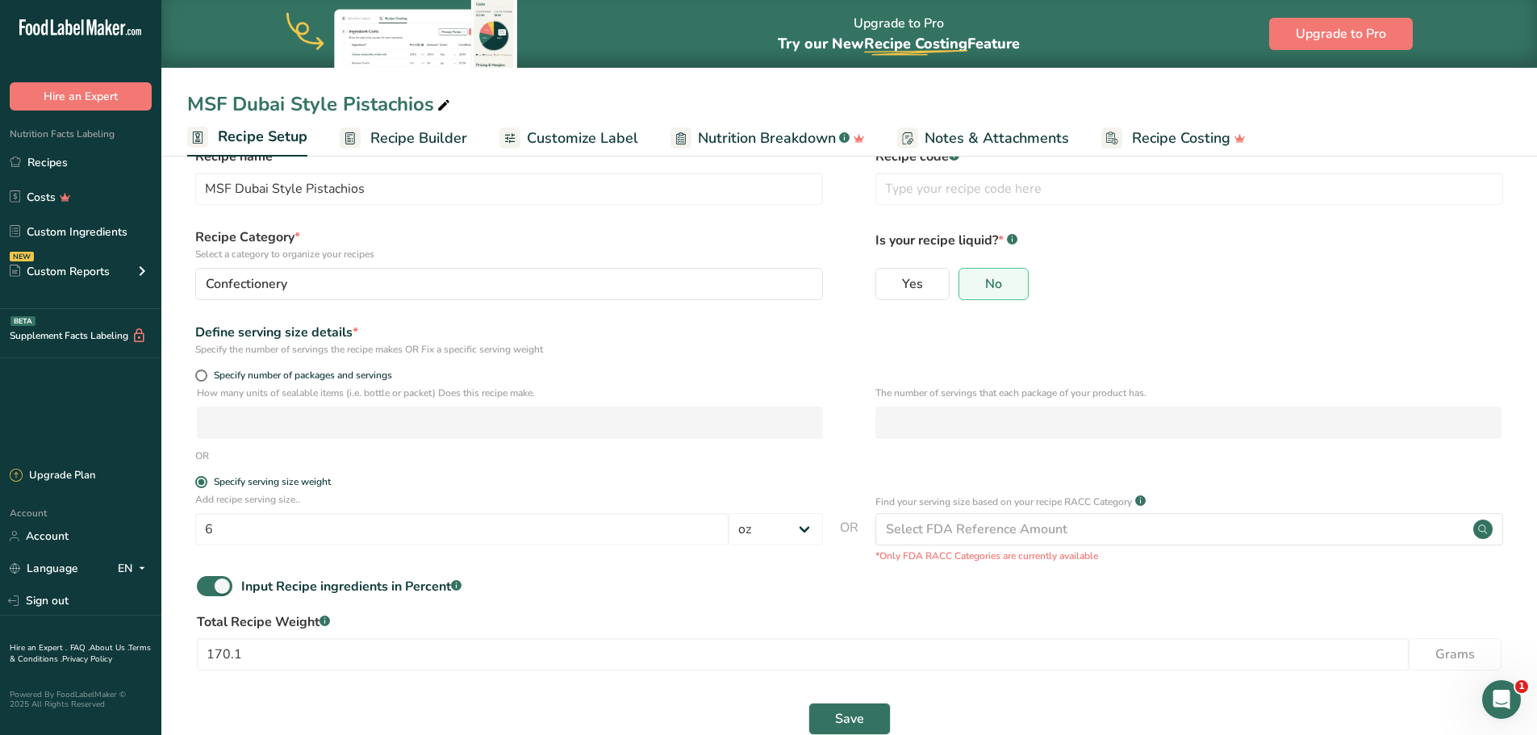
scroll to position [72, 0]
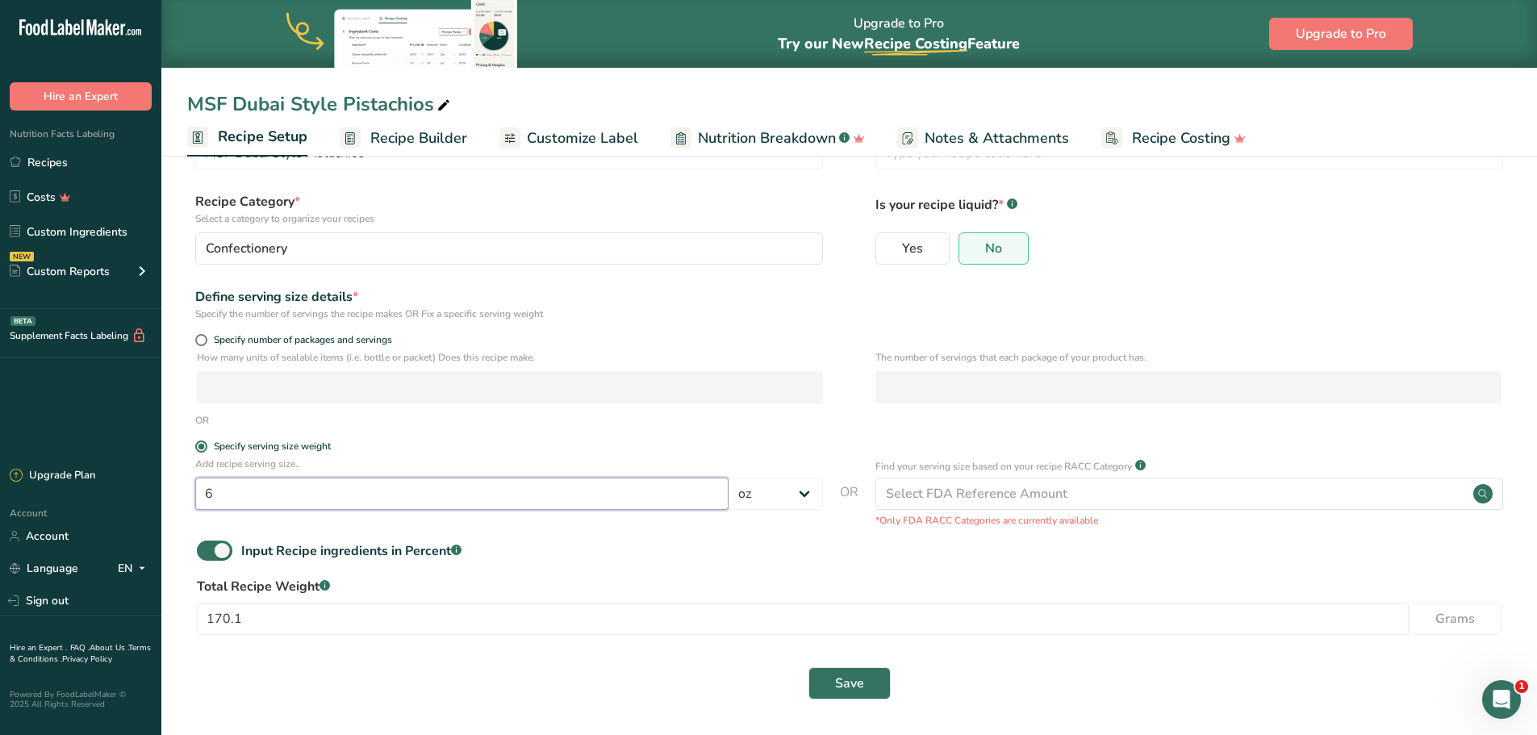
click at [250, 487] on input "6" at bounding box center [461, 494] width 533 height 32
type input "30"
click at [803, 497] on select "Grams kg mg mcg lb oz l mL fl oz tbsp tsp cup qt gallon" at bounding box center [776, 494] width 94 height 32
select select "0"
click at [729, 478] on select "Grams kg mg mcg lb oz l mL fl oz tbsp tsp cup qt gallon" at bounding box center [776, 494] width 94 height 32
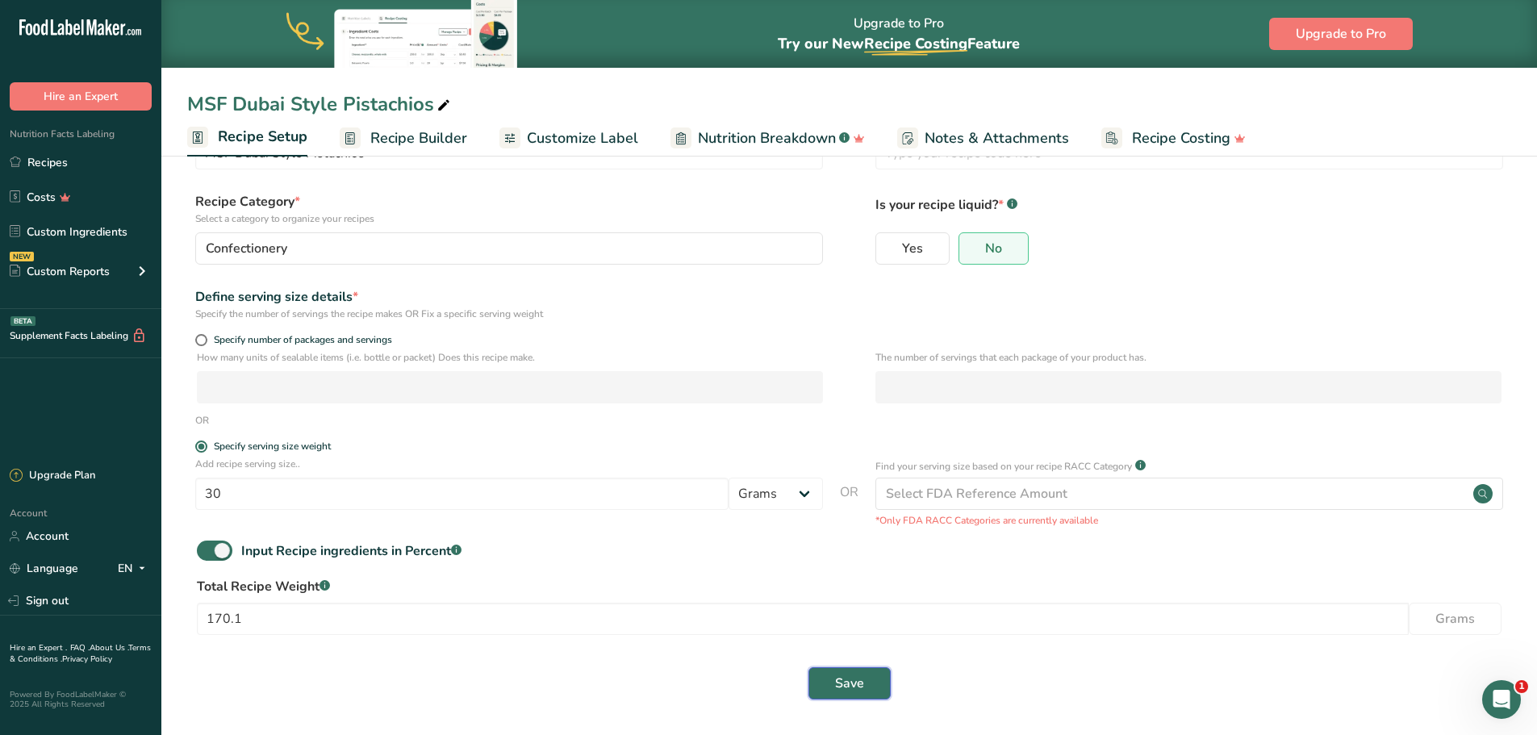
click at [871, 682] on button "Save" at bounding box center [849, 683] width 82 height 32
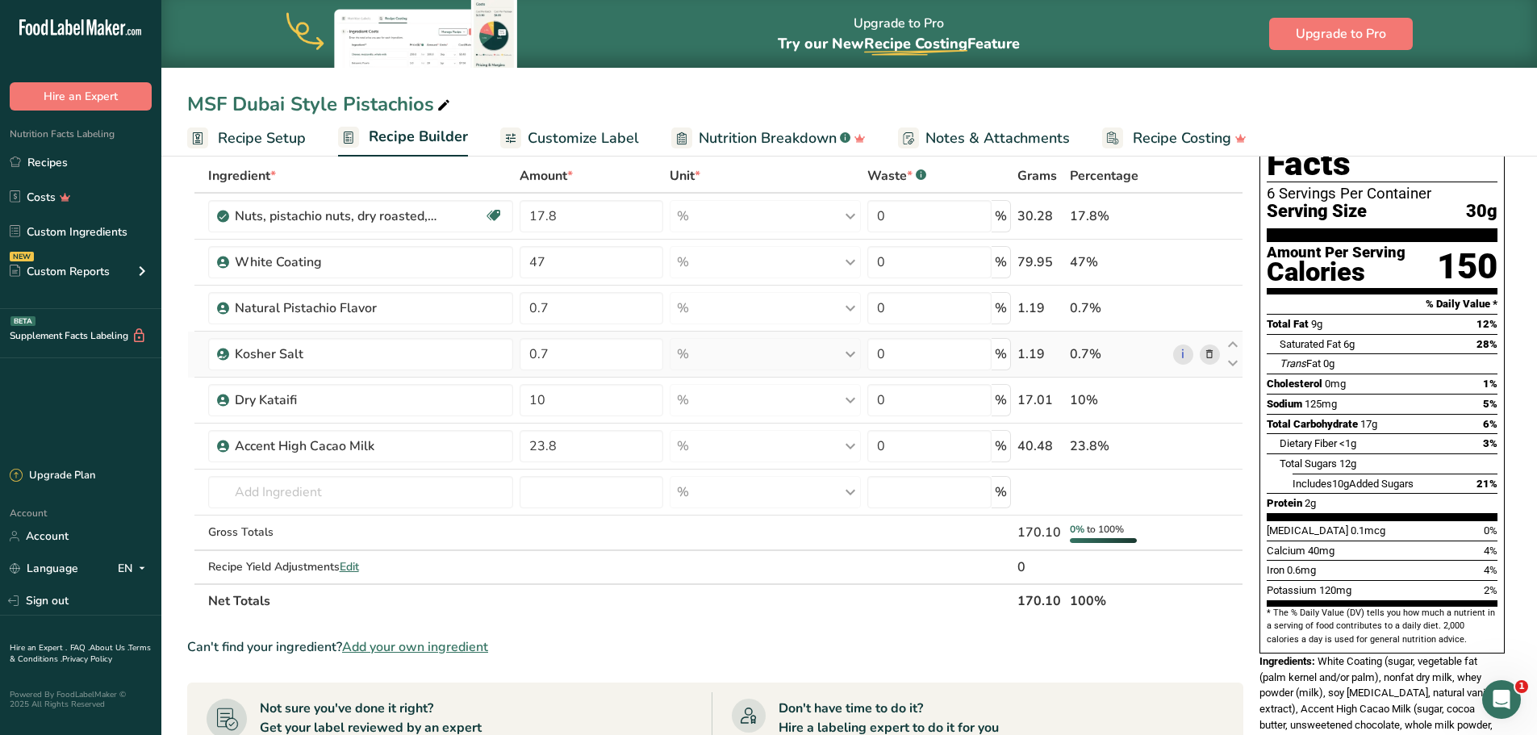
scroll to position [81, 0]
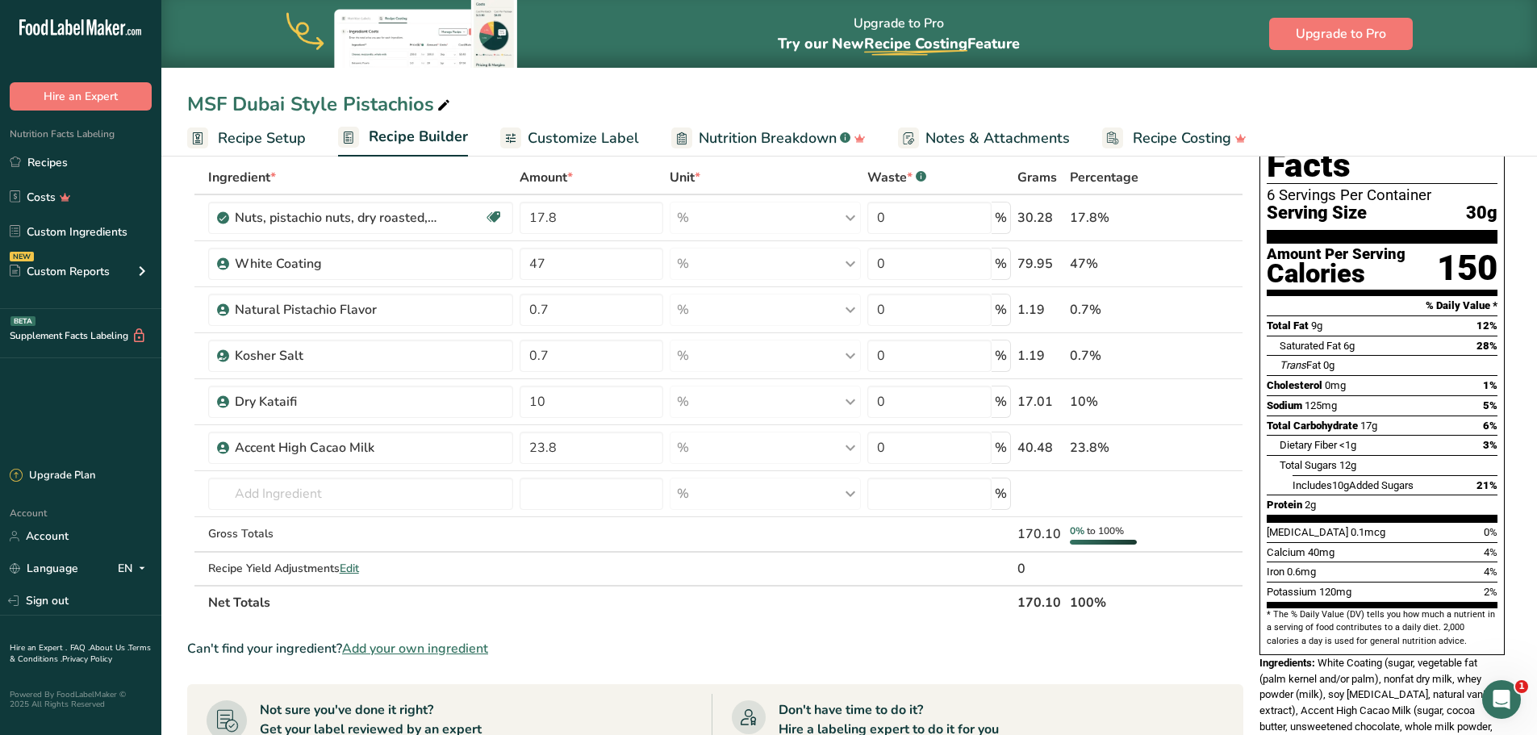
click at [566, 137] on span "Customize Label" at bounding box center [583, 138] width 111 height 22
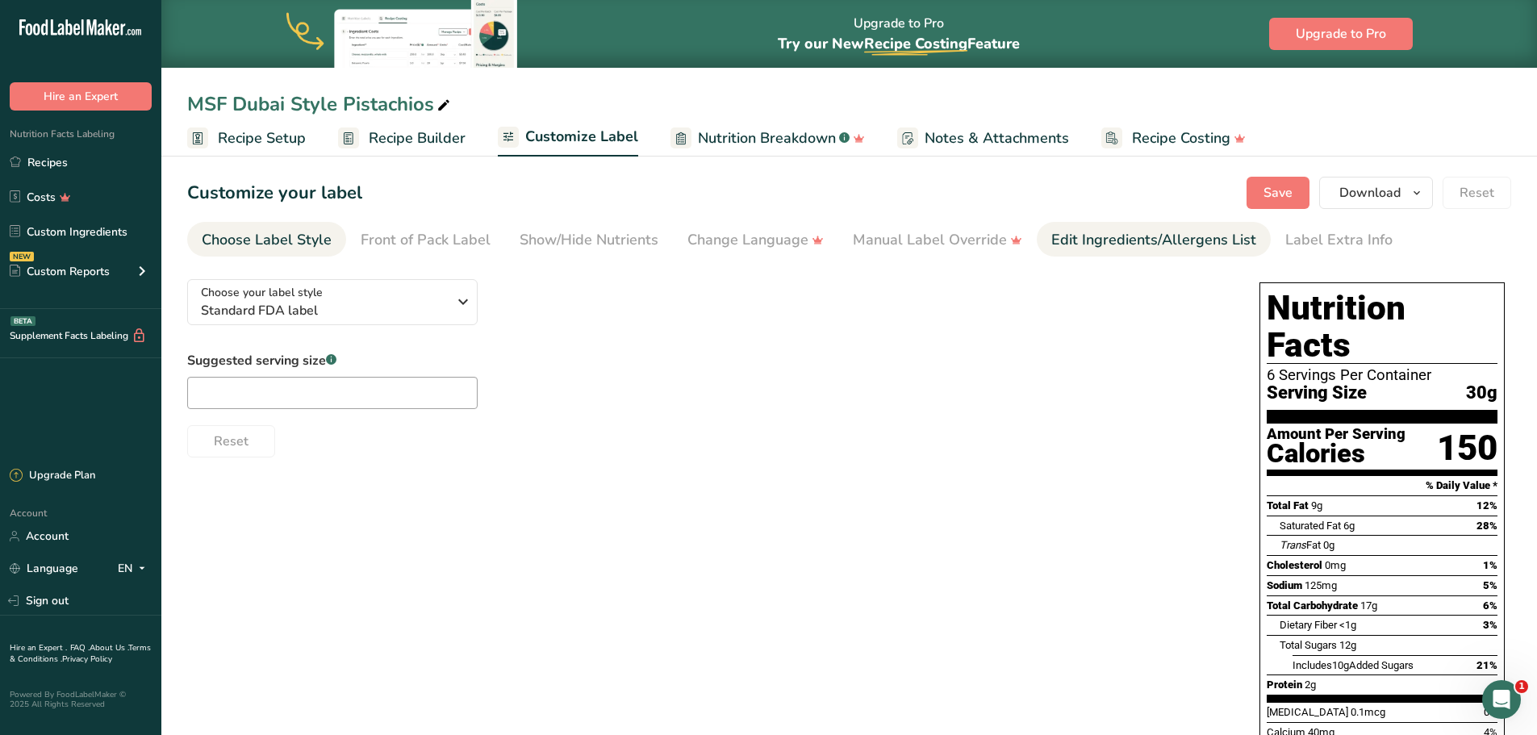
click at [1117, 237] on div "Edit Ingredients/Allergens List" at bounding box center [1153, 240] width 205 height 22
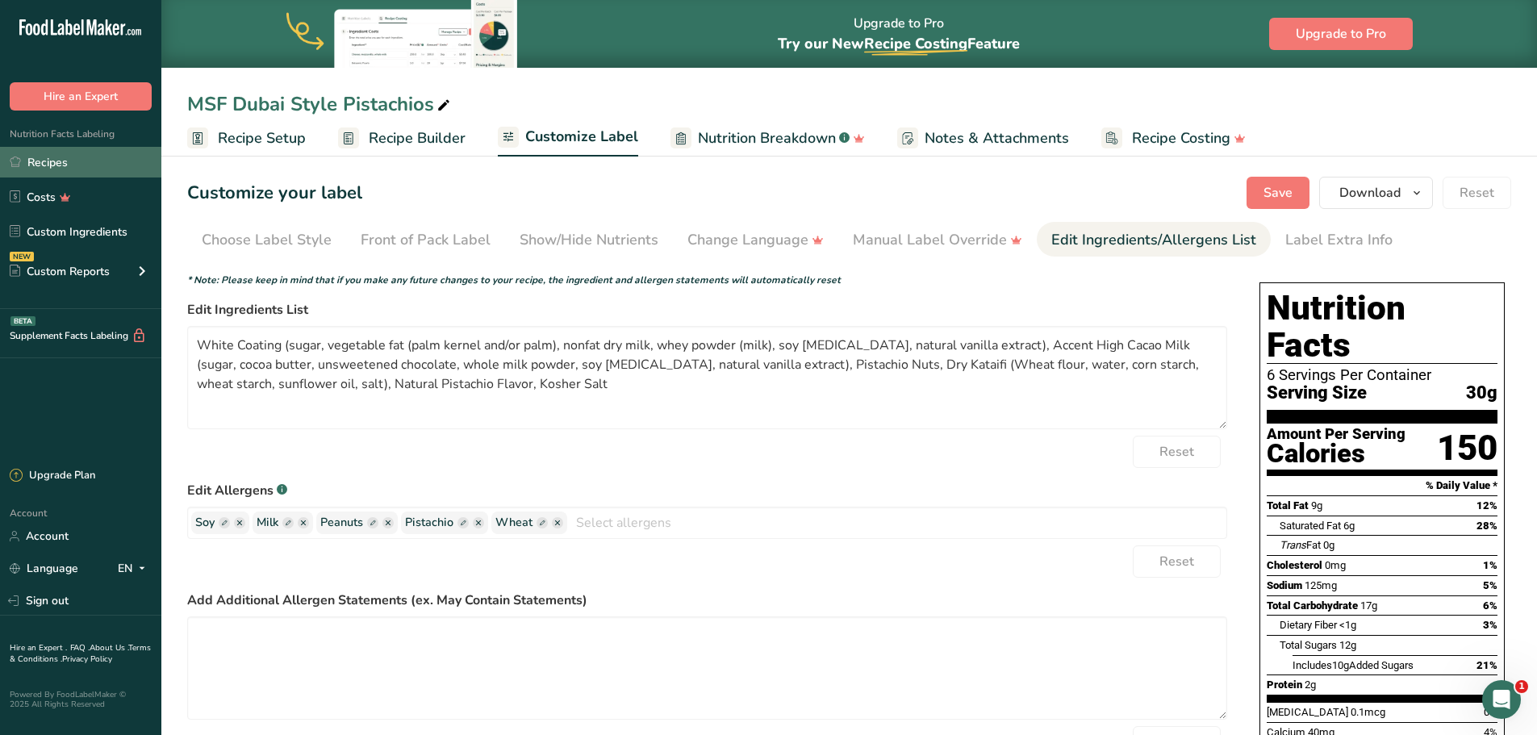
click at [56, 167] on link "Recipes" at bounding box center [80, 162] width 161 height 31
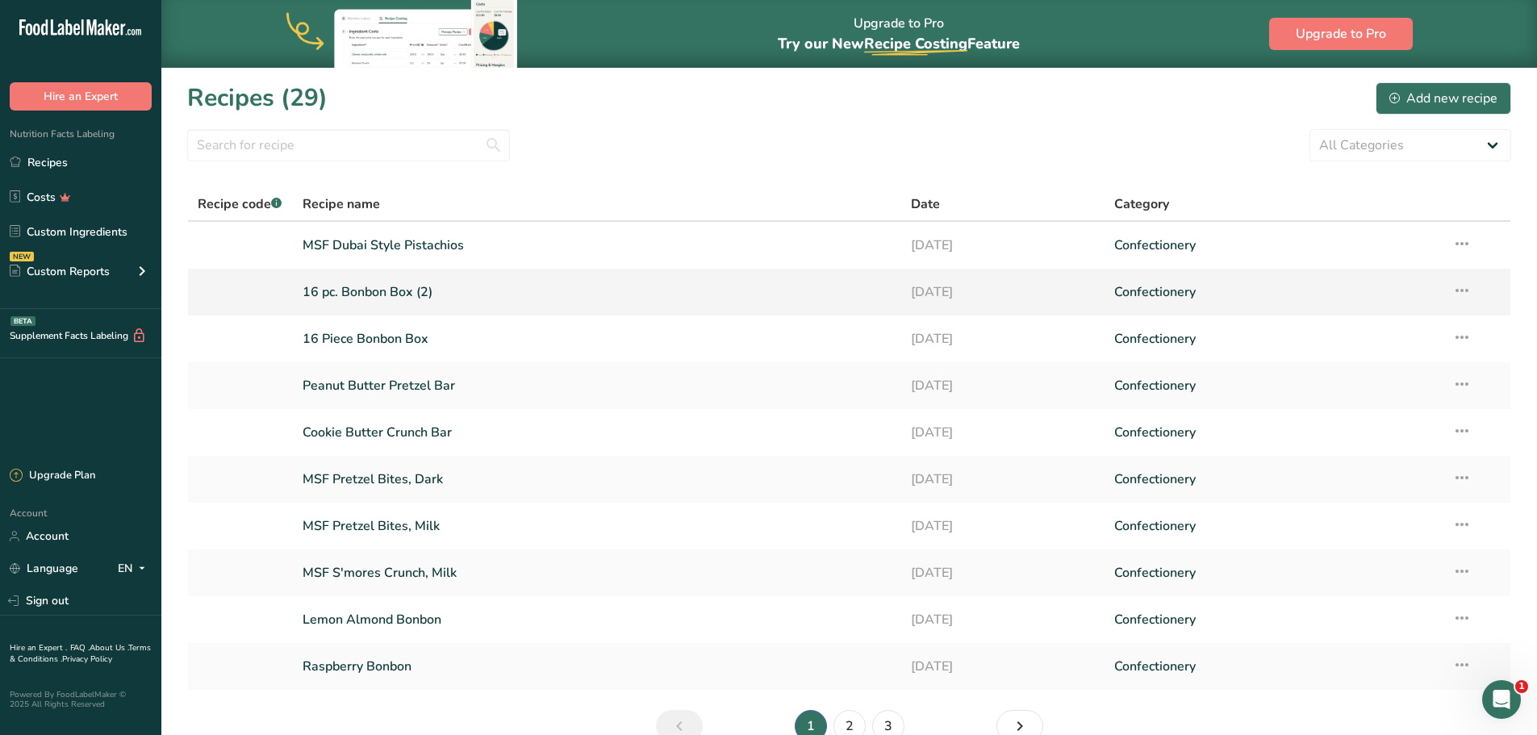
click at [363, 291] on link "16 pc. Bonbon Box (2)" at bounding box center [598, 292] width 590 height 34
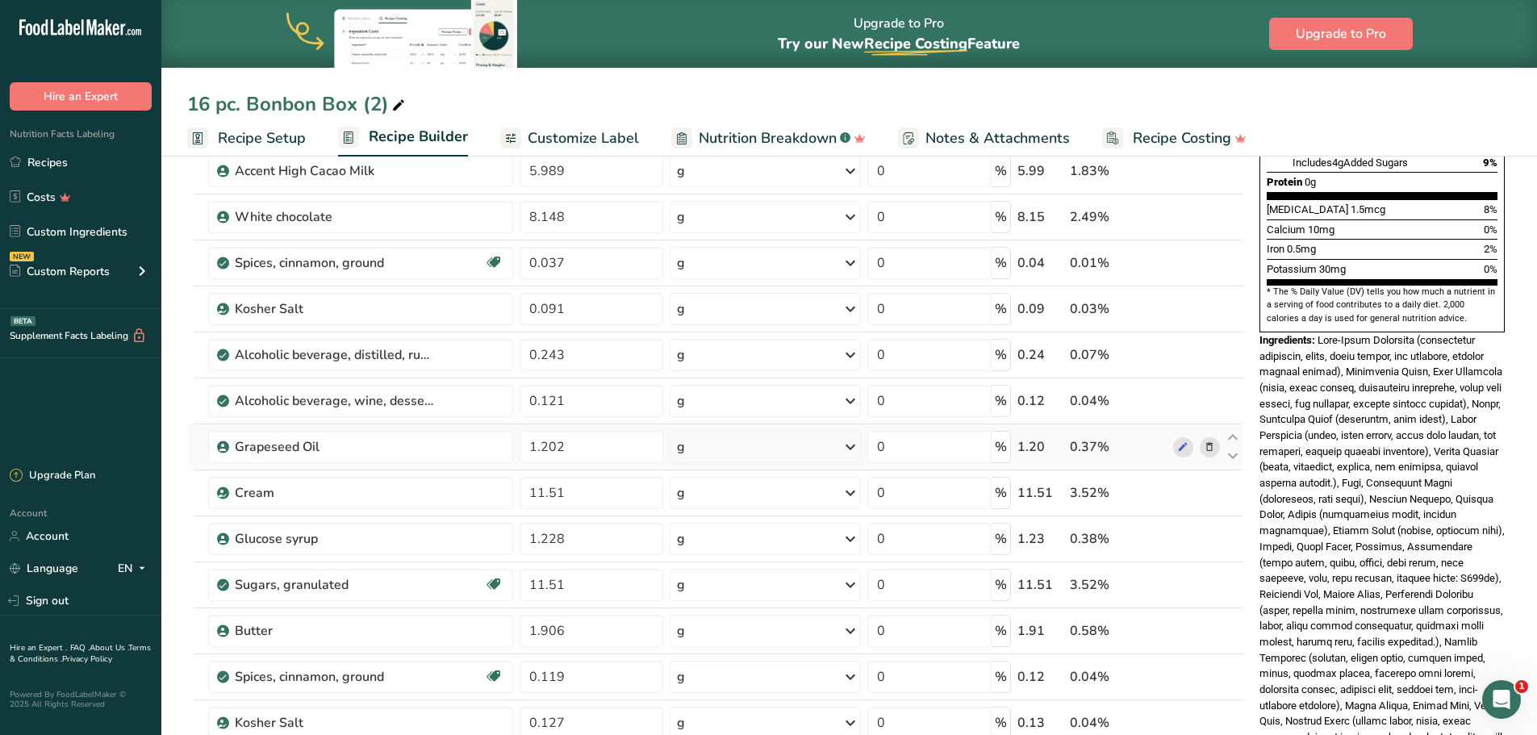
scroll to position [726, 0]
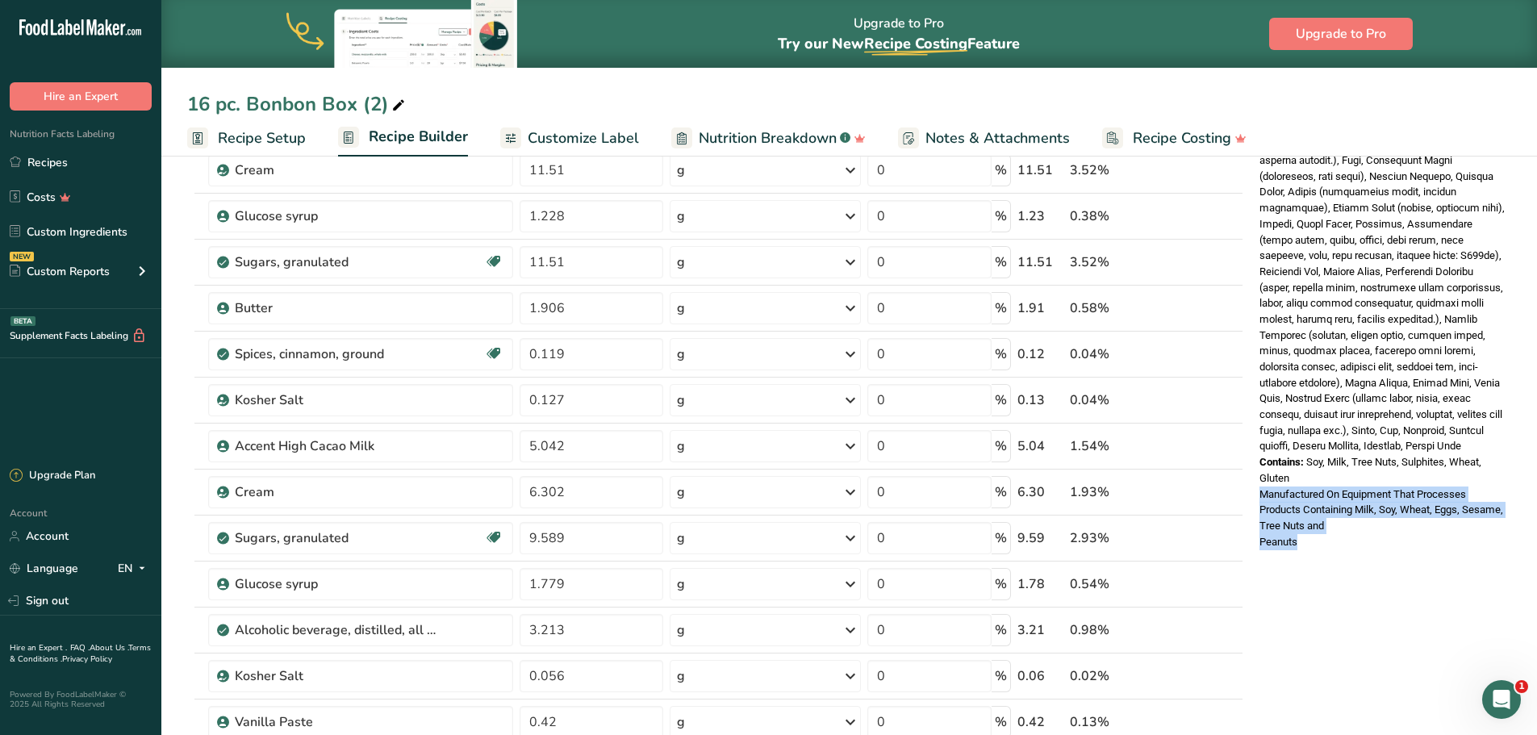
drag, startPoint x: 1312, startPoint y: 503, endPoint x: 1262, endPoint y: 457, distance: 68.5
click at [1259, 456] on div "Nutrition Facts 27 Servings Per Container Serving Size 12g Amount Per Serving C…" at bounding box center [1382, 3] width 258 height 1105
copy span "Manufactured On Equipment That Processes Products Containing Milk, Soy, Wheat, …"
click at [59, 162] on link "Recipes" at bounding box center [80, 162] width 161 height 31
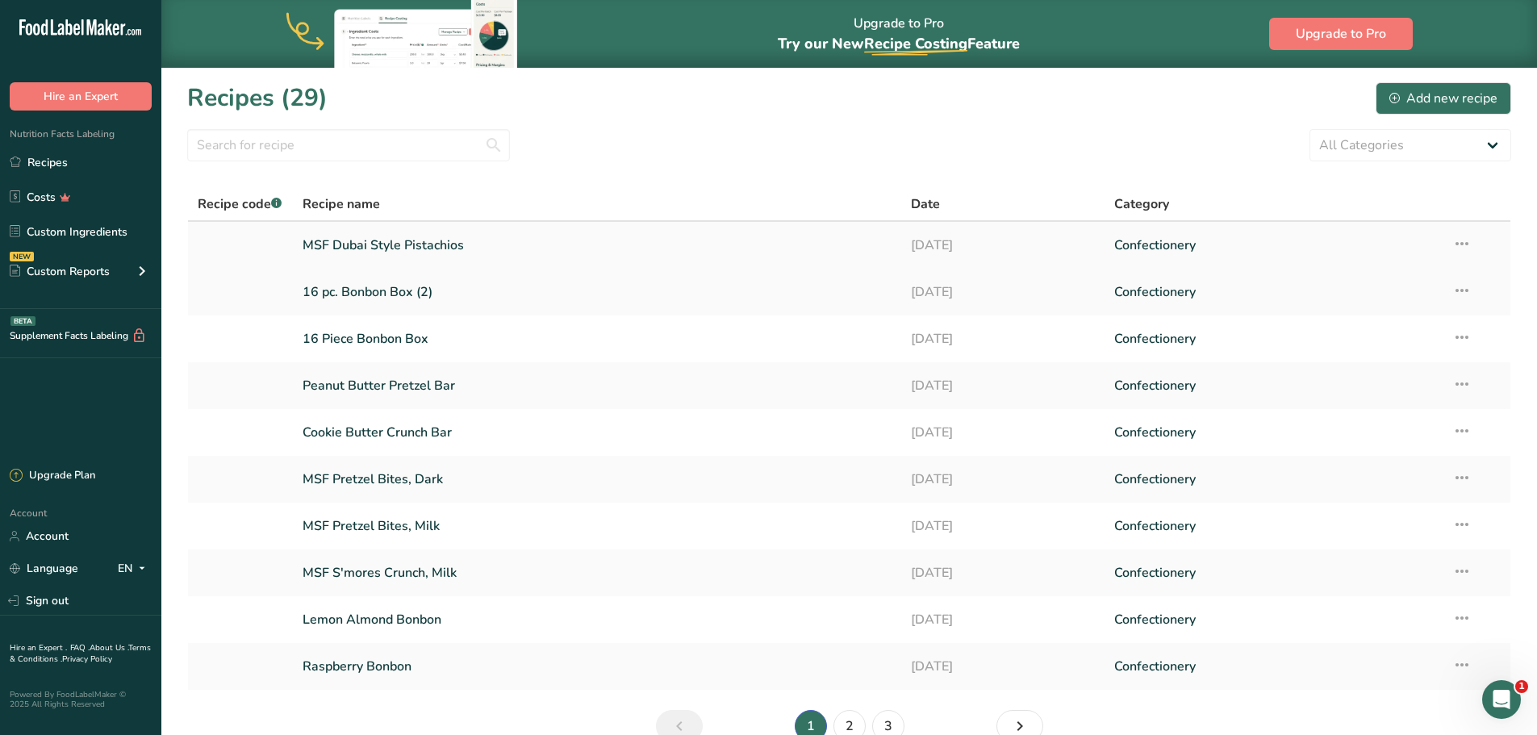
click at [395, 243] on link "MSF Dubai Style Pistachios" at bounding box center [598, 245] width 590 height 34
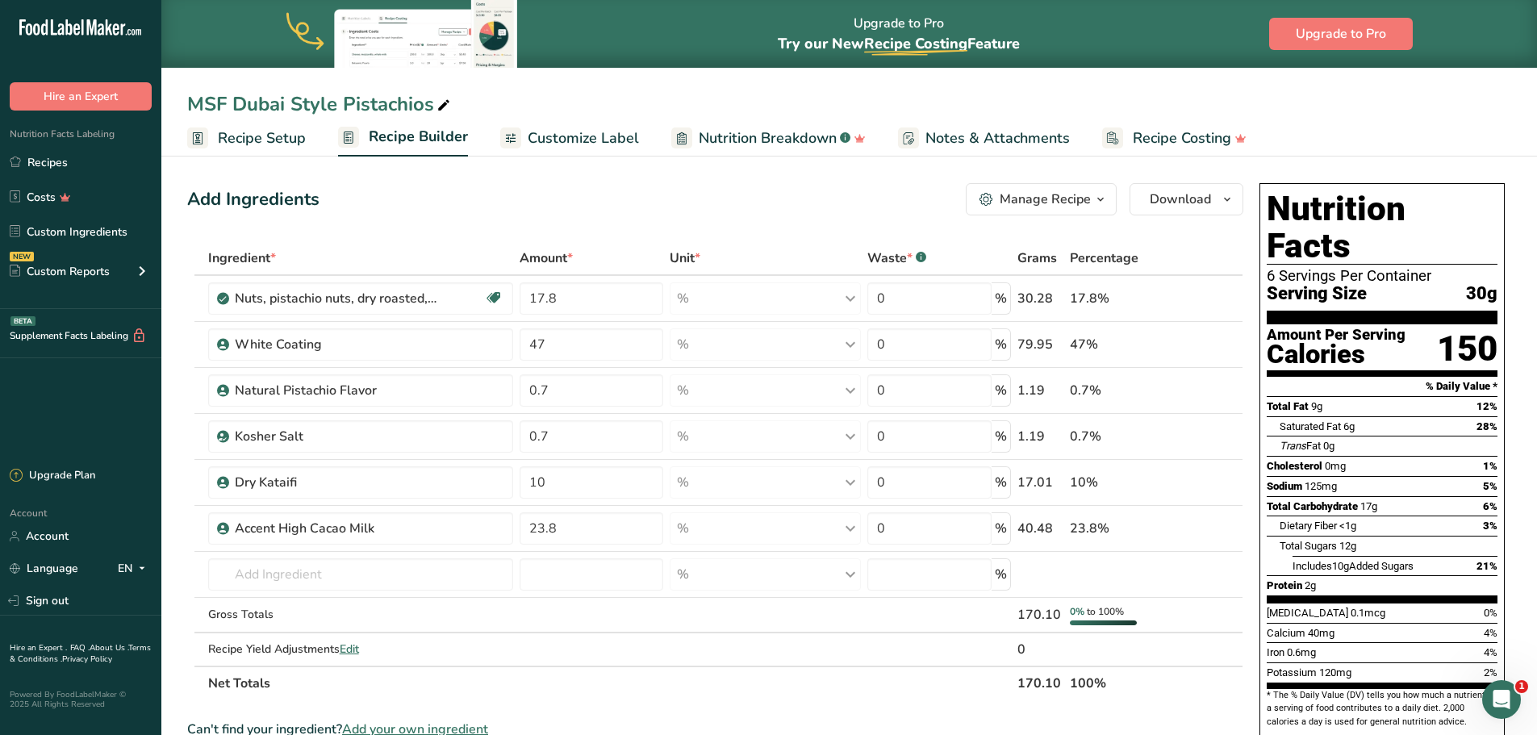
click at [574, 135] on span "Customize Label" at bounding box center [583, 138] width 111 height 22
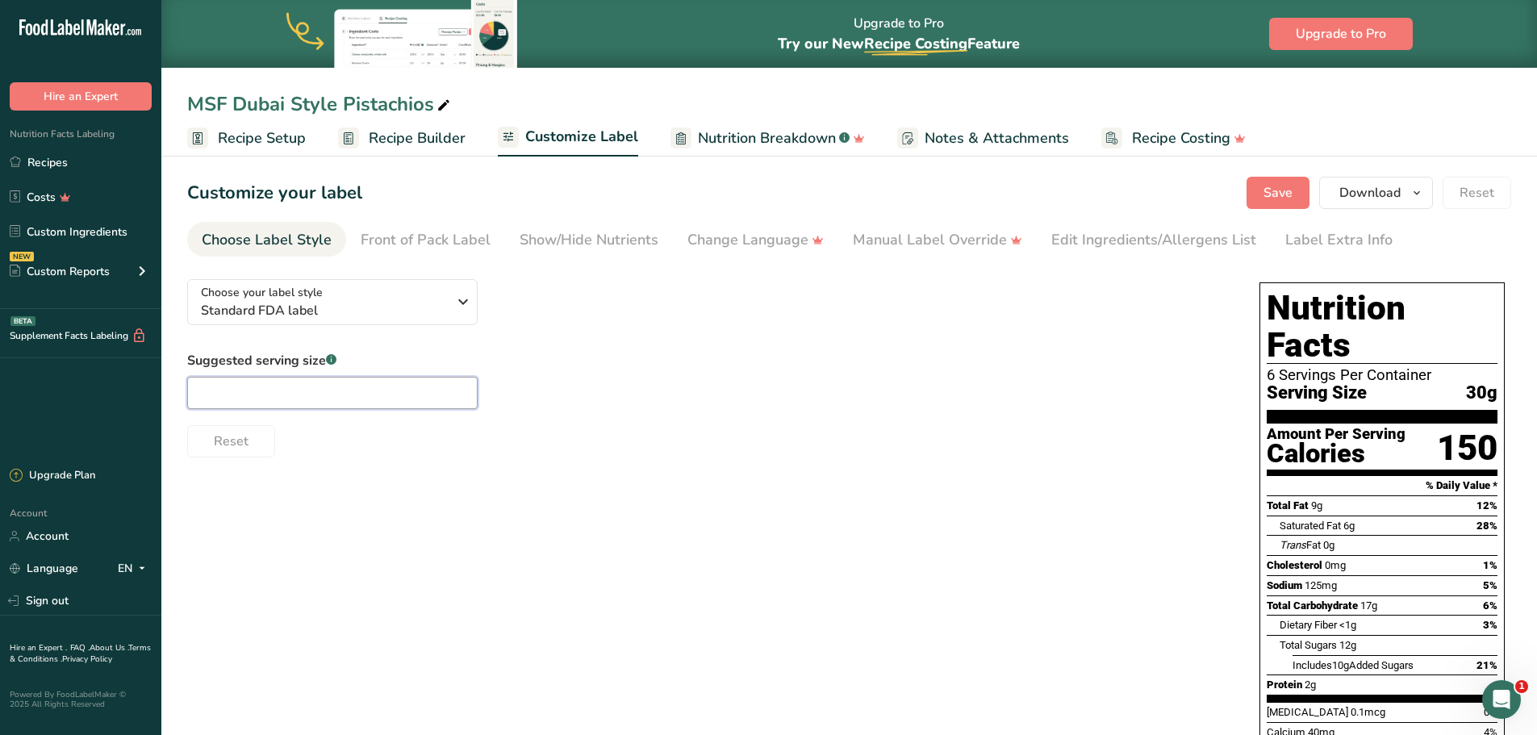
click at [250, 397] on input "text" at bounding box center [332, 393] width 290 height 32
type input "1"
click at [639, 343] on div "Choose your label style Standard FDA label USA (FDA) Standard FDA label Tabular…" at bounding box center [707, 361] width 1040 height 191
click at [235, 386] on input "text" at bounding box center [332, 393] width 290 height 32
type input "4"
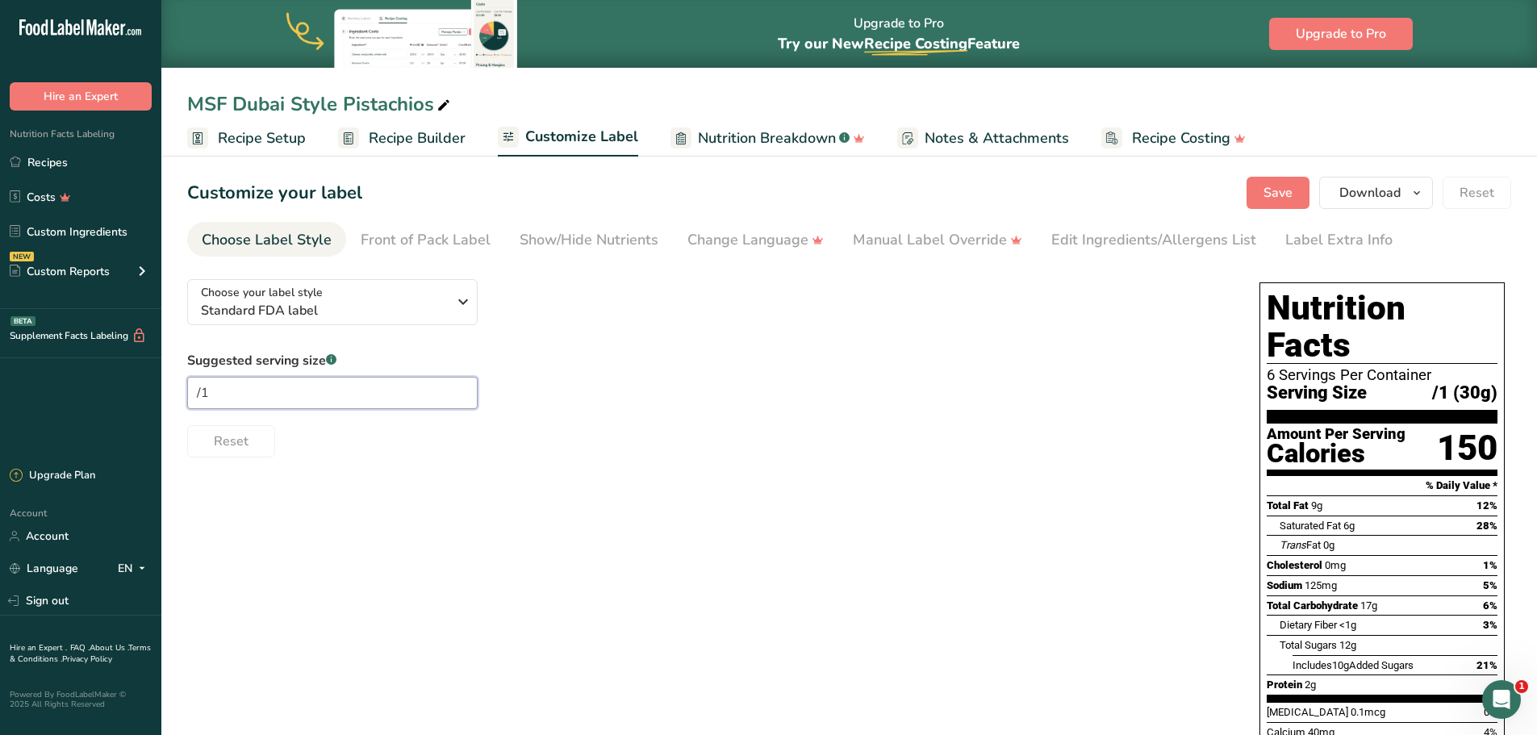
type input "/"
type input "10pc."
click at [1108, 244] on div "Edit Ingredients/Allergens List" at bounding box center [1153, 240] width 205 height 22
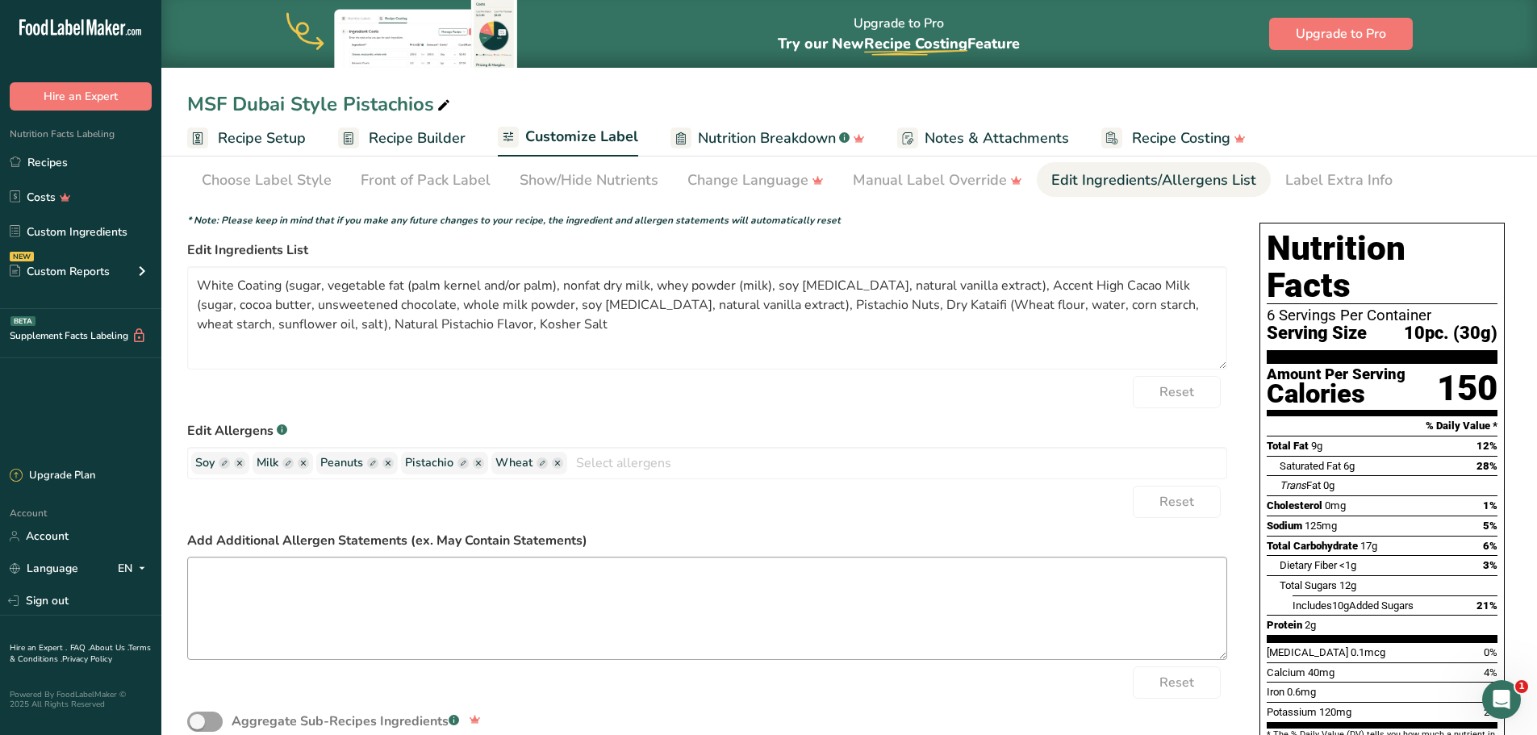
scroll to position [161, 0]
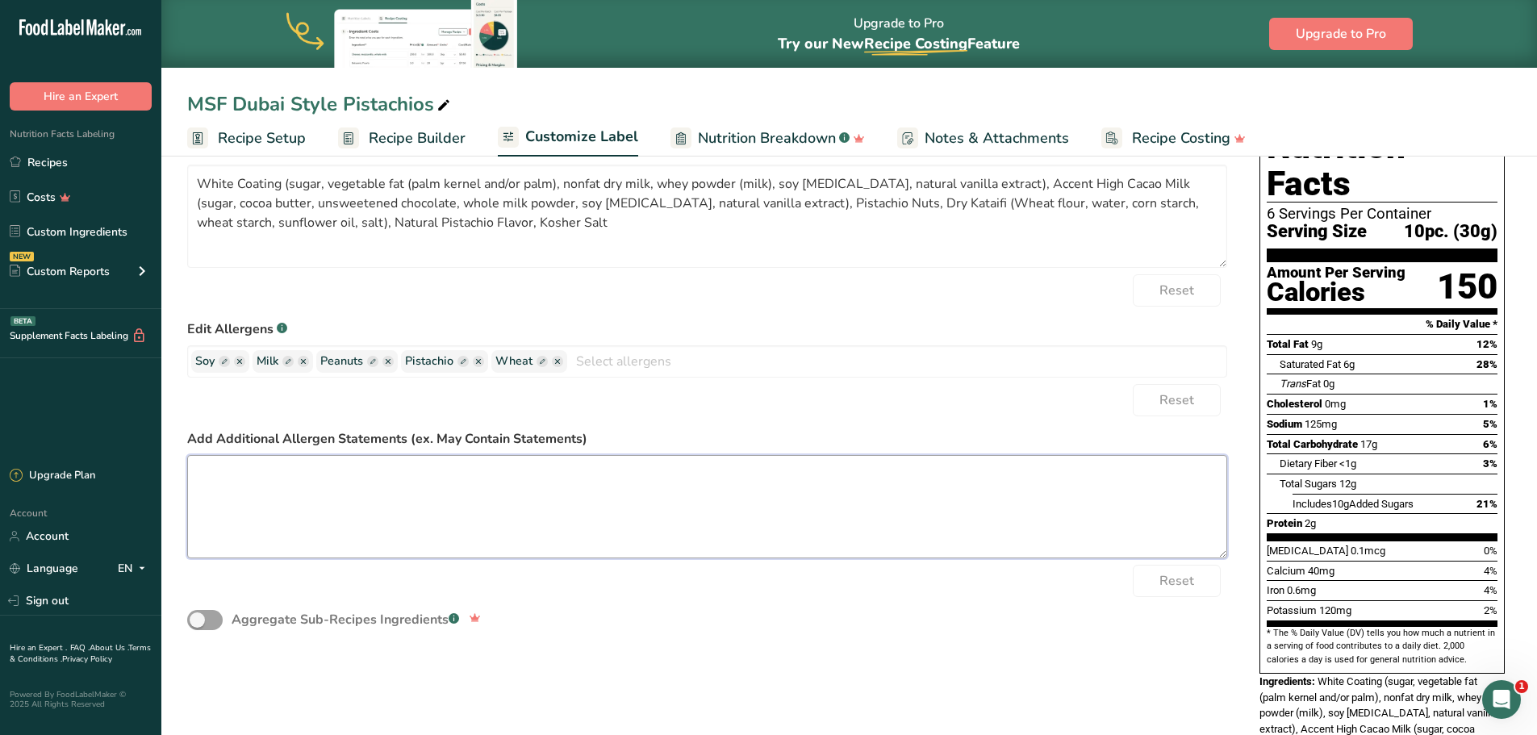
paste textarea "Manufactured On Equipment That Processes Products Containing Milk, Soy, Wheat, …"
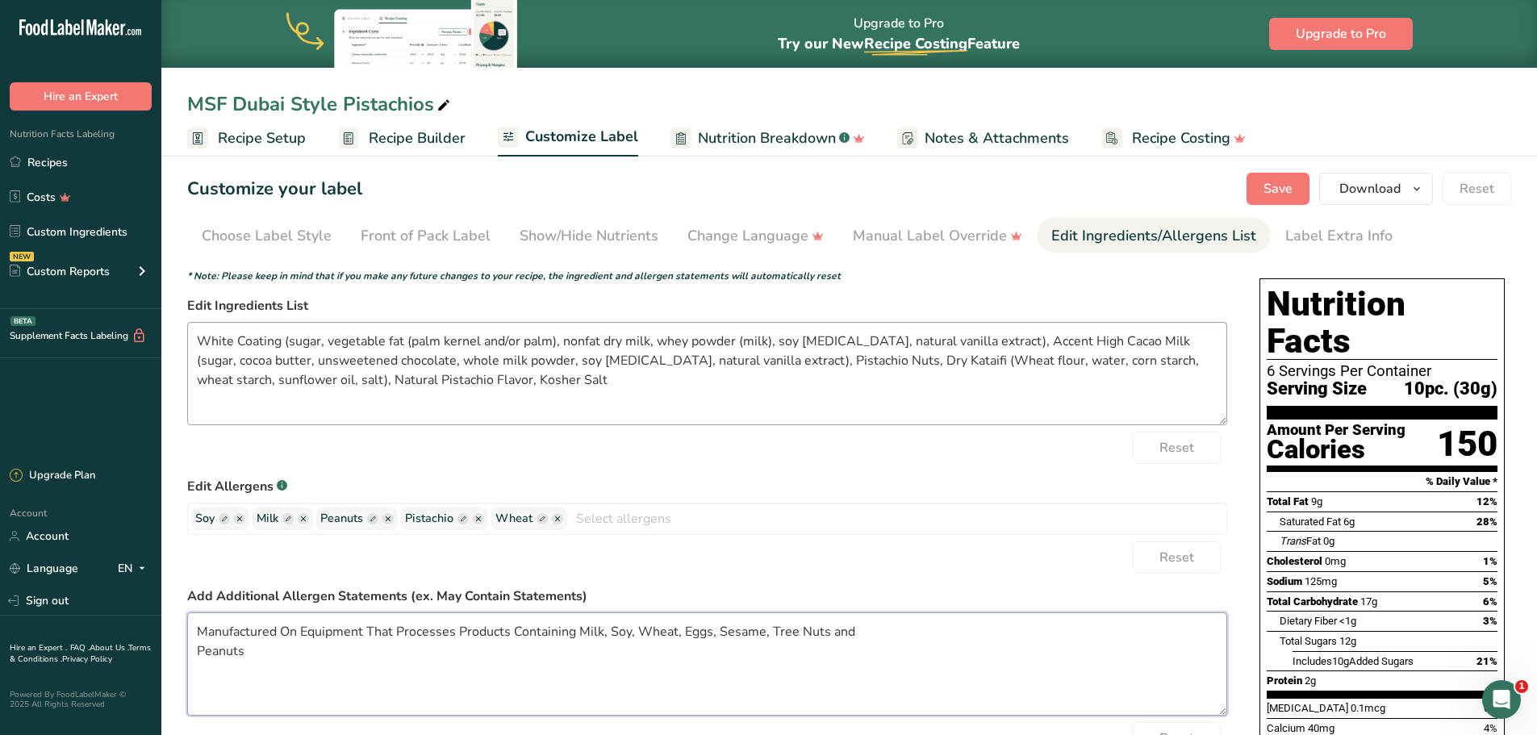
scroll to position [0, 0]
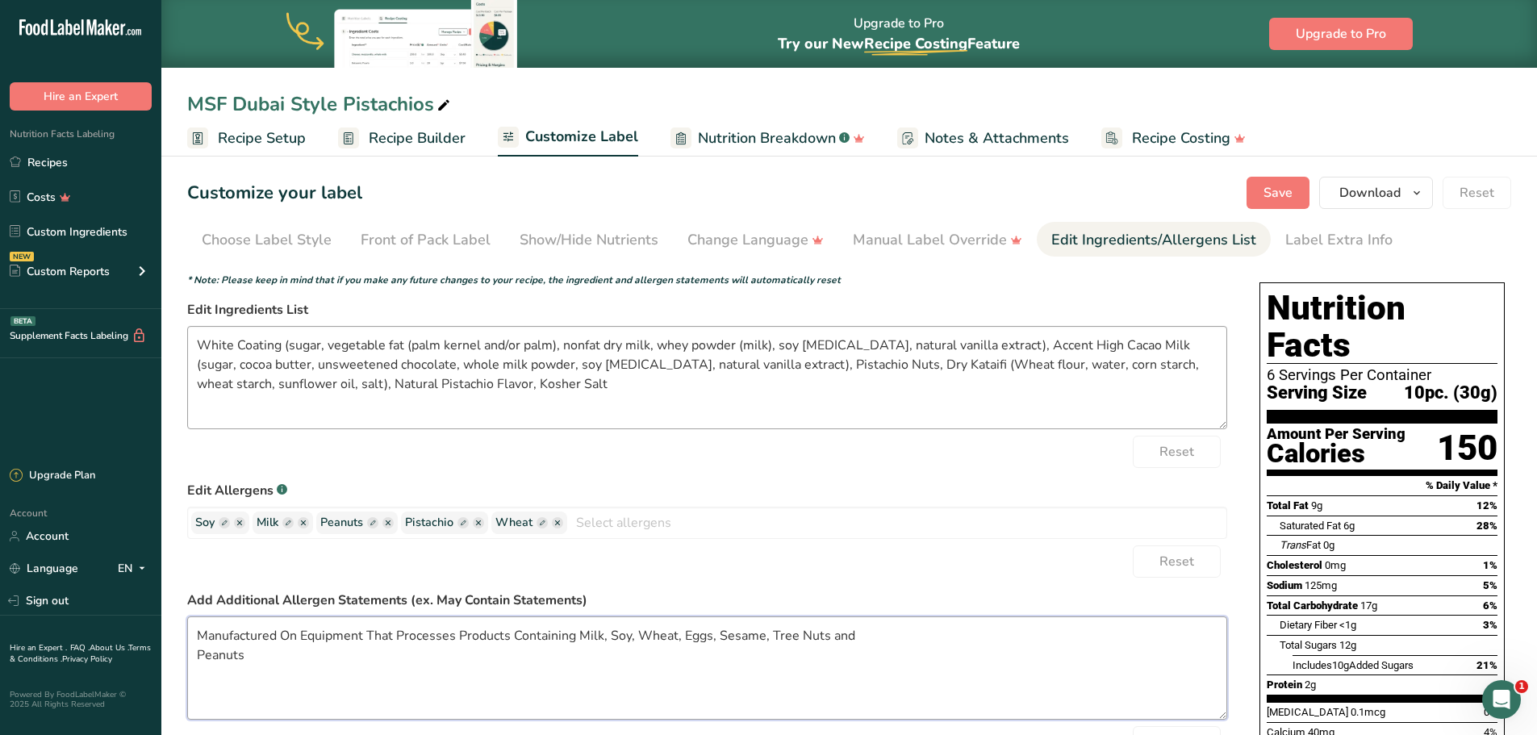
type textarea "Manufactured On Equipment That Processes Products Containing Milk, Soy, Wheat, …"
drag, startPoint x: 1097, startPoint y: 343, endPoint x: 988, endPoint y: 349, distance: 109.9
click at [988, 349] on textarea "White Coating (sugar, vegetable fat (palm kernel and/or palm), nonfat dry milk,…" at bounding box center [707, 377] width 1040 height 103
click at [834, 365] on textarea "White Coating (sugar, vegetable fat (palm kernel and/or palm), nonfat dry milk,…" at bounding box center [707, 377] width 1040 height 103
type textarea "White Coating (sugar, vegetable fat (palm kernel and/or palm), nonfat dry milk,…"
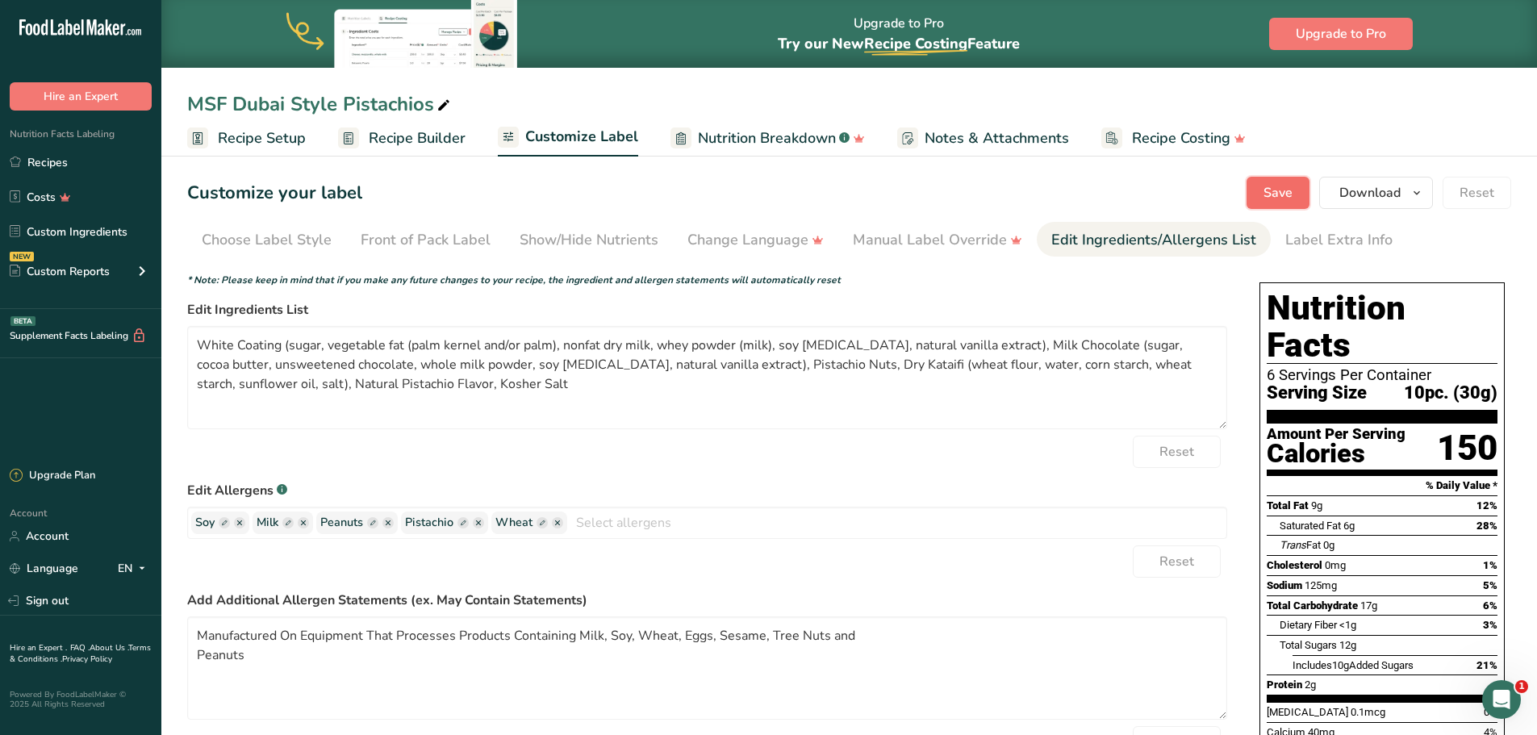
click at [1283, 195] on span "Save" at bounding box center [1277, 192] width 29 height 19
click at [1423, 186] on icon "button" at bounding box center [1416, 193] width 13 height 20
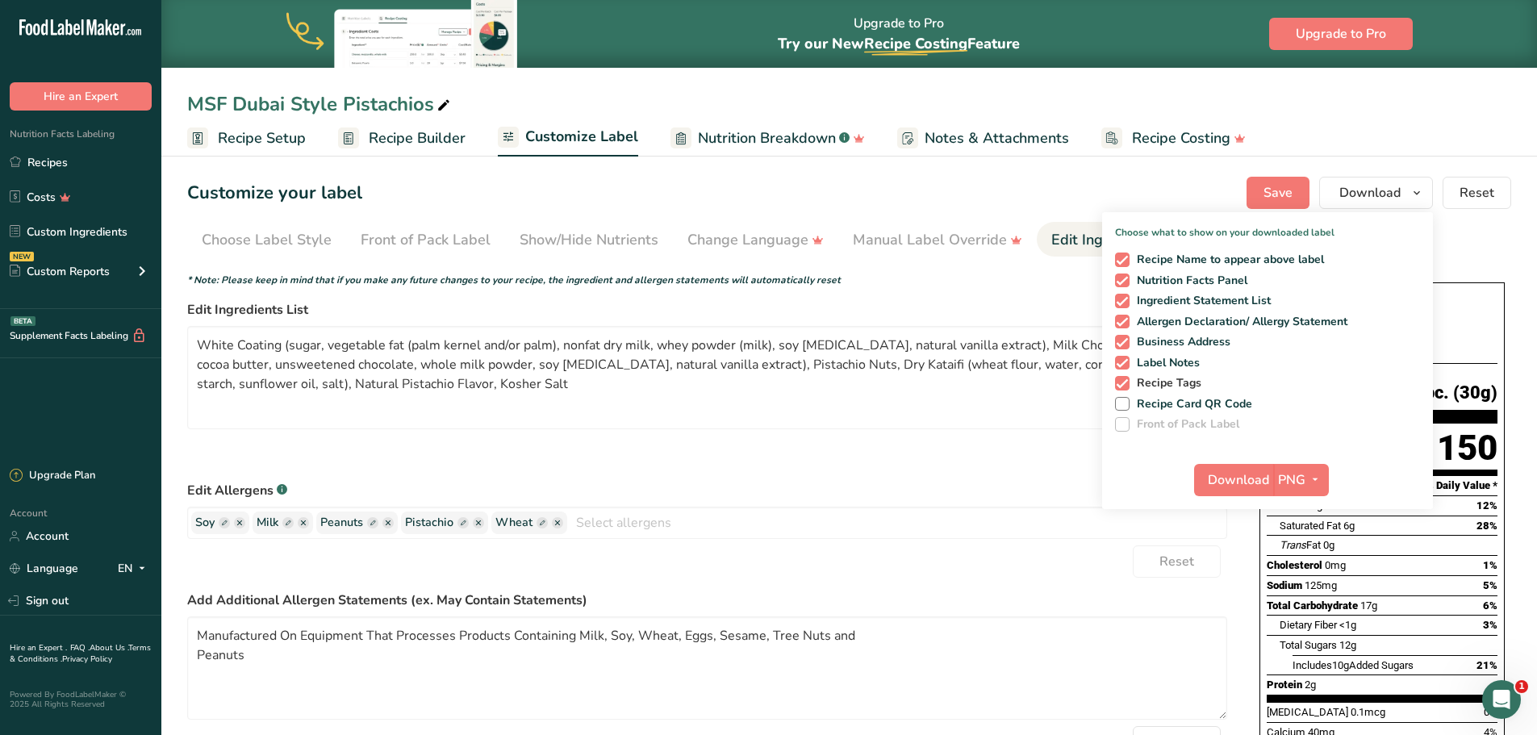
click at [1125, 382] on span at bounding box center [1122, 383] width 15 height 15
click at [1125, 382] on input "Recipe Tags" at bounding box center [1120, 383] width 10 height 10
checkbox input "false"
click at [1122, 360] on span at bounding box center [1122, 363] width 15 height 15
click at [1122, 360] on input "Label Notes" at bounding box center [1120, 362] width 10 height 10
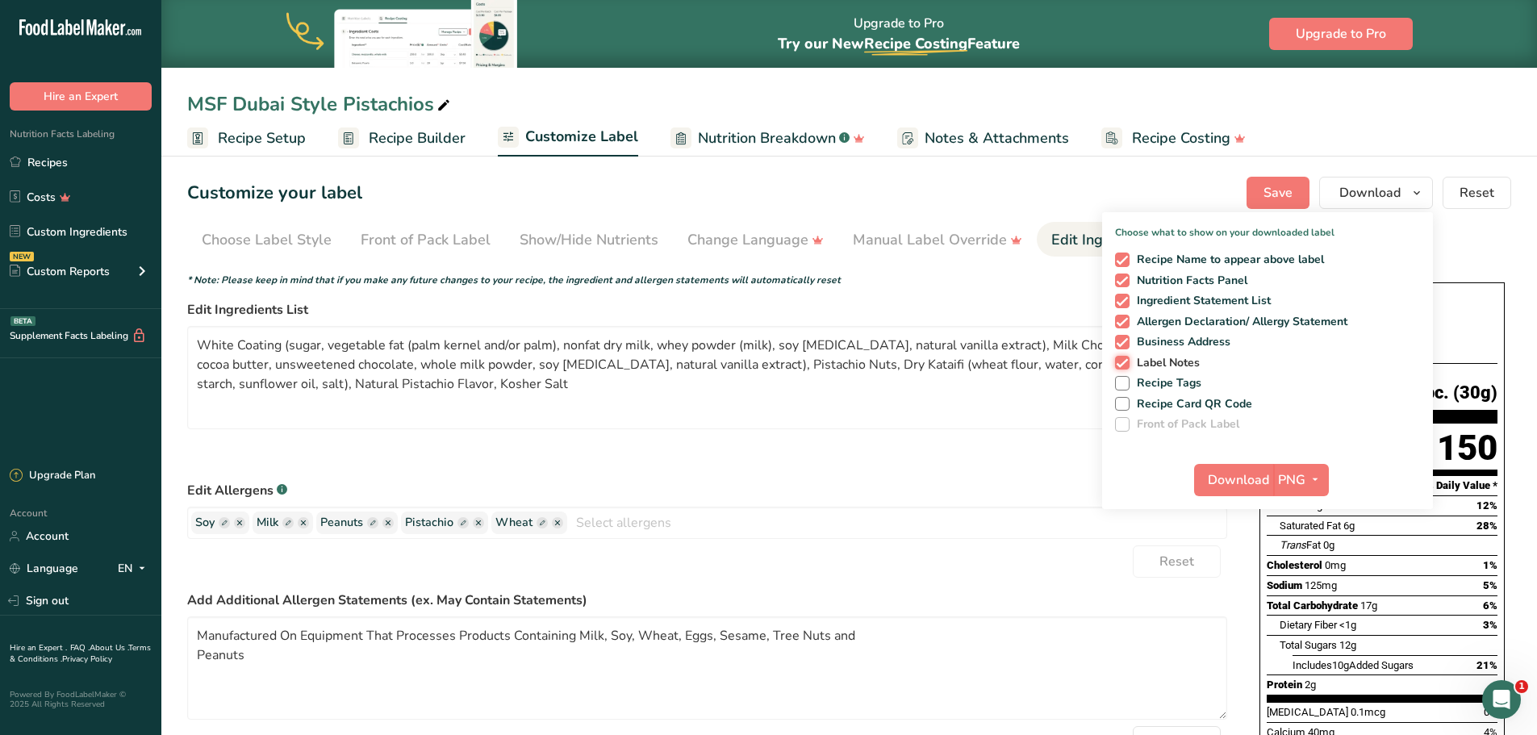
checkbox input "false"
click at [1120, 336] on span at bounding box center [1122, 342] width 15 height 15
click at [1120, 336] on input "Business Address" at bounding box center [1120, 341] width 10 height 10
checkbox input "false"
click at [1255, 479] on span "Download" at bounding box center [1238, 479] width 61 height 19
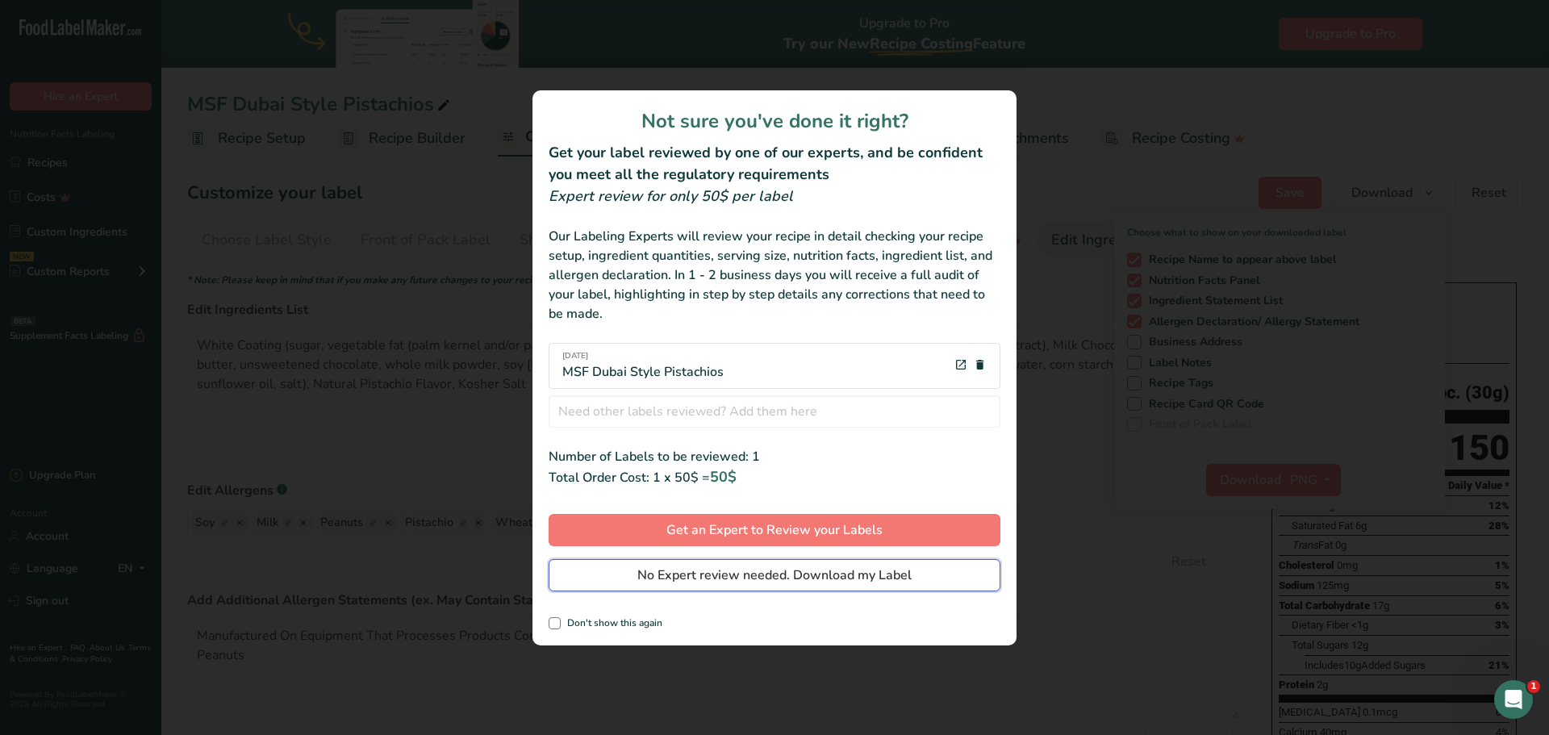
click at [803, 578] on span "No Expert review needed. Download my Label" at bounding box center [774, 575] width 274 height 19
